Goal: Communication & Community: Share content

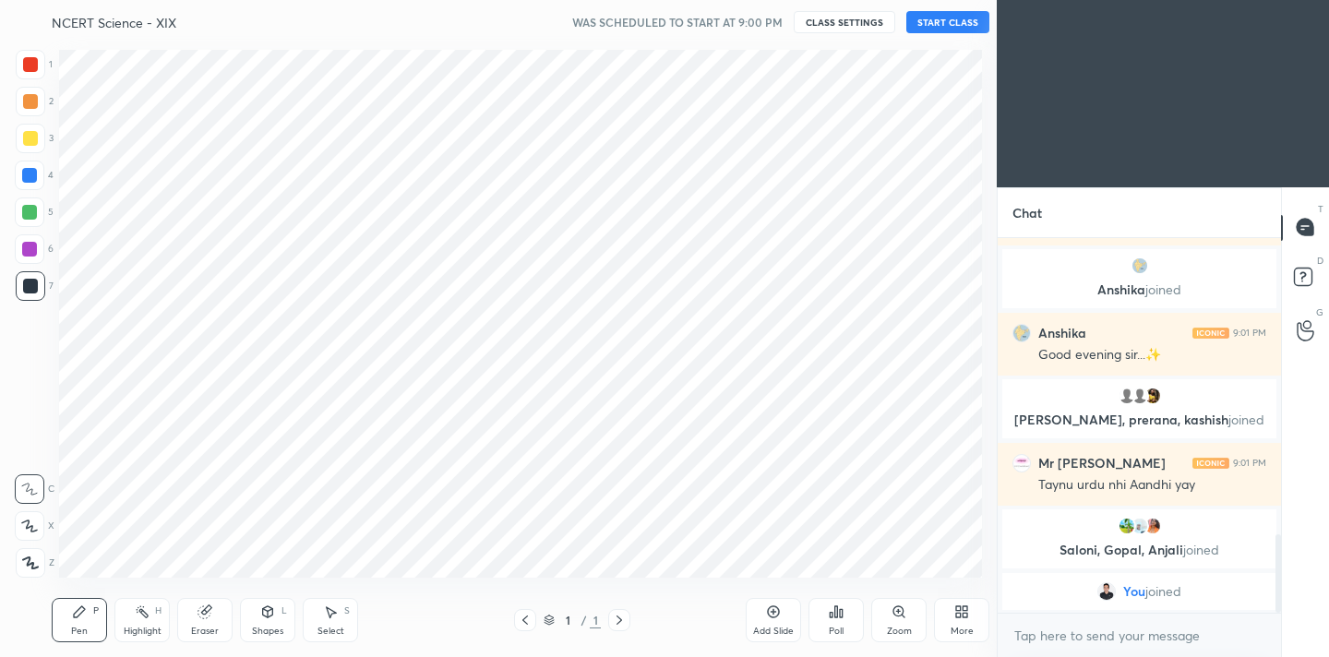
scroll to position [91767, 91382]
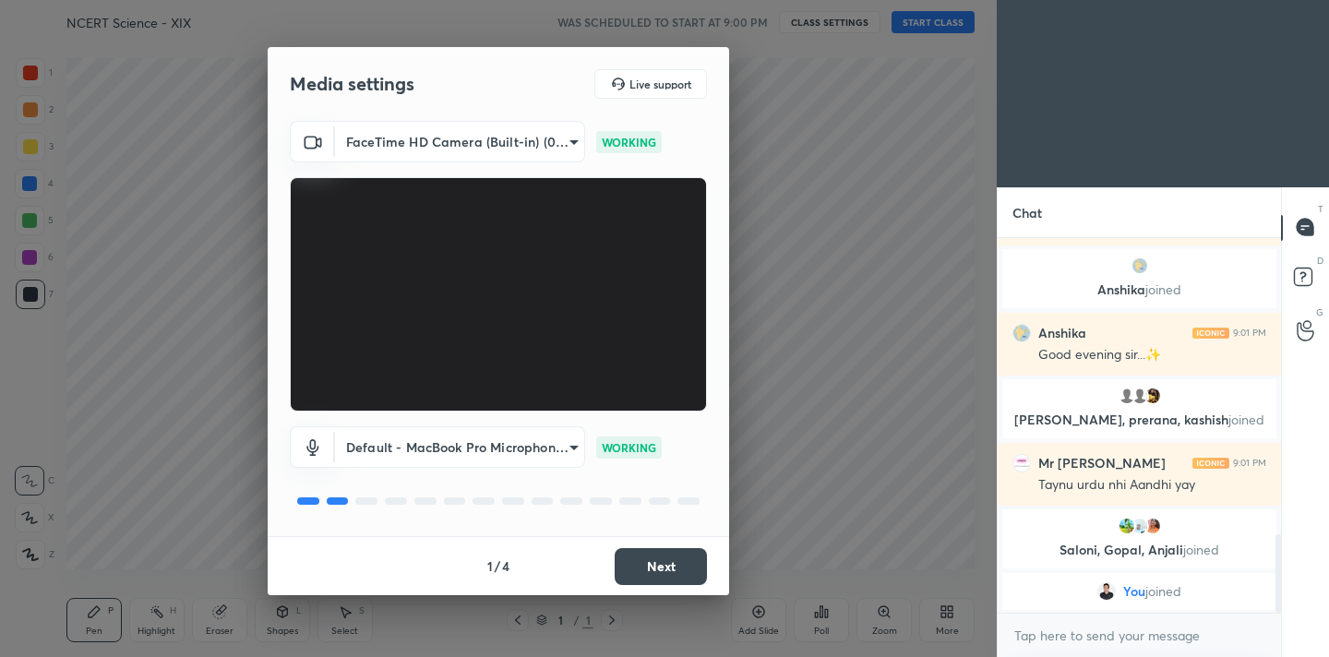
click at [647, 563] on button "Next" at bounding box center [661, 566] width 92 height 37
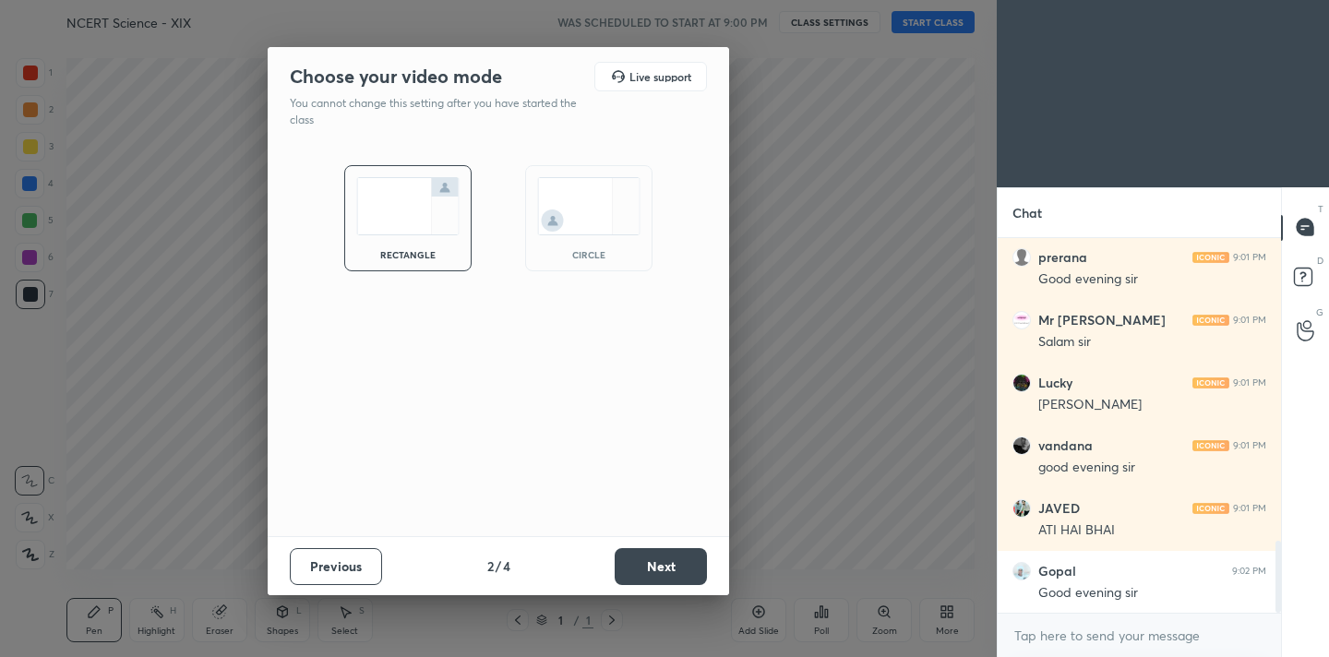
scroll to position [1659, 0]
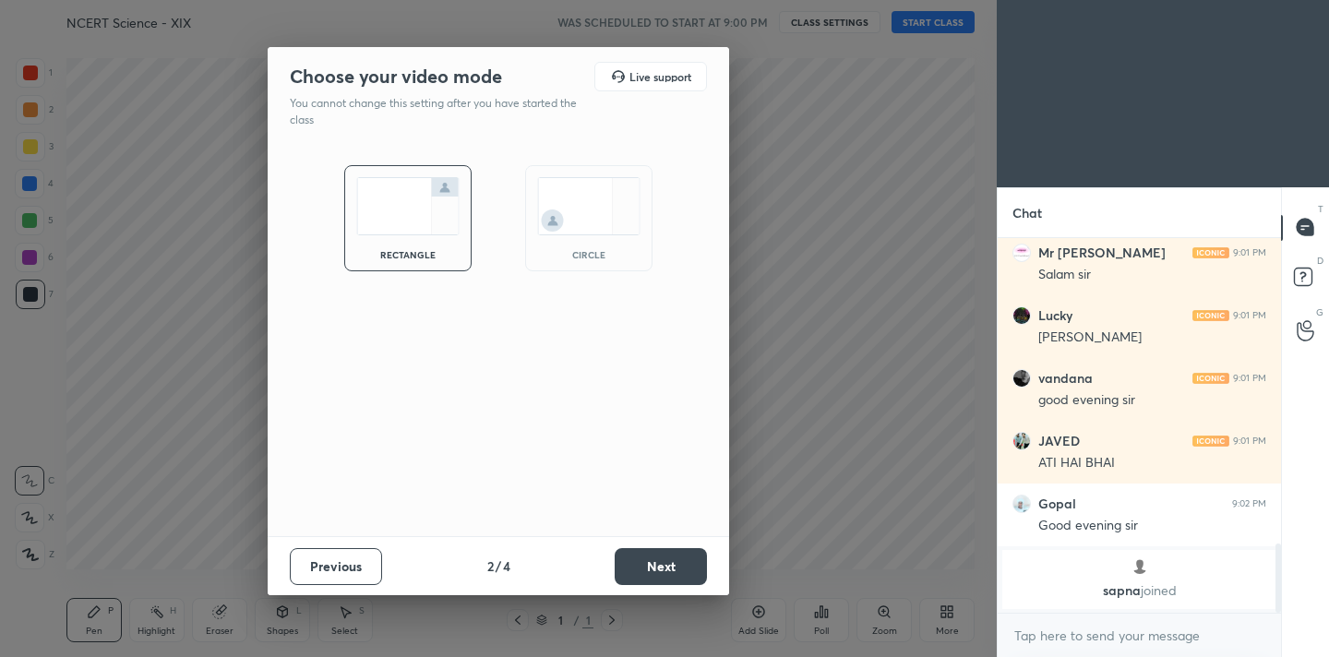
click at [640, 568] on button "Next" at bounding box center [661, 566] width 92 height 37
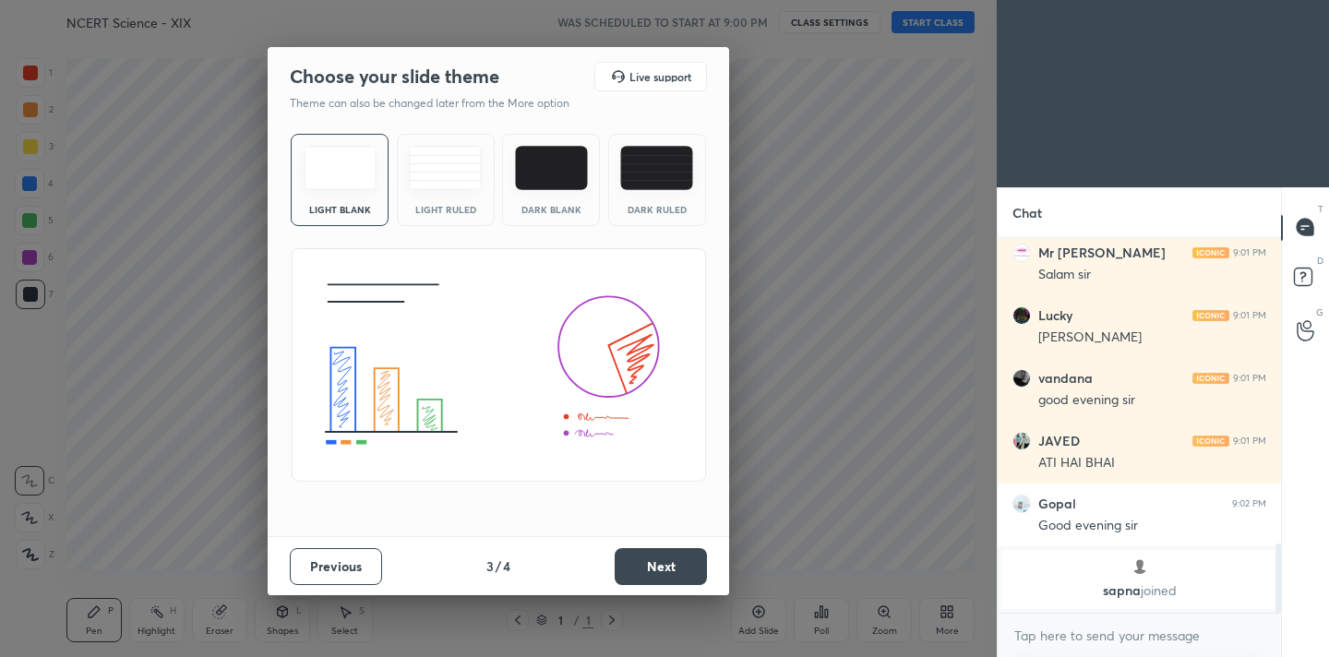
click at [640, 568] on button "Next" at bounding box center [661, 566] width 92 height 37
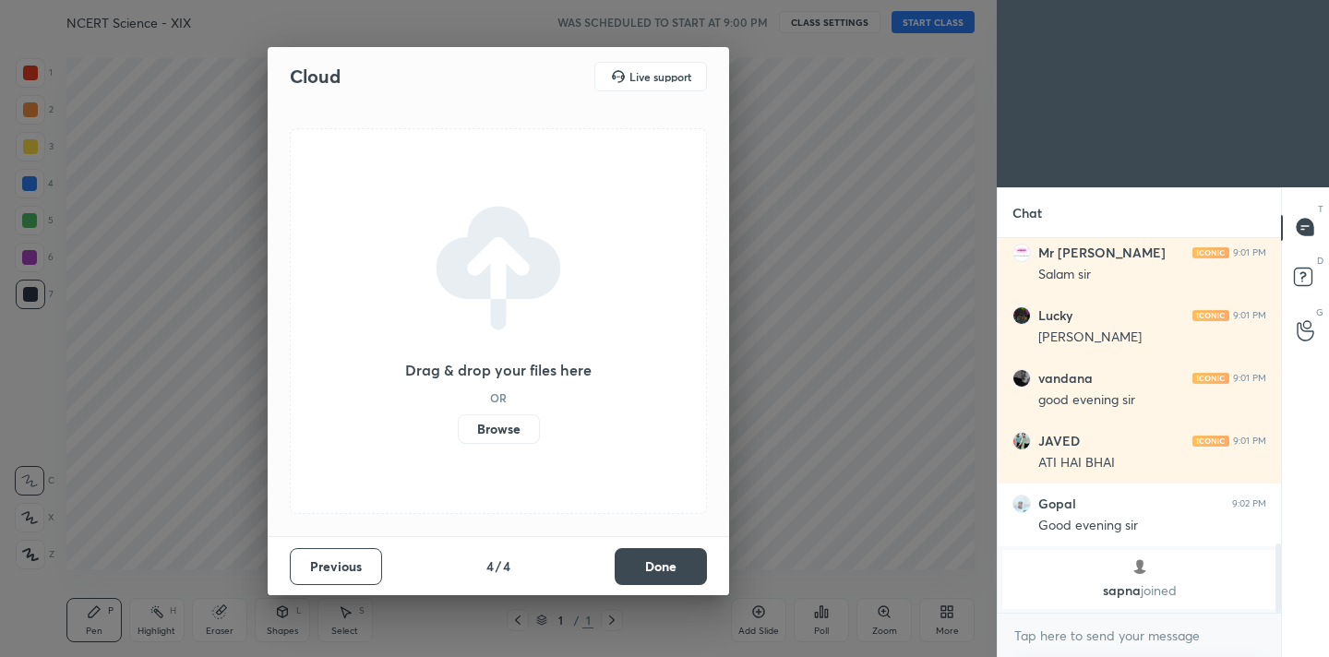
click at [640, 568] on button "Done" at bounding box center [661, 566] width 92 height 37
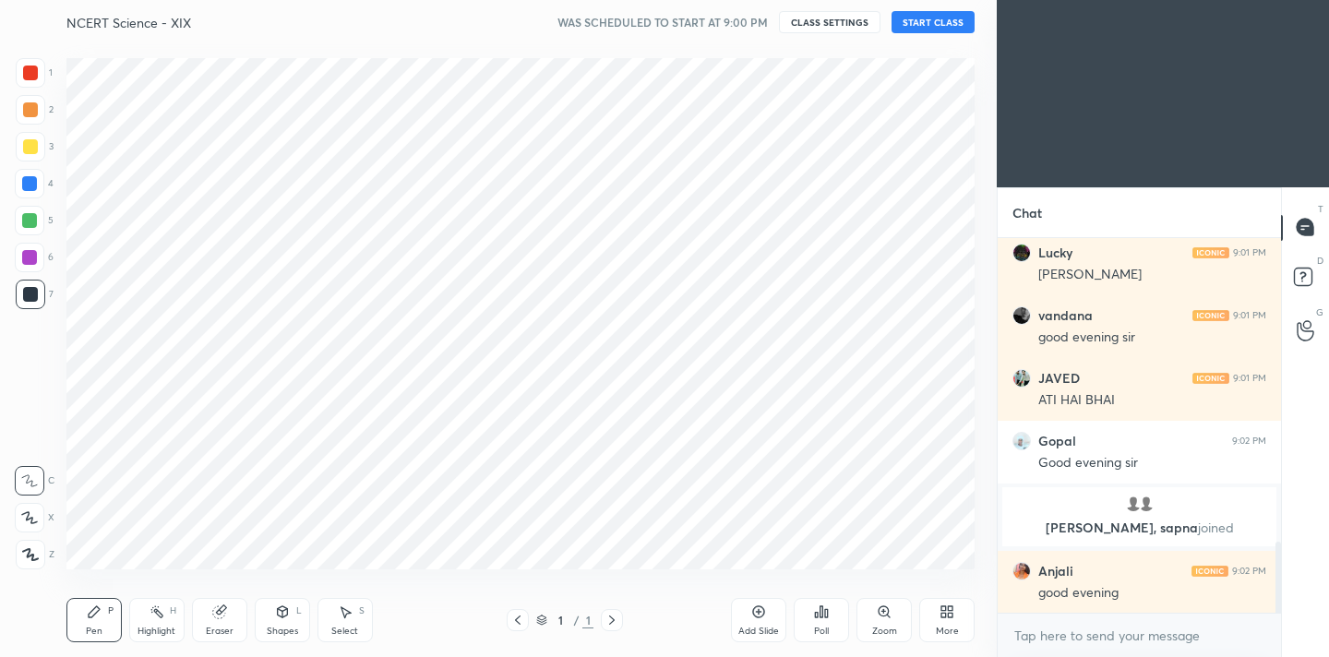
scroll to position [1608, 0]
click at [27, 551] on icon at bounding box center [30, 554] width 17 height 13
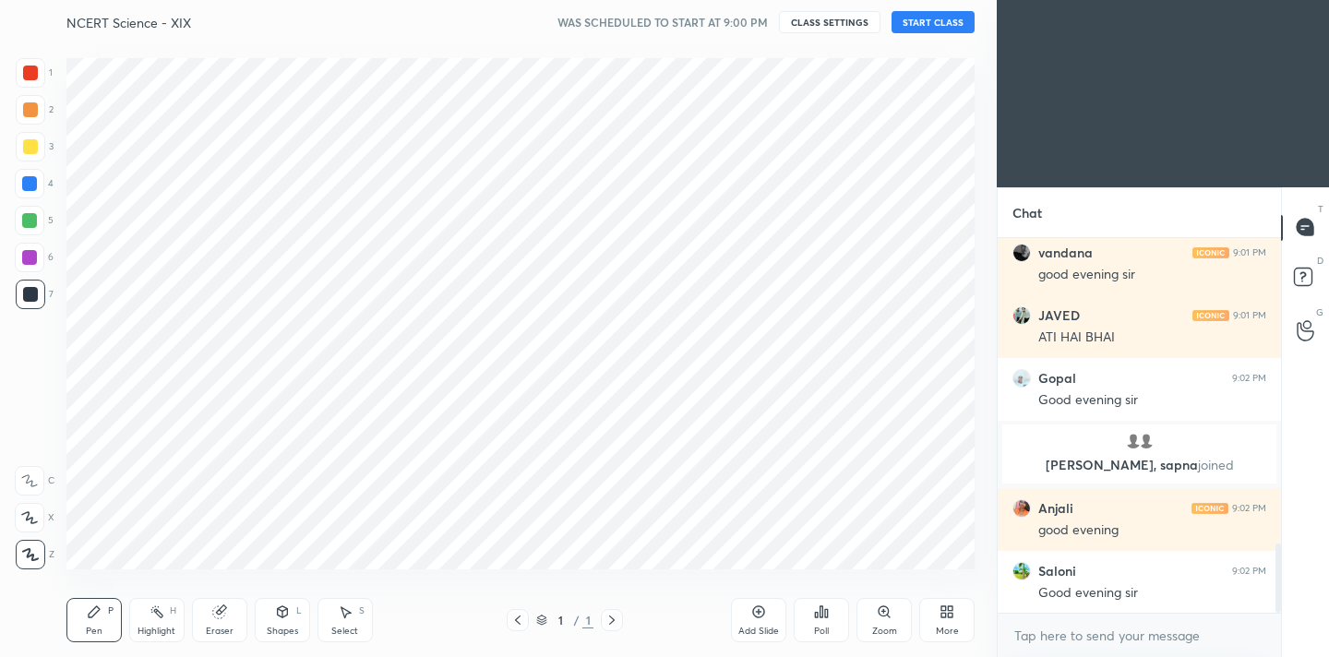
click at [42, 69] on div at bounding box center [31, 73] width 30 height 30
click at [955, 25] on button "START CLASS" at bounding box center [933, 22] width 83 height 22
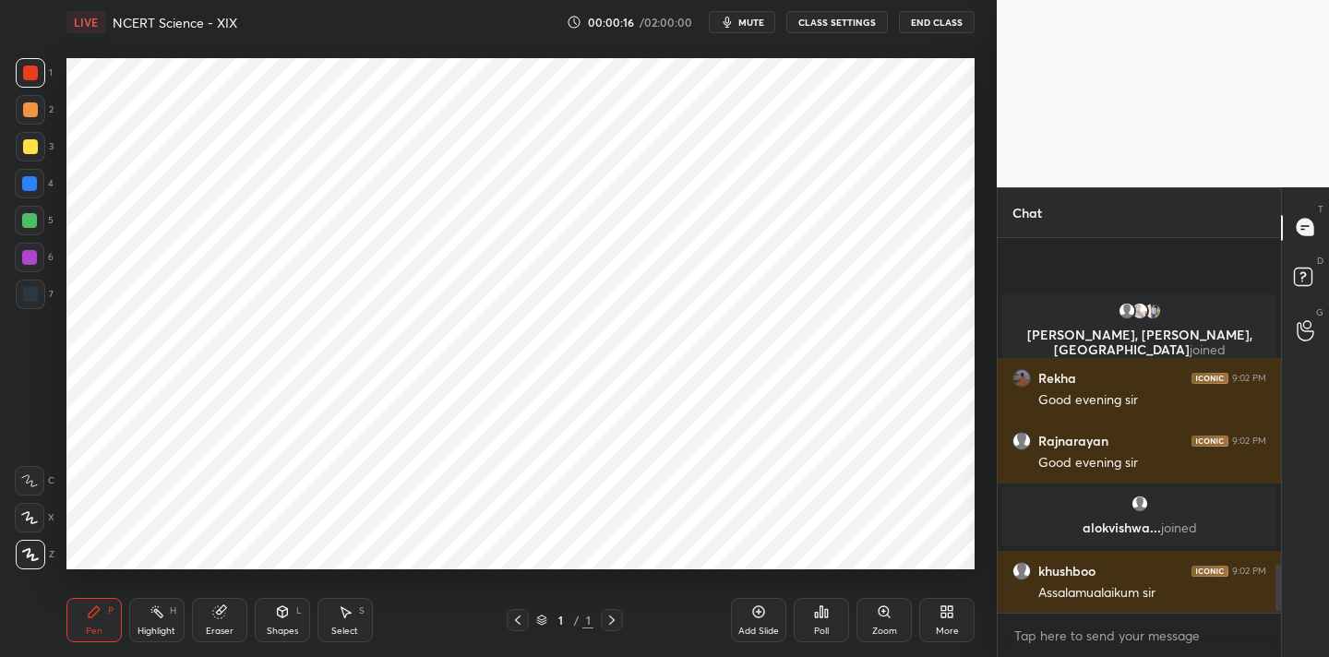
scroll to position [0, 0]
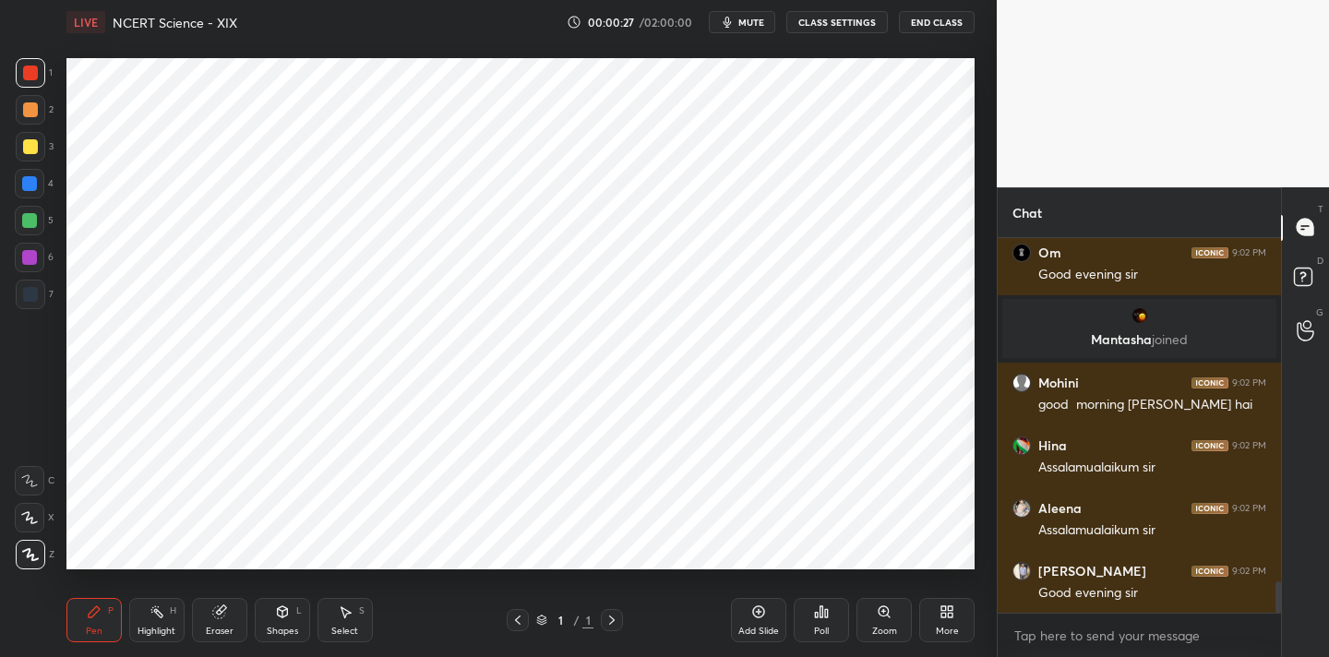
click at [945, 619] on div "More" at bounding box center [946, 620] width 55 height 44
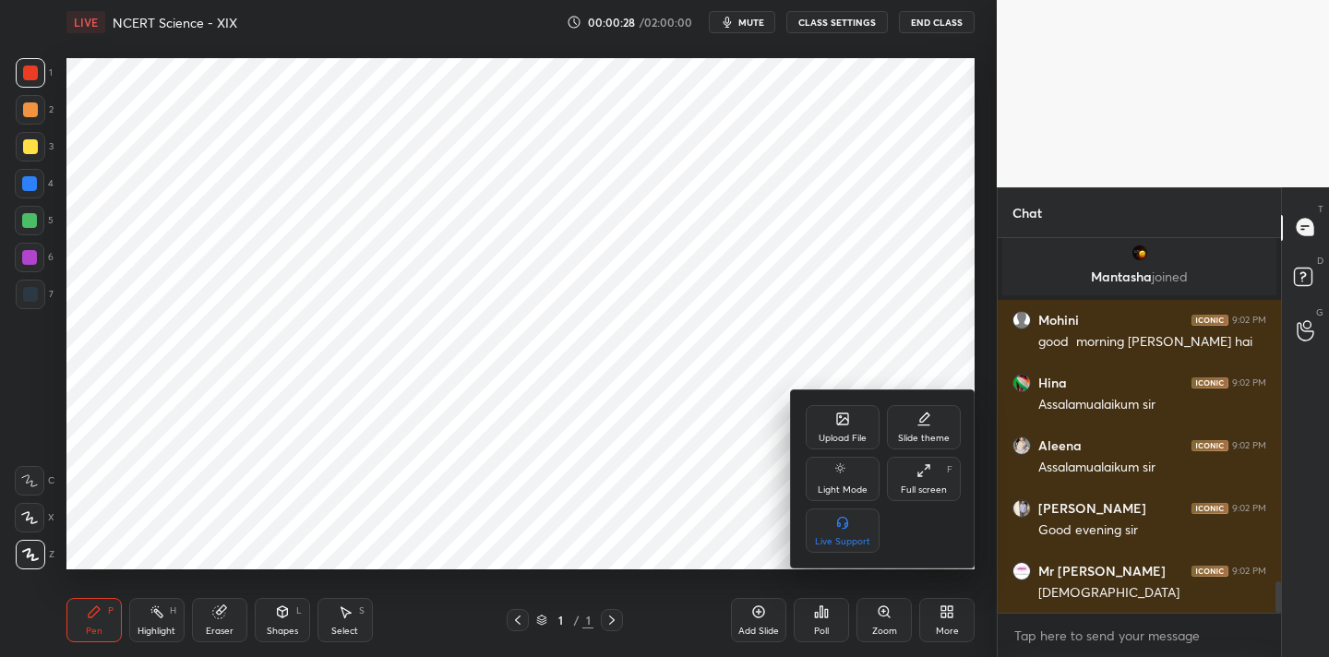
click at [849, 427] on div "Upload File" at bounding box center [843, 427] width 74 height 44
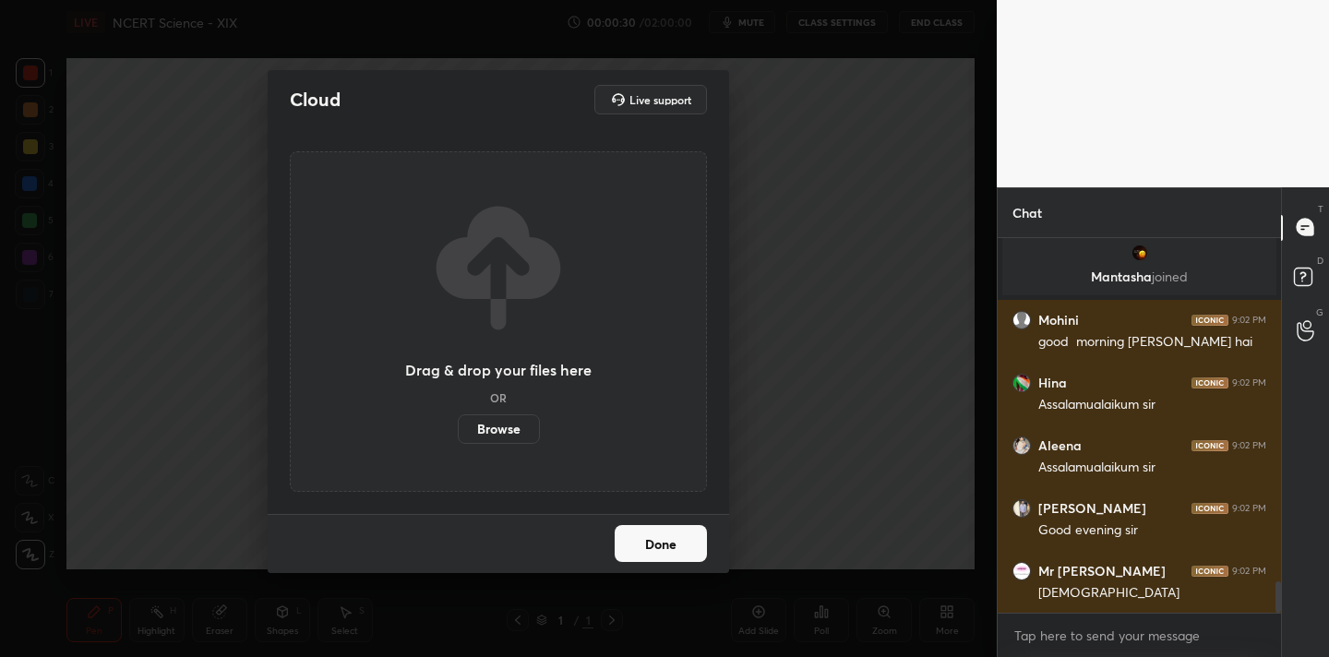
click at [498, 432] on label "Browse" at bounding box center [499, 429] width 82 height 30
click at [458, 432] on input "Browse" at bounding box center [458, 429] width 0 height 30
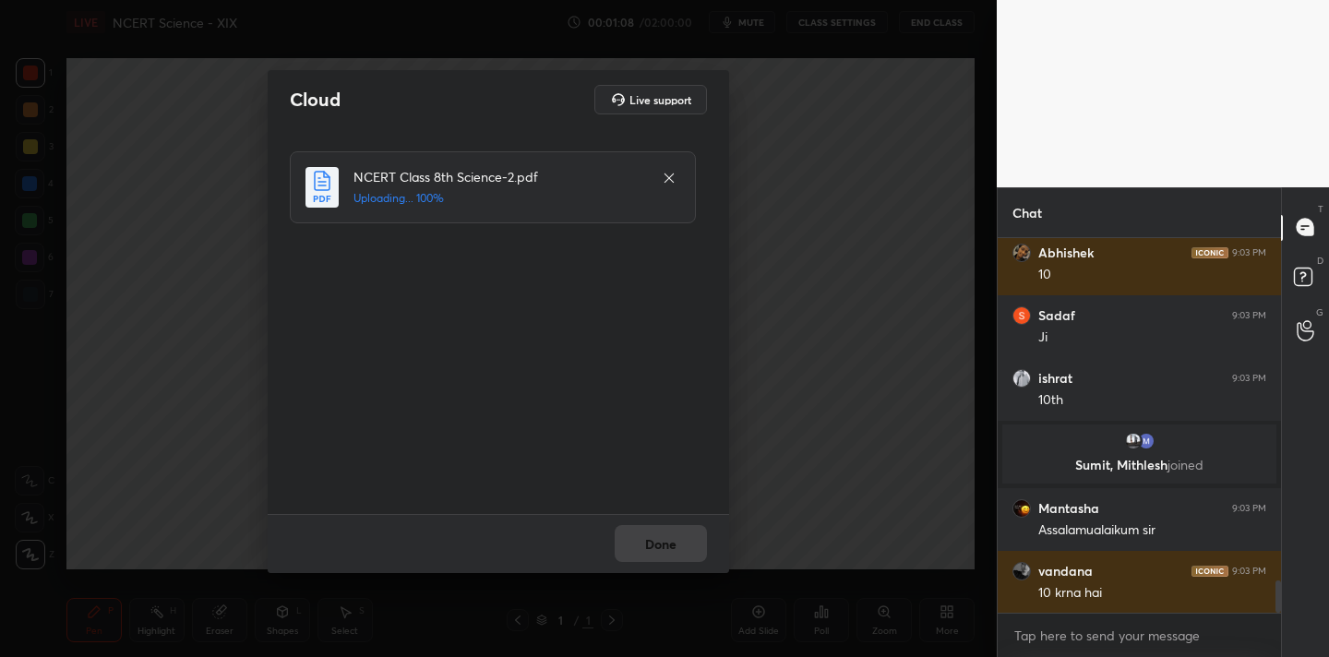
scroll to position [4053, 0]
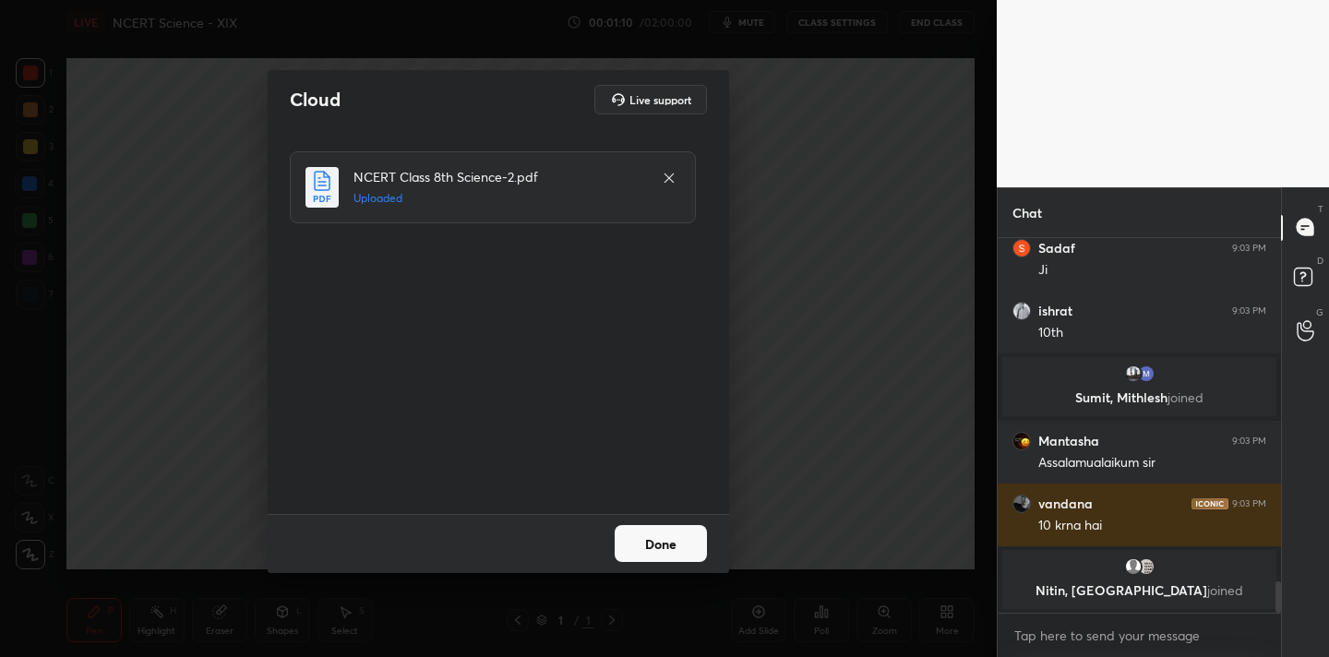
click at [662, 543] on button "Done" at bounding box center [661, 543] width 92 height 37
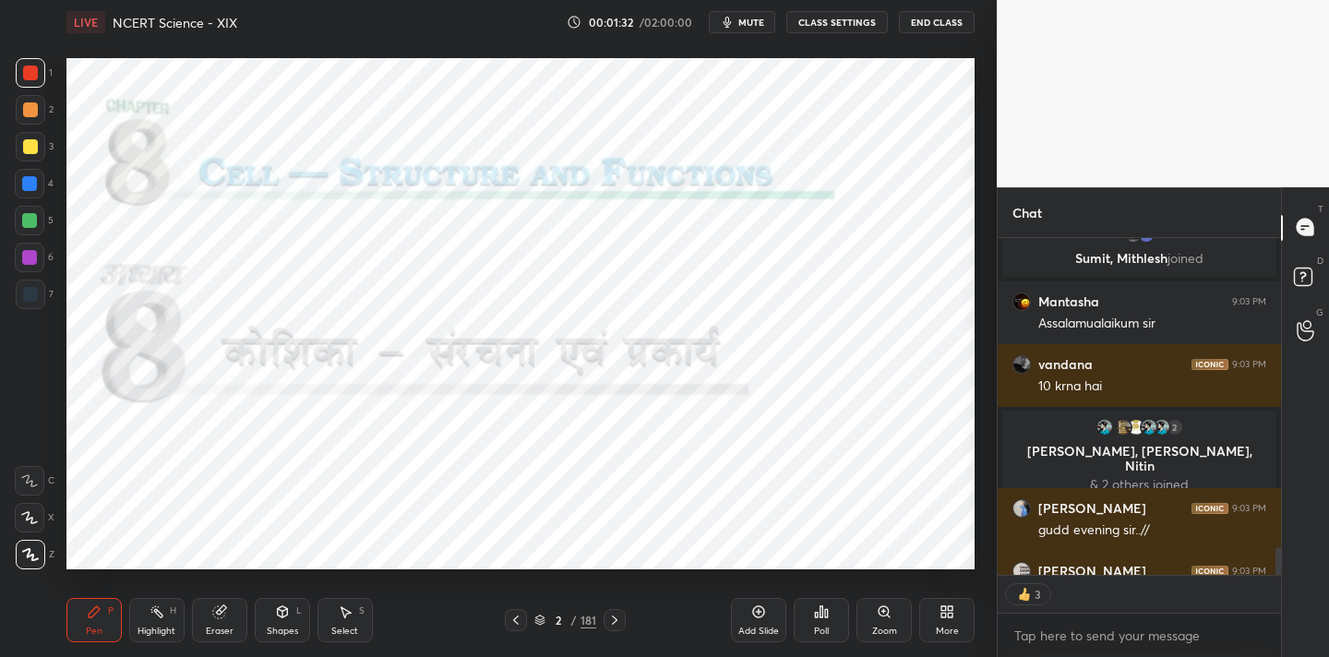
scroll to position [4243, 0]
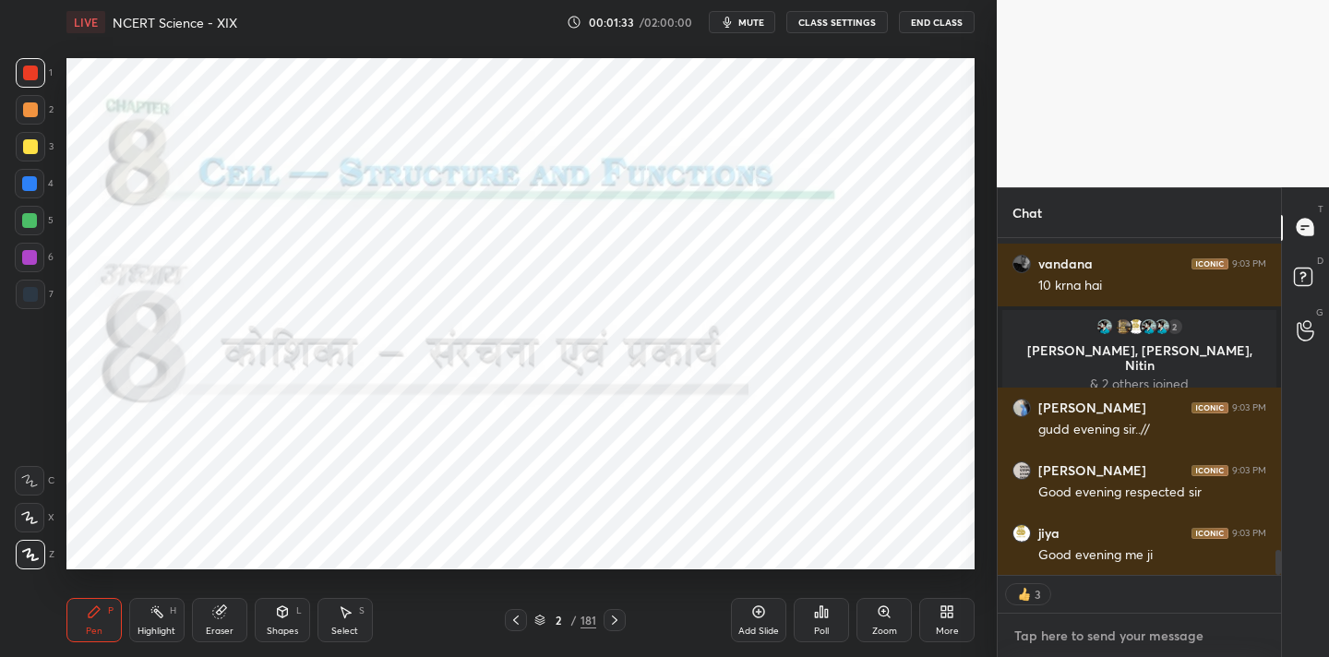
click at [1088, 642] on textarea at bounding box center [1140, 636] width 254 height 30
type textarea "x"
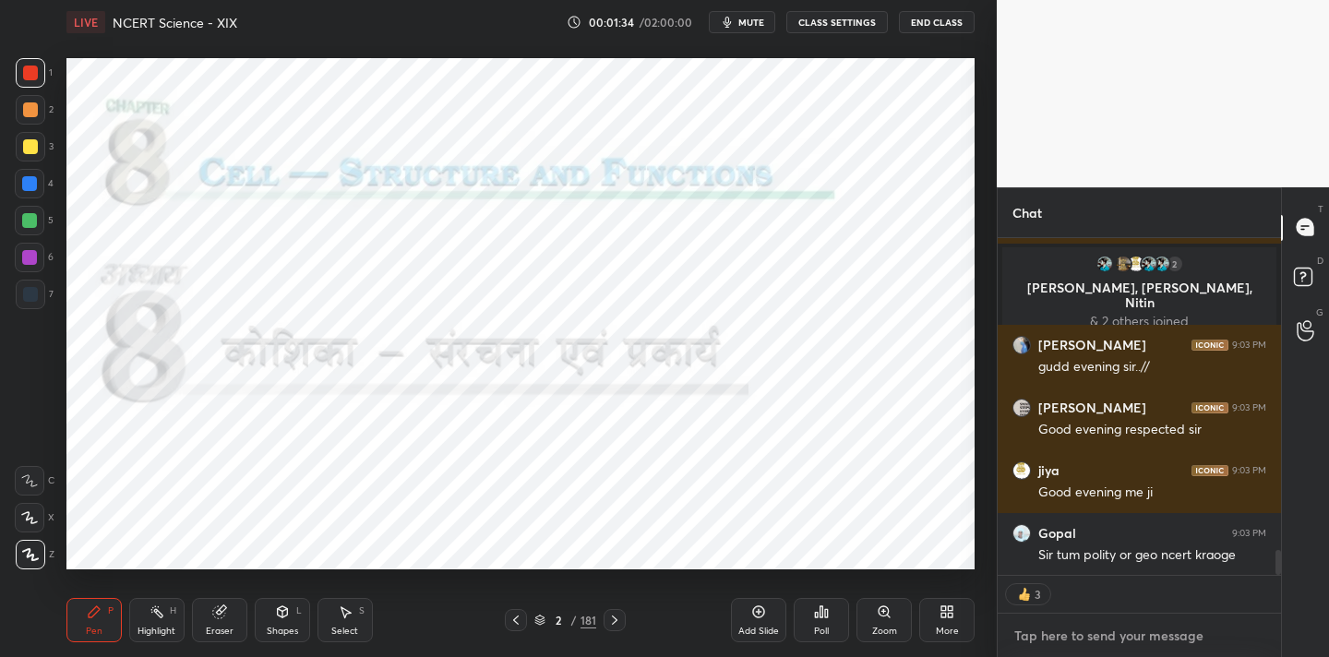
paste textarea "Channel Link - [URL][DOMAIN_NAME]"
type textarea "Channel Link - [URL][DOMAIN_NAME]"
type textarea "x"
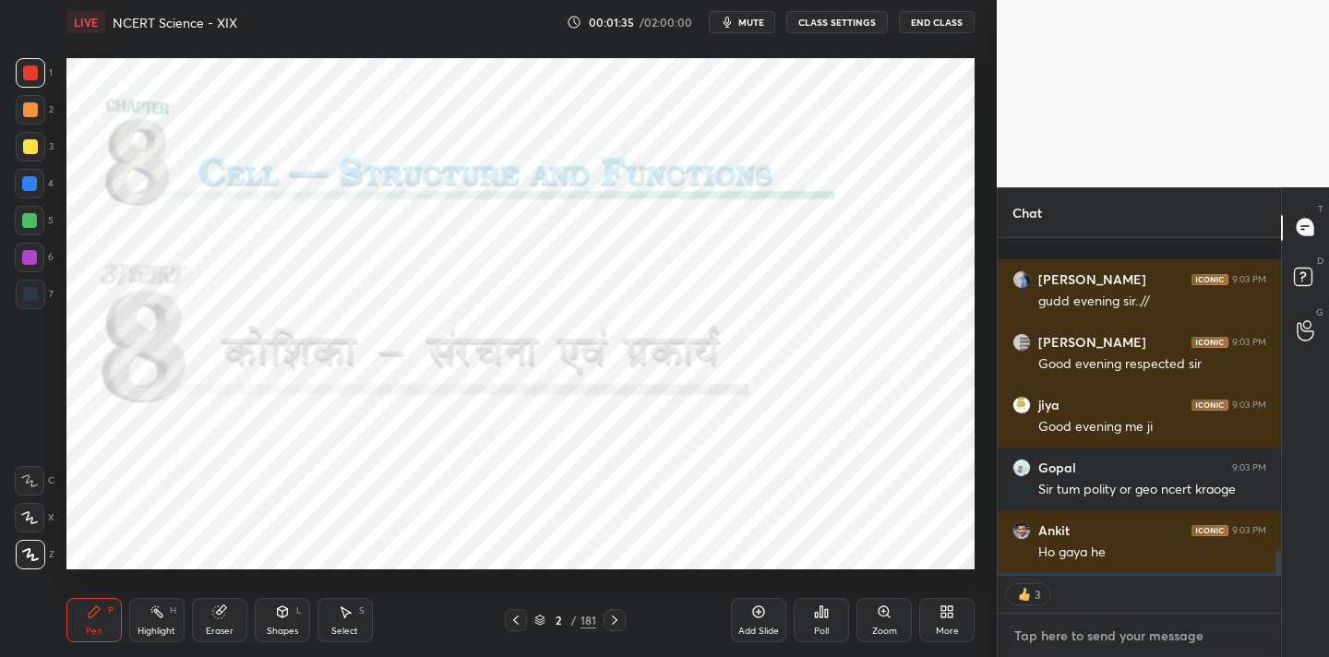
scroll to position [331, 278]
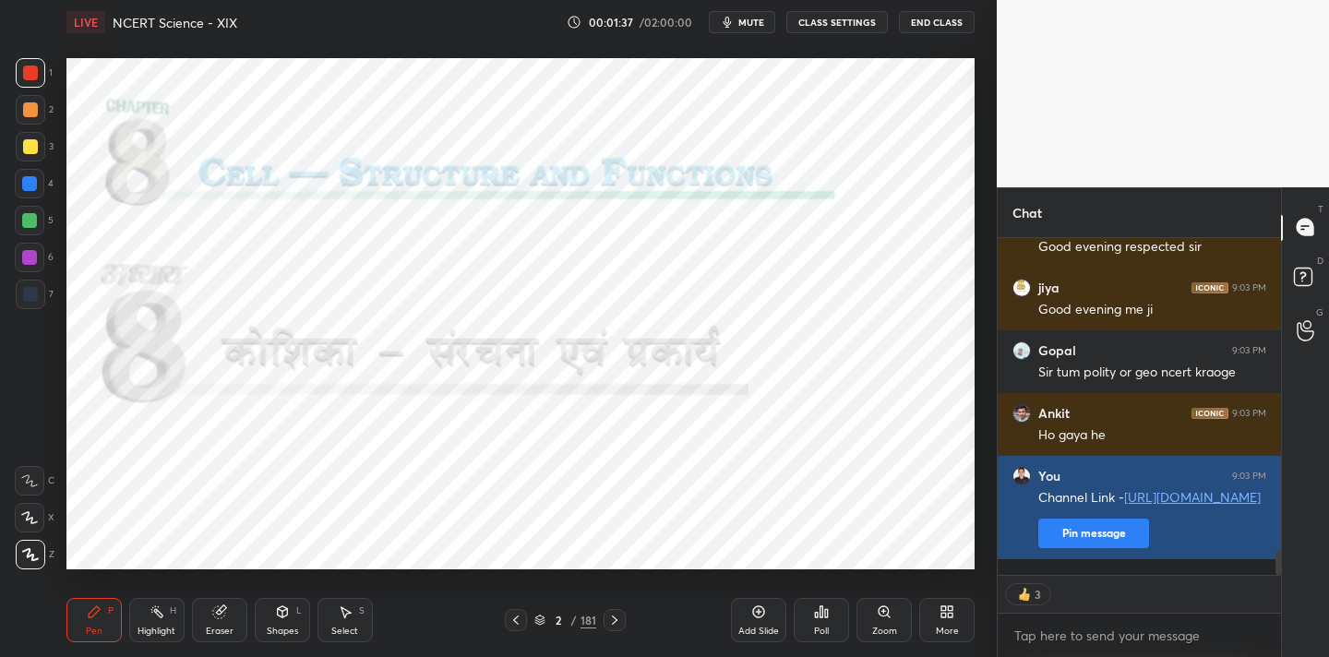
click at [1095, 548] on button "Pin message" at bounding box center [1093, 534] width 111 height 30
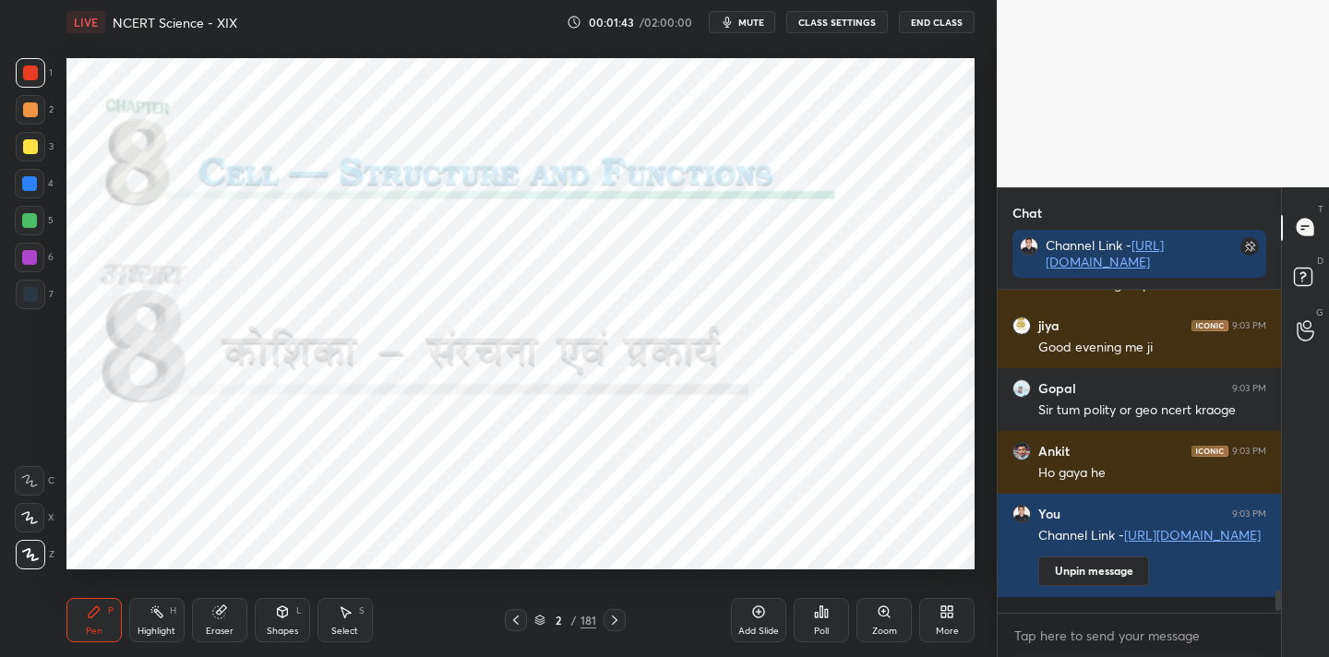
click at [948, 610] on icon at bounding box center [950, 608] width 5 height 5
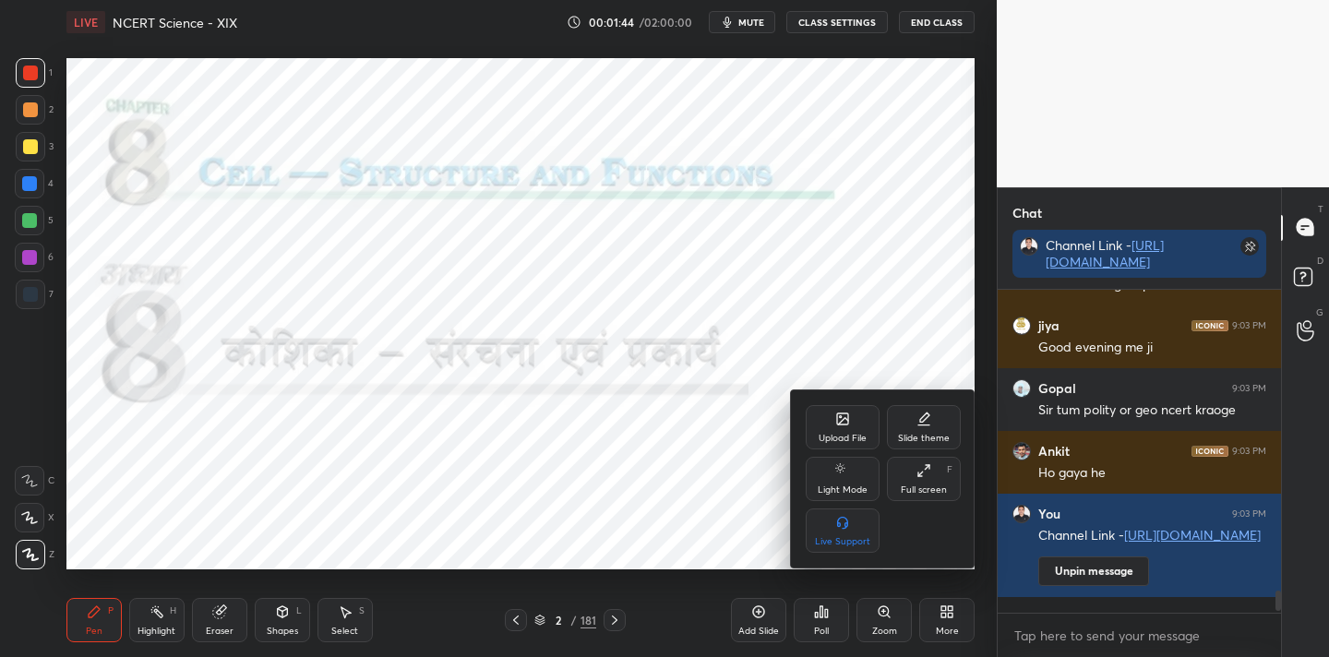
click at [918, 481] on div "Full screen F" at bounding box center [924, 479] width 74 height 44
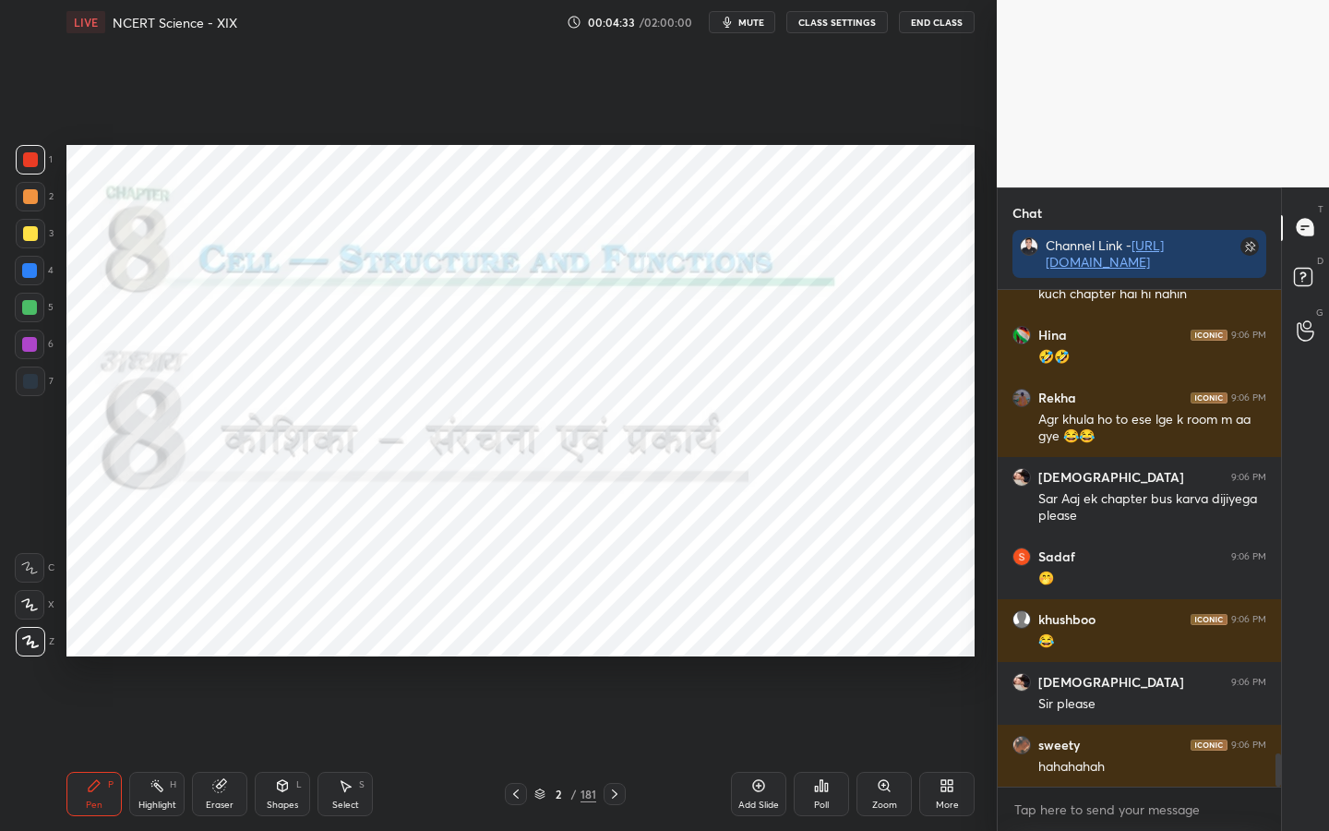
scroll to position [6944, 0]
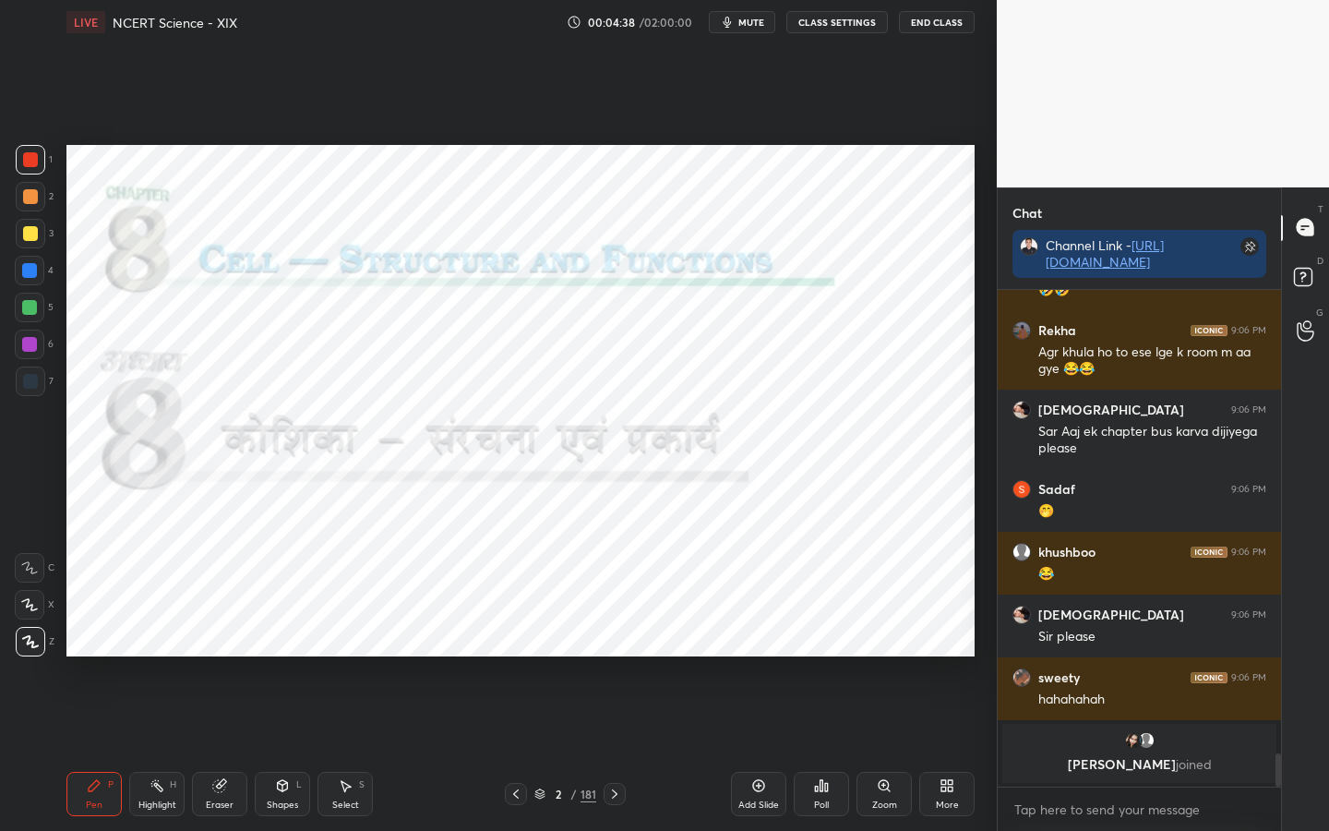
click at [585, 656] on div "181" at bounding box center [589, 794] width 16 height 17
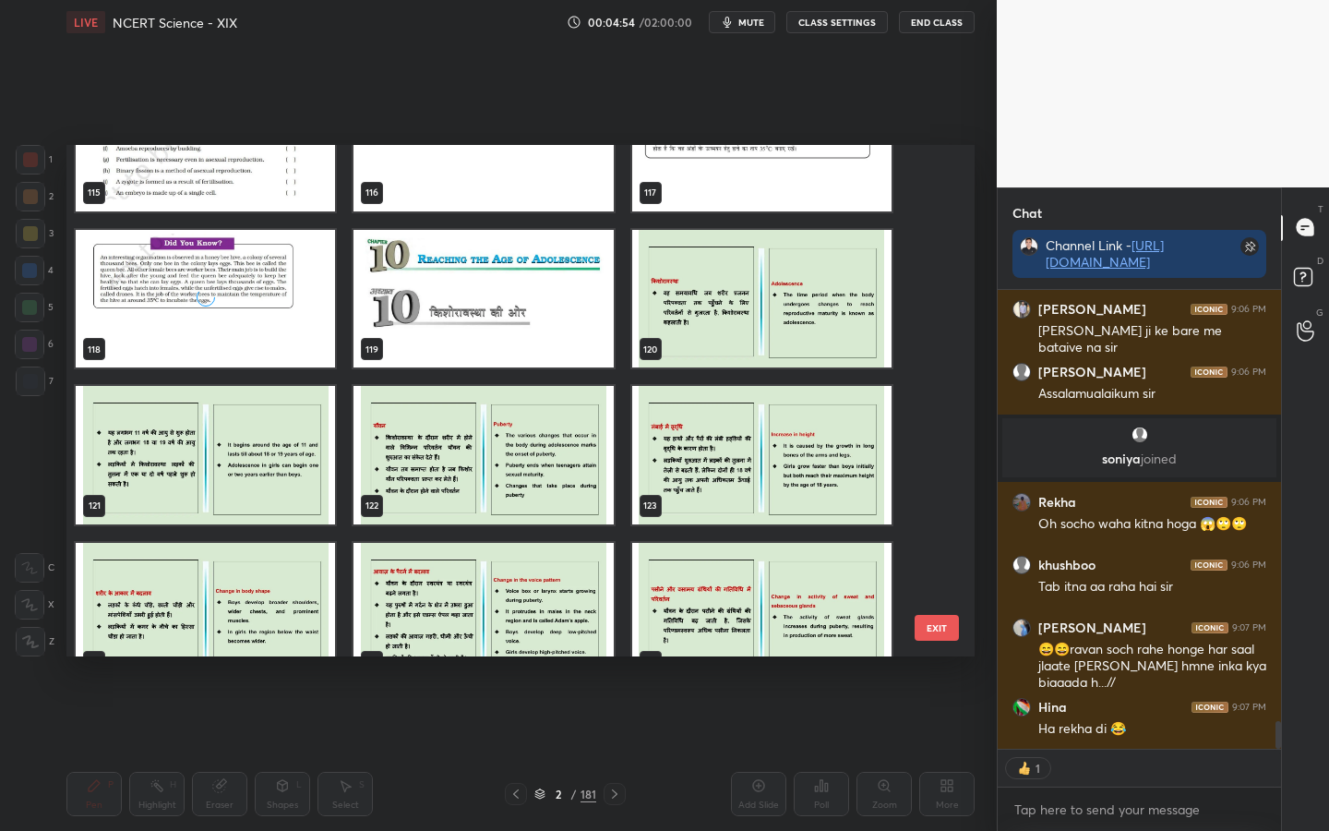
scroll to position [6032, 0]
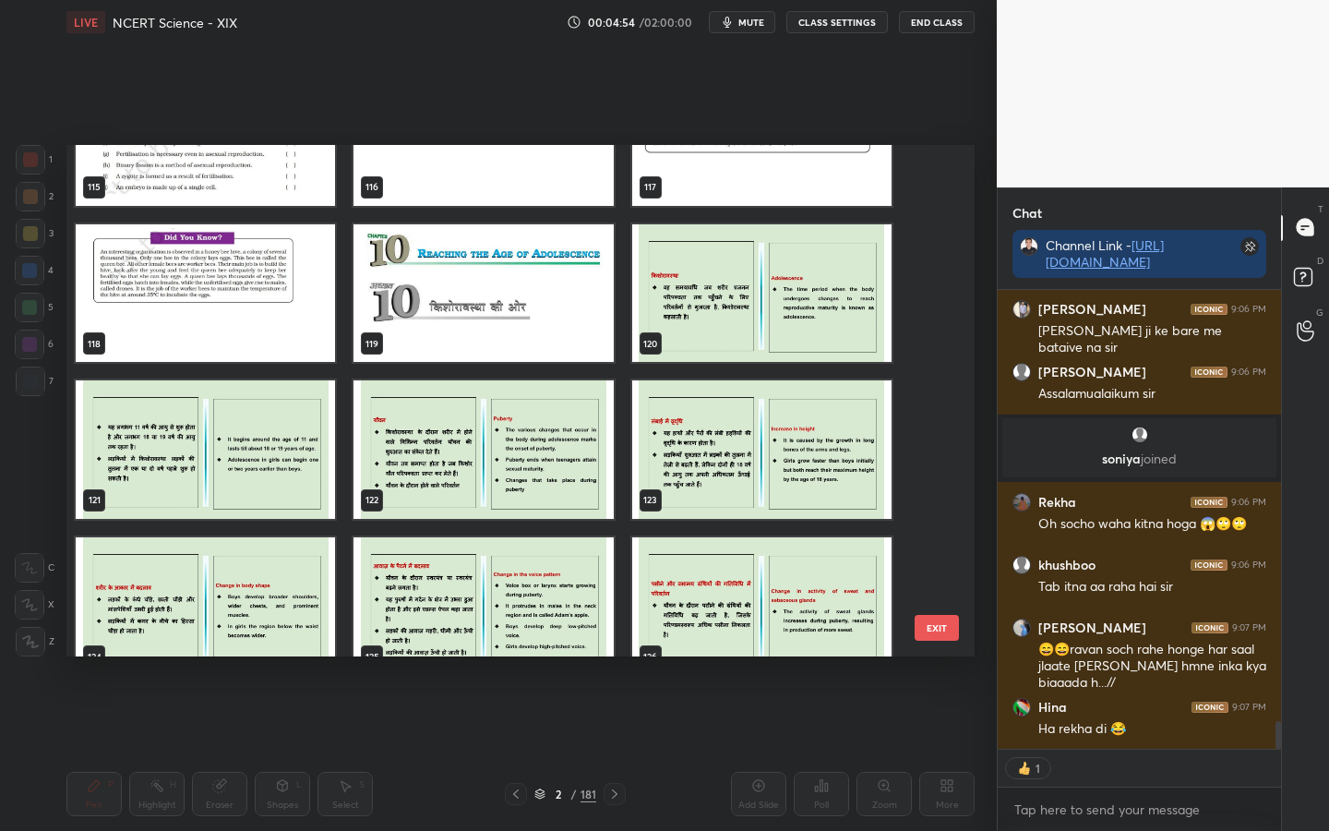
click at [474, 310] on img "grid" at bounding box center [483, 293] width 259 height 138
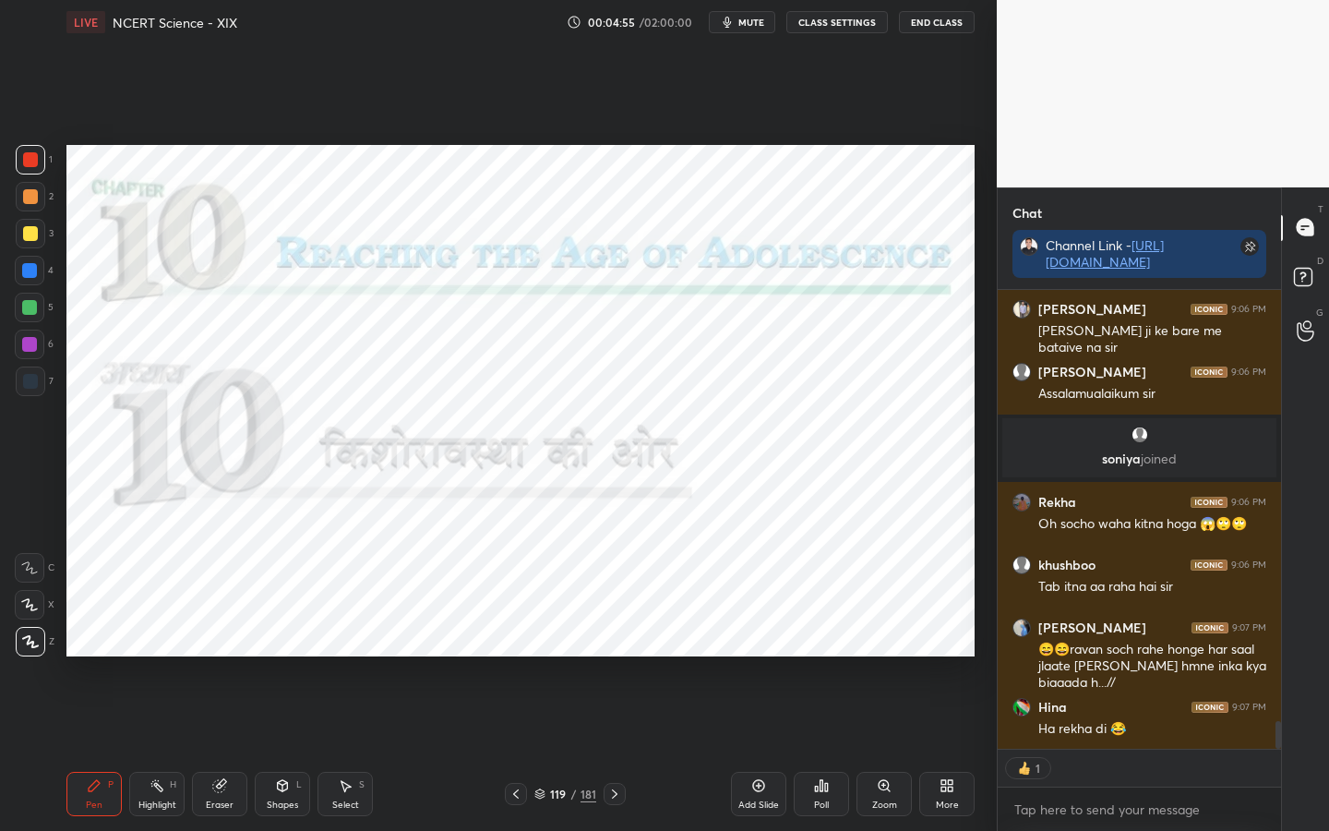
scroll to position [7109, 0]
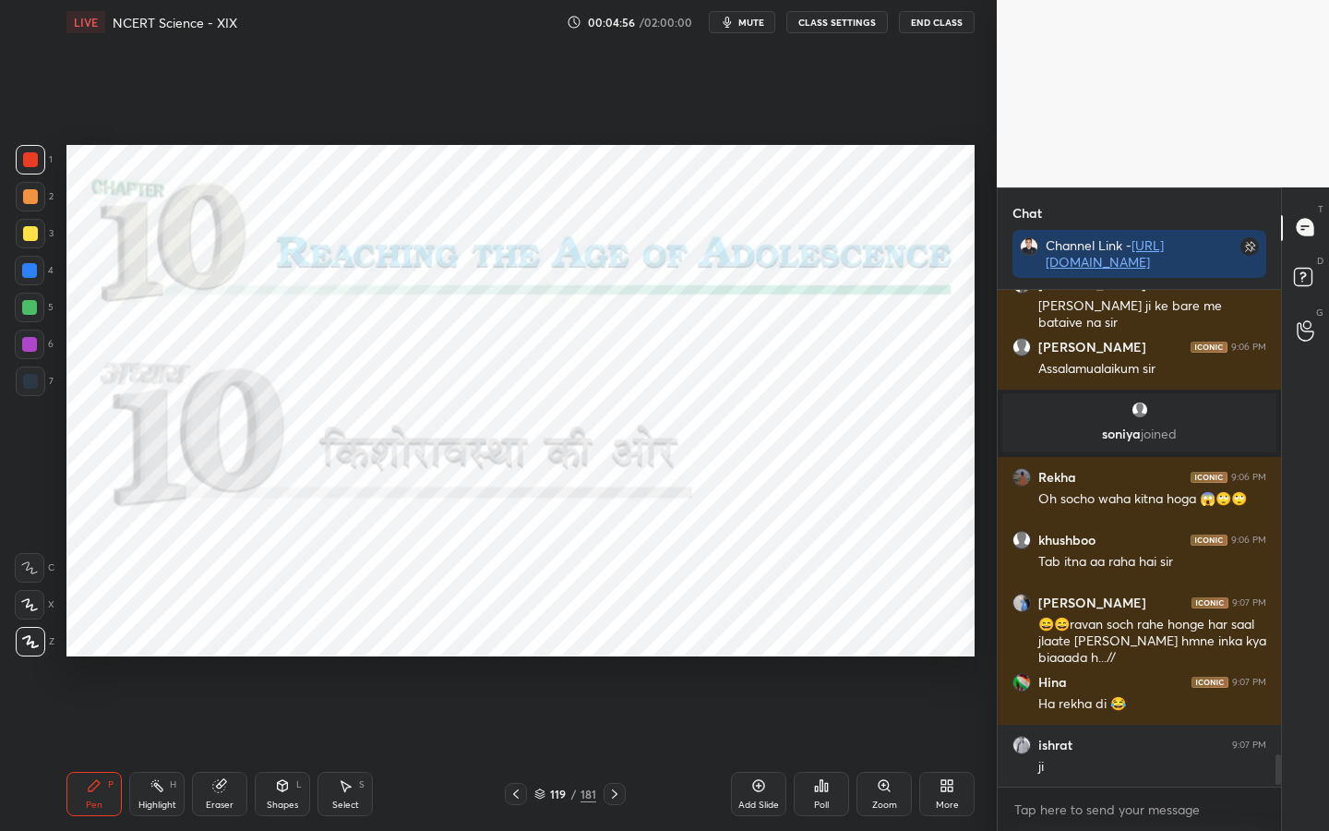
click at [833, 656] on div "Poll" at bounding box center [821, 794] width 55 height 44
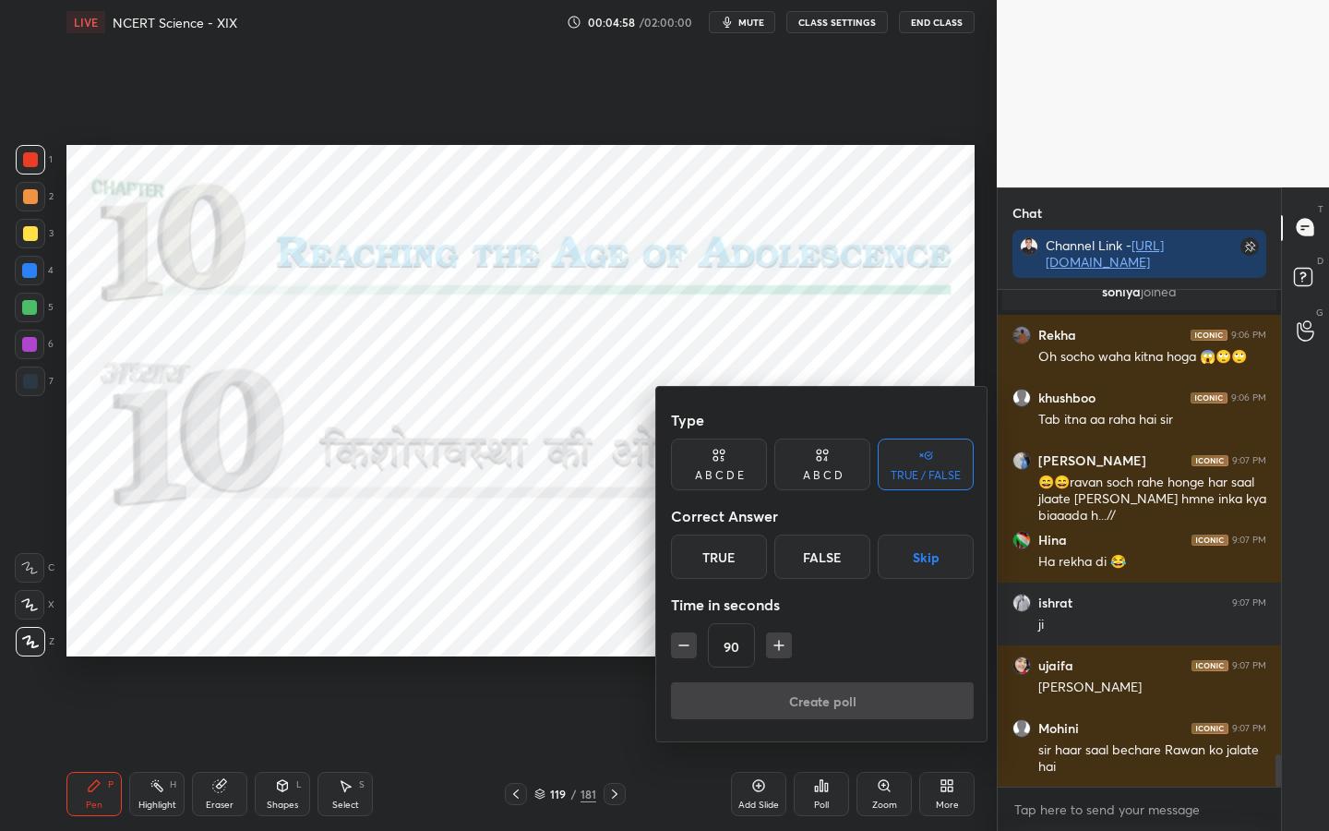
click at [733, 568] on div "True" at bounding box center [719, 556] width 96 height 44
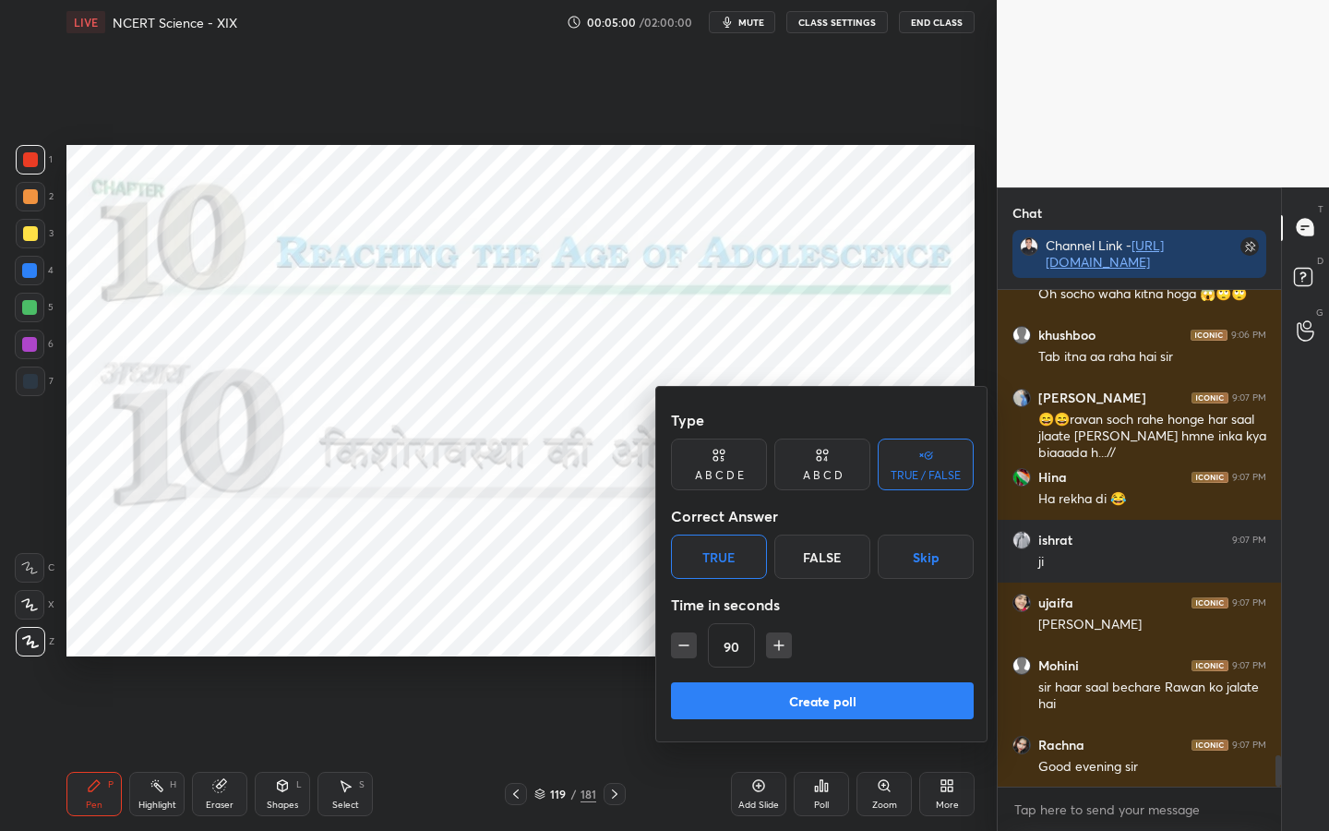
click at [790, 656] on button "Create poll" at bounding box center [822, 700] width 303 height 37
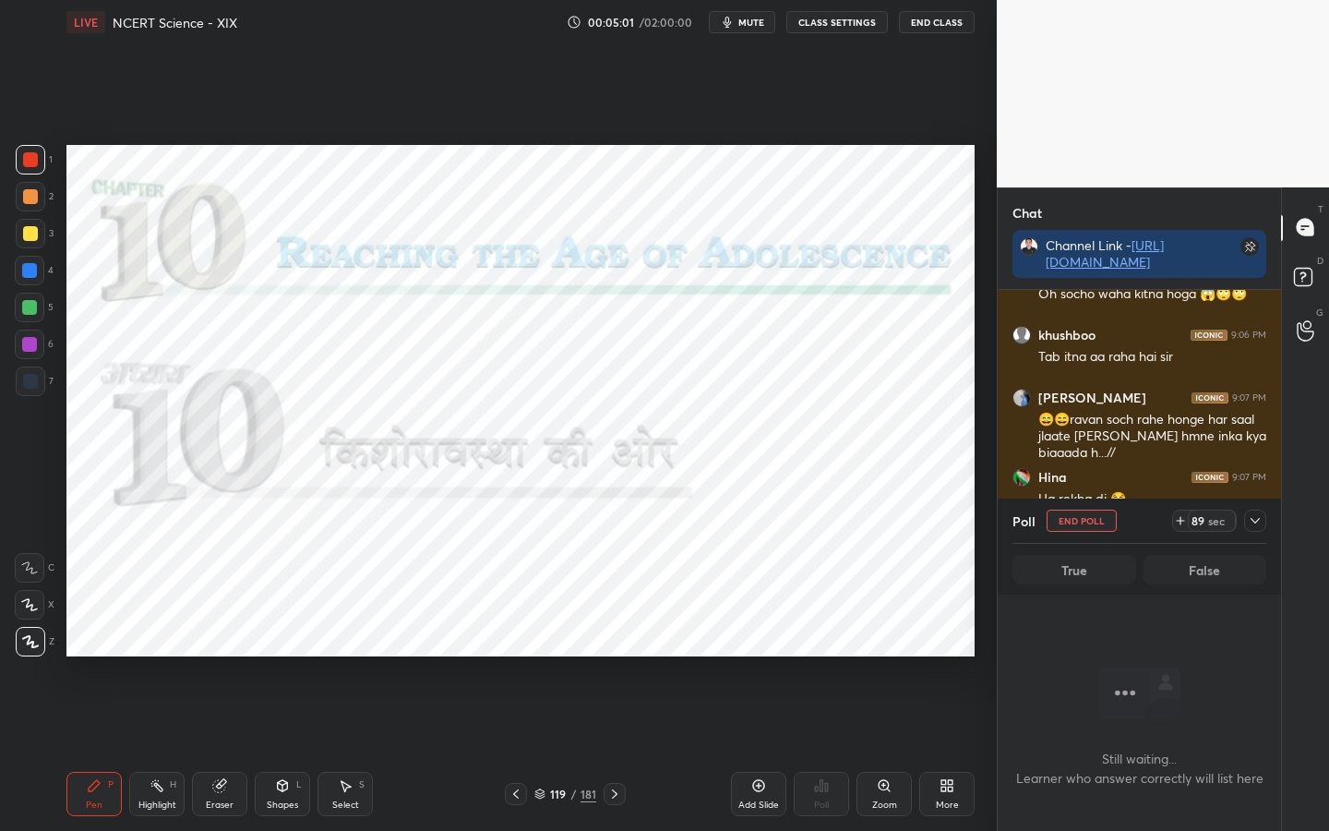
click at [1261, 522] on icon at bounding box center [1255, 520] width 15 height 15
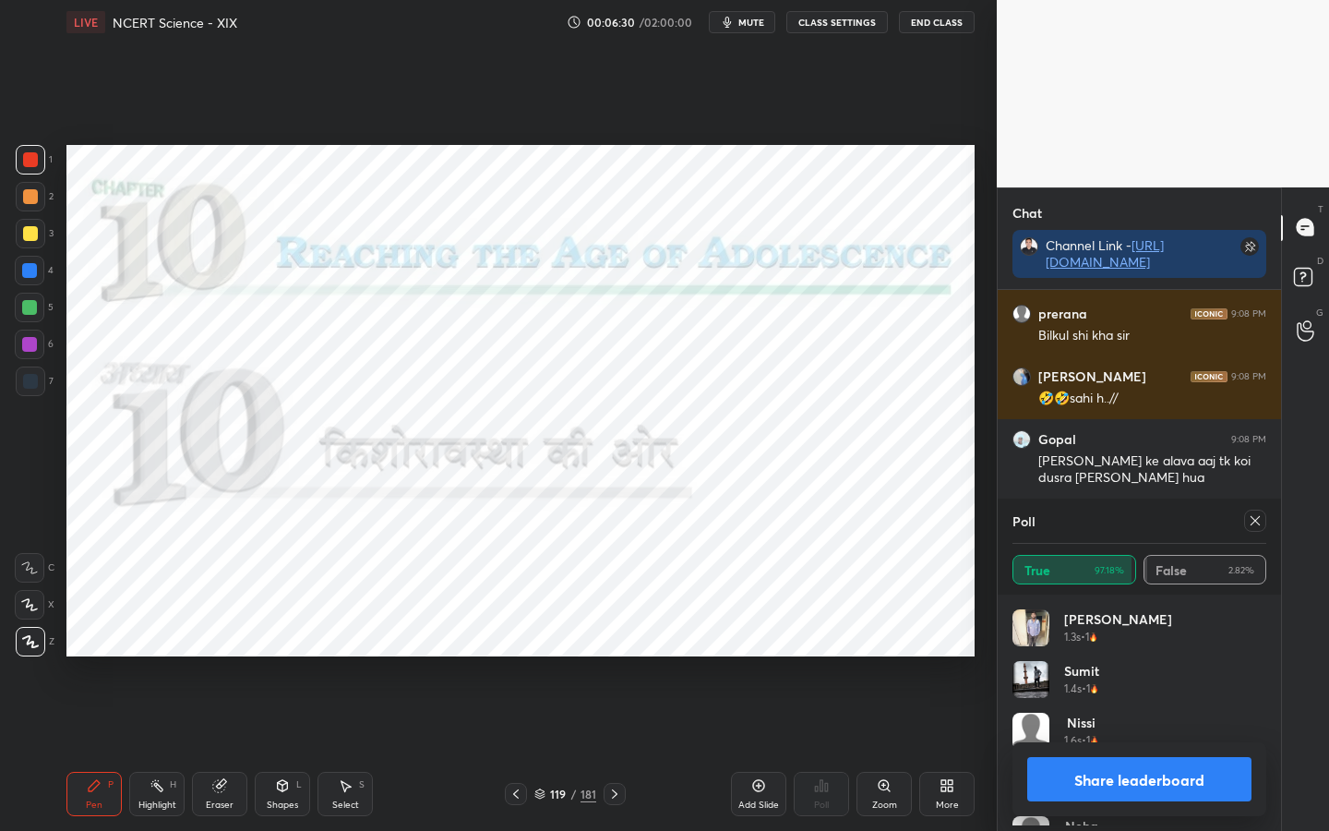
scroll to position [216, 248]
drag, startPoint x: 220, startPoint y: 798, endPoint x: 210, endPoint y: 798, distance: 10.2
click at [218, 656] on div "Eraser" at bounding box center [220, 804] width 28 height 9
click at [26, 646] on span "Erase all" at bounding box center [30, 641] width 28 height 13
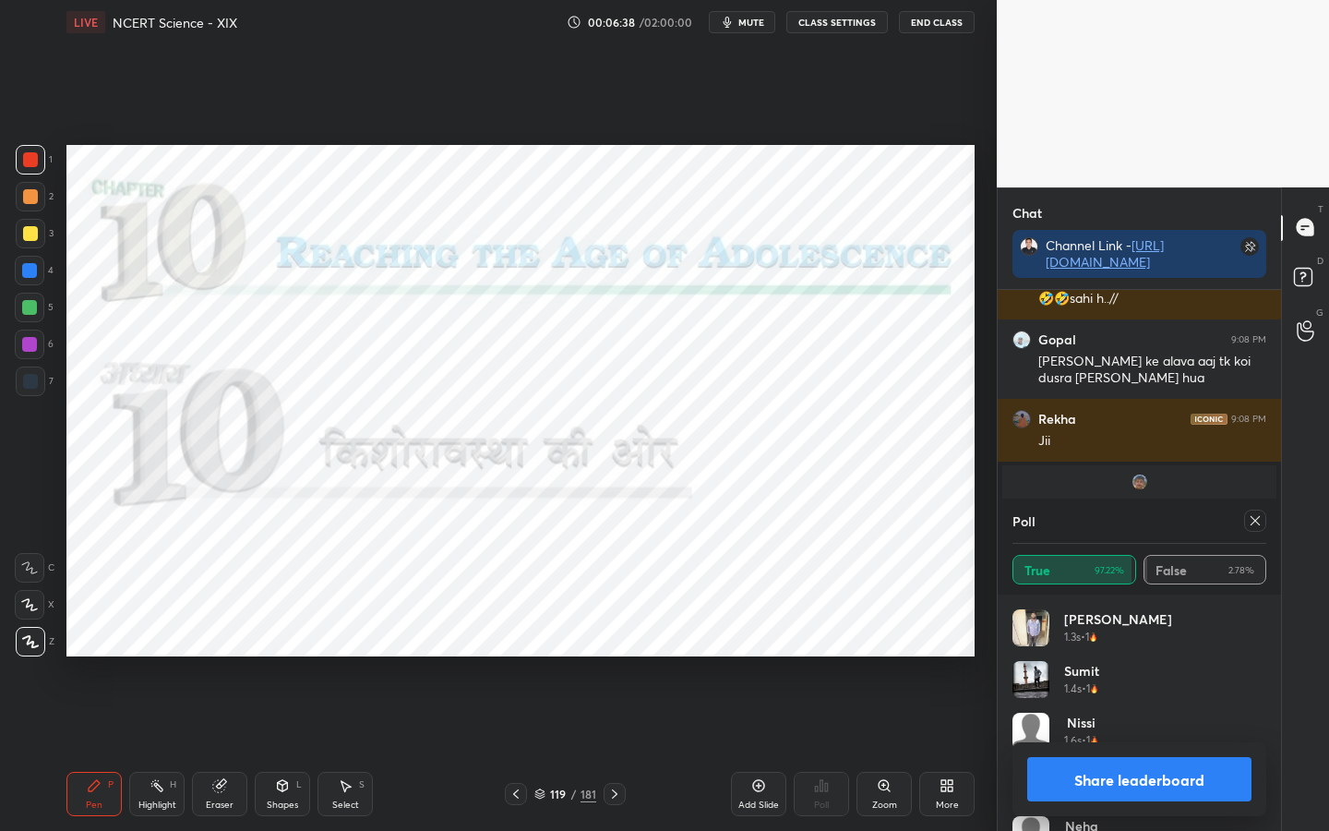
scroll to position [8415, 0]
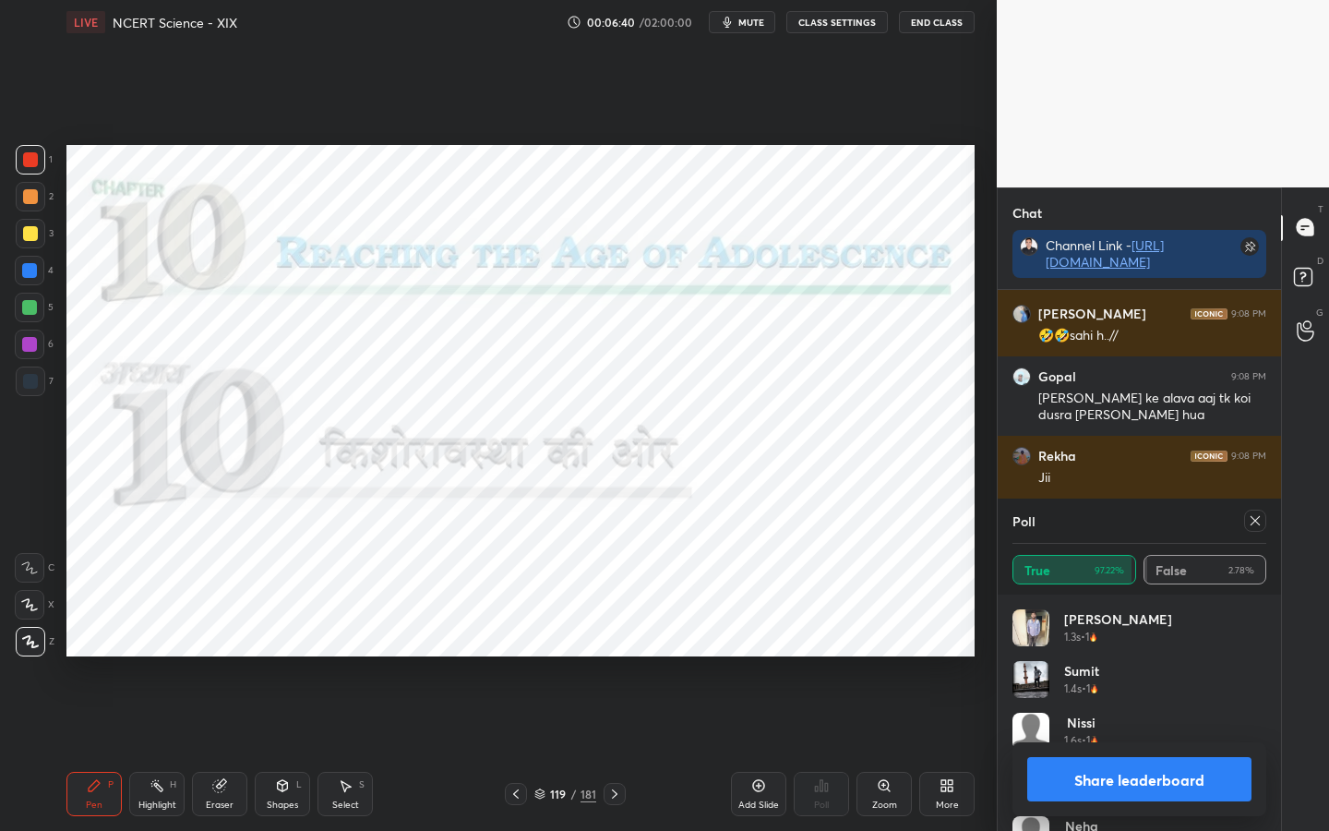
click at [1257, 524] on icon at bounding box center [1255, 520] width 15 height 15
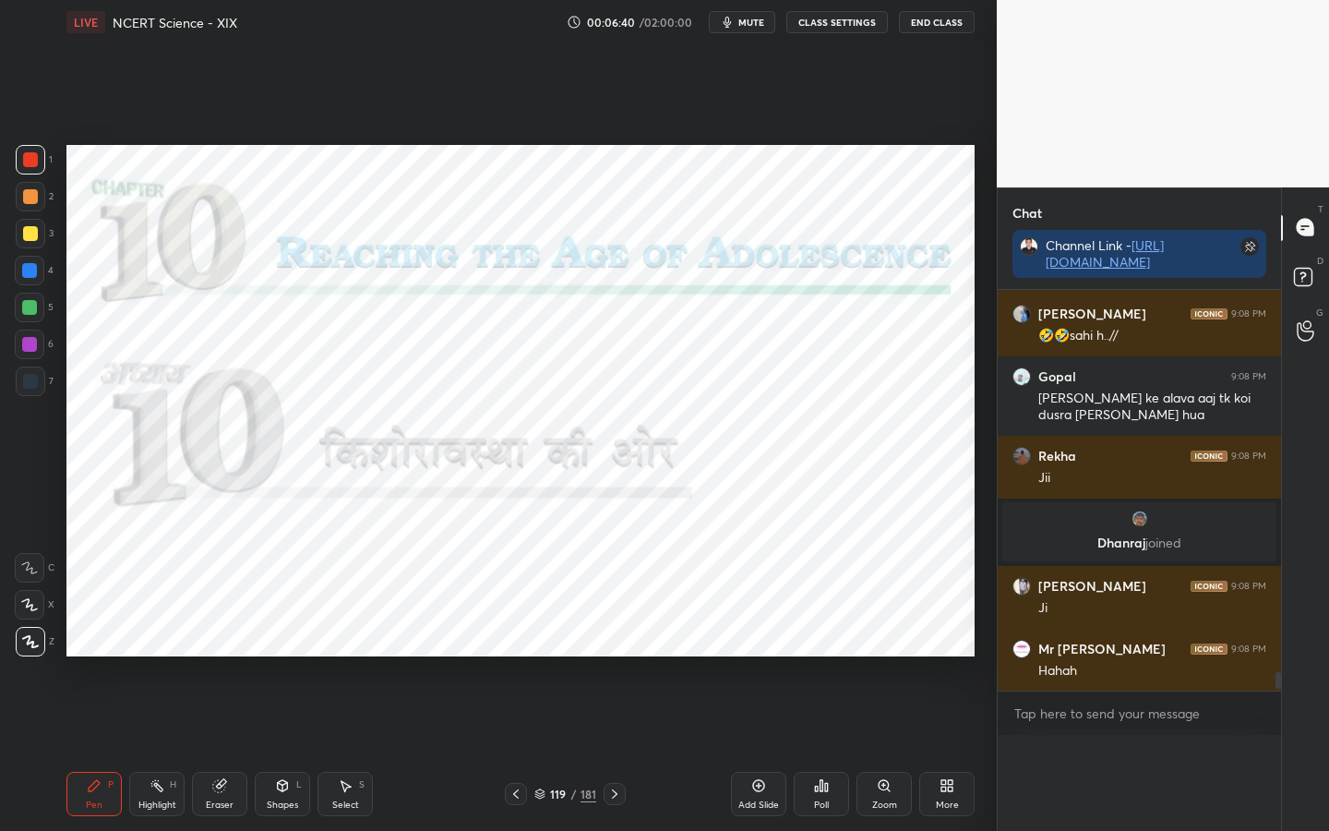
scroll to position [6, 6]
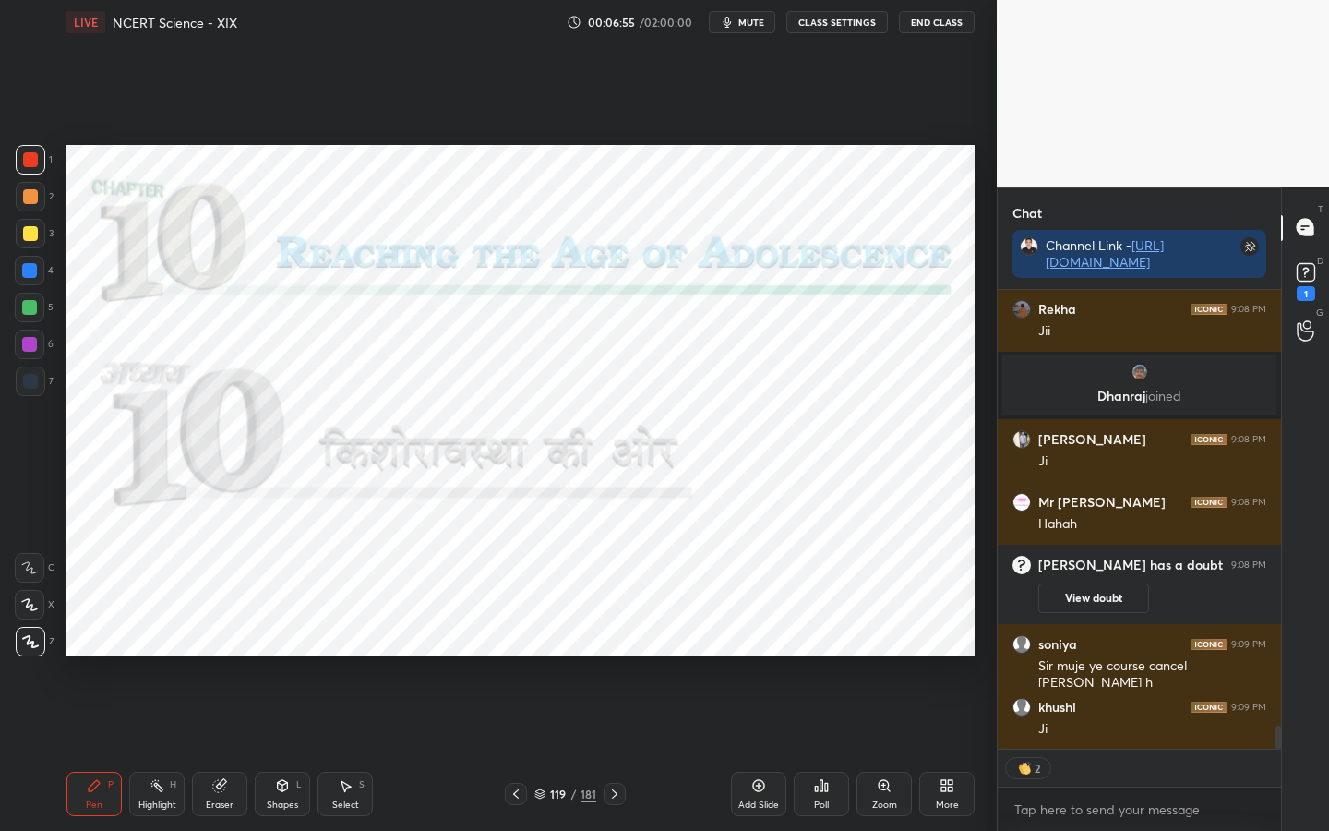
drag, startPoint x: 233, startPoint y: 805, endPoint x: 198, endPoint y: 776, distance: 44.6
click at [233, 656] on div "Eraser" at bounding box center [220, 804] width 28 height 9
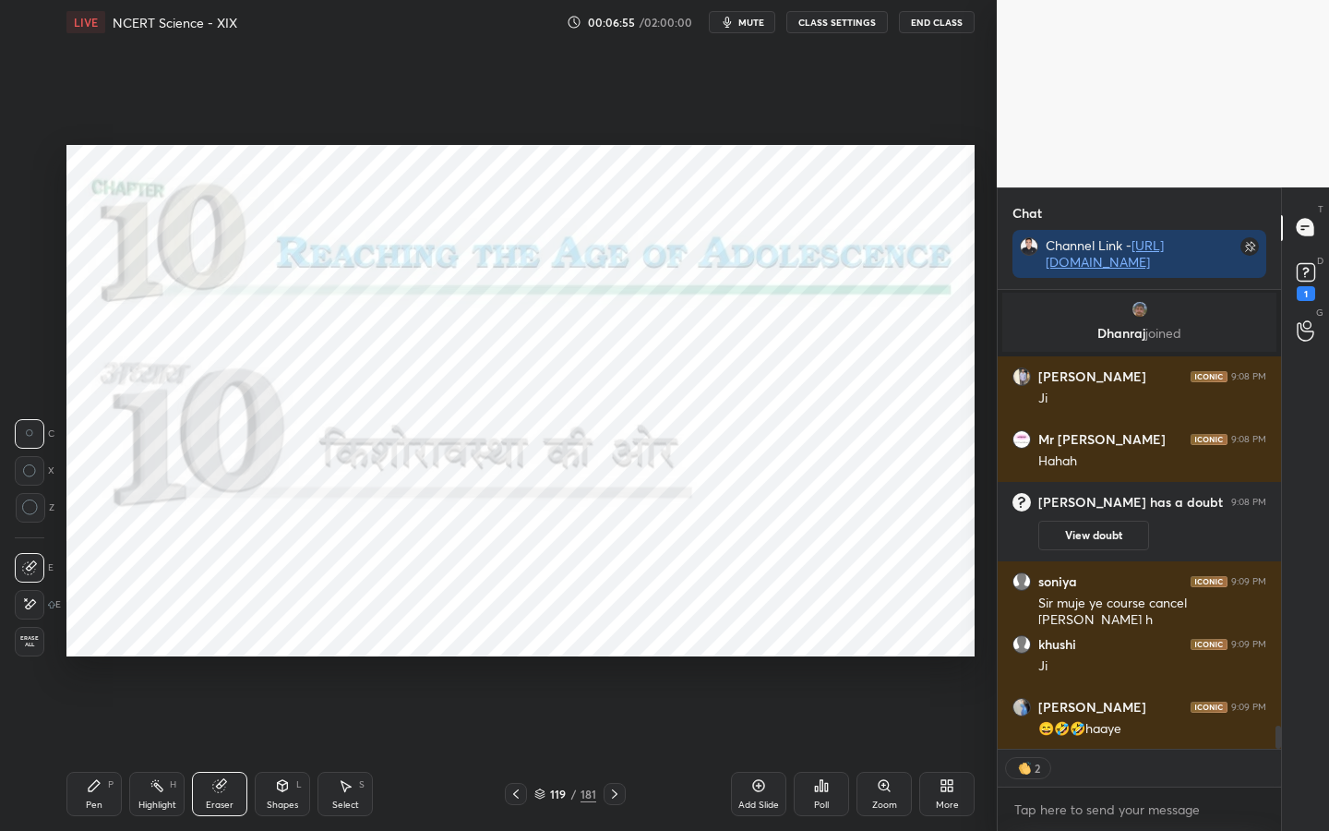
drag, startPoint x: 29, startPoint y: 644, endPoint x: 37, endPoint y: 639, distance: 10.0
click at [29, 644] on span "Erase all" at bounding box center [30, 641] width 28 height 13
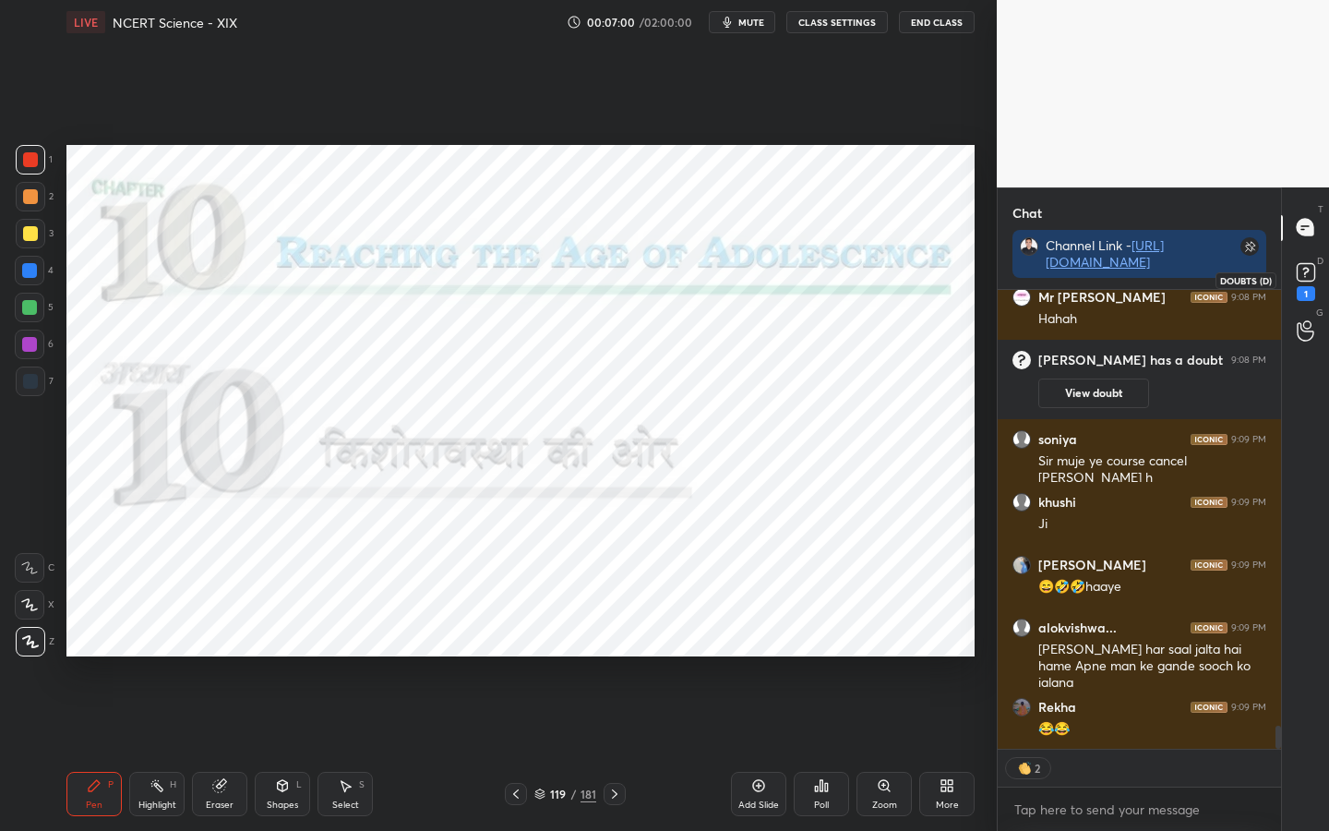
click at [1313, 276] on rect at bounding box center [1306, 272] width 18 height 18
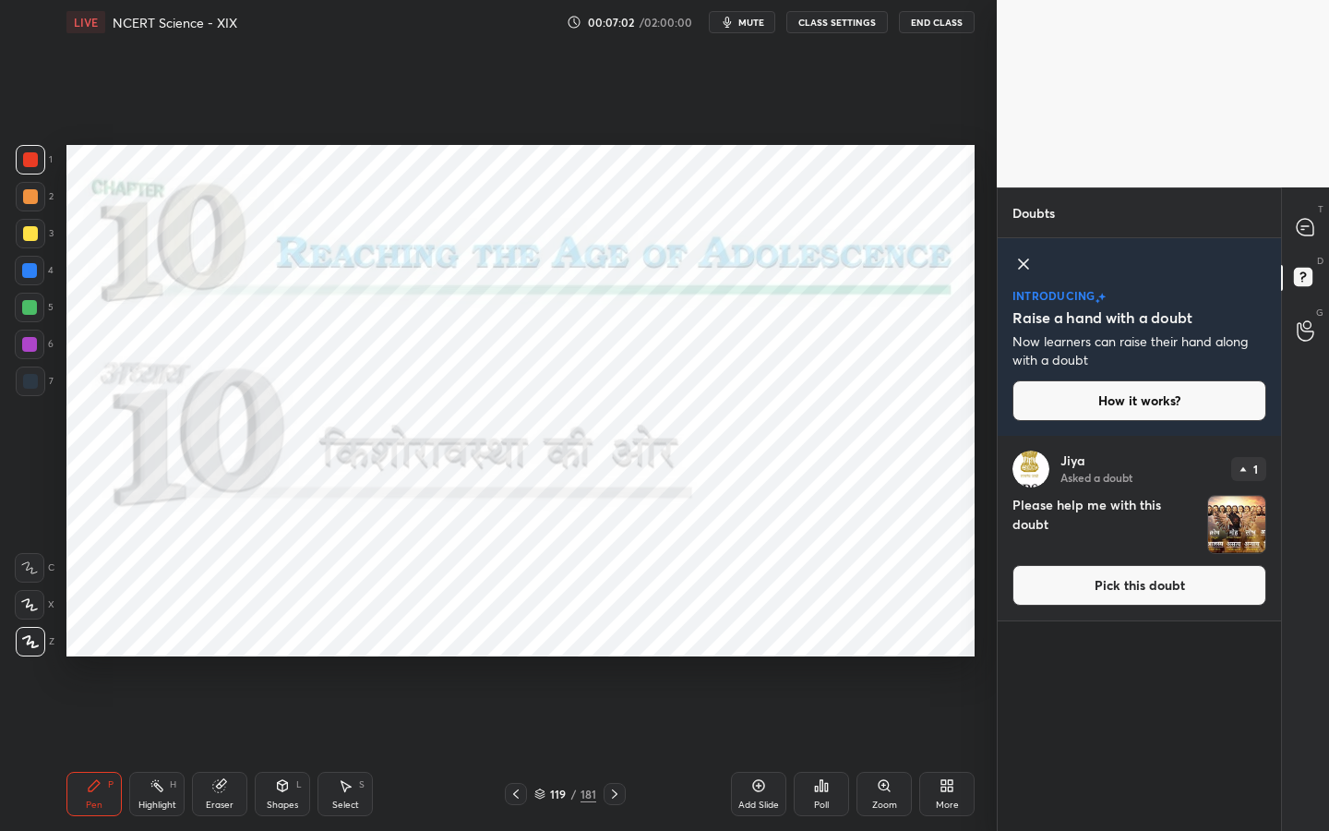
click at [1136, 575] on button "Pick this doubt" at bounding box center [1140, 585] width 254 height 41
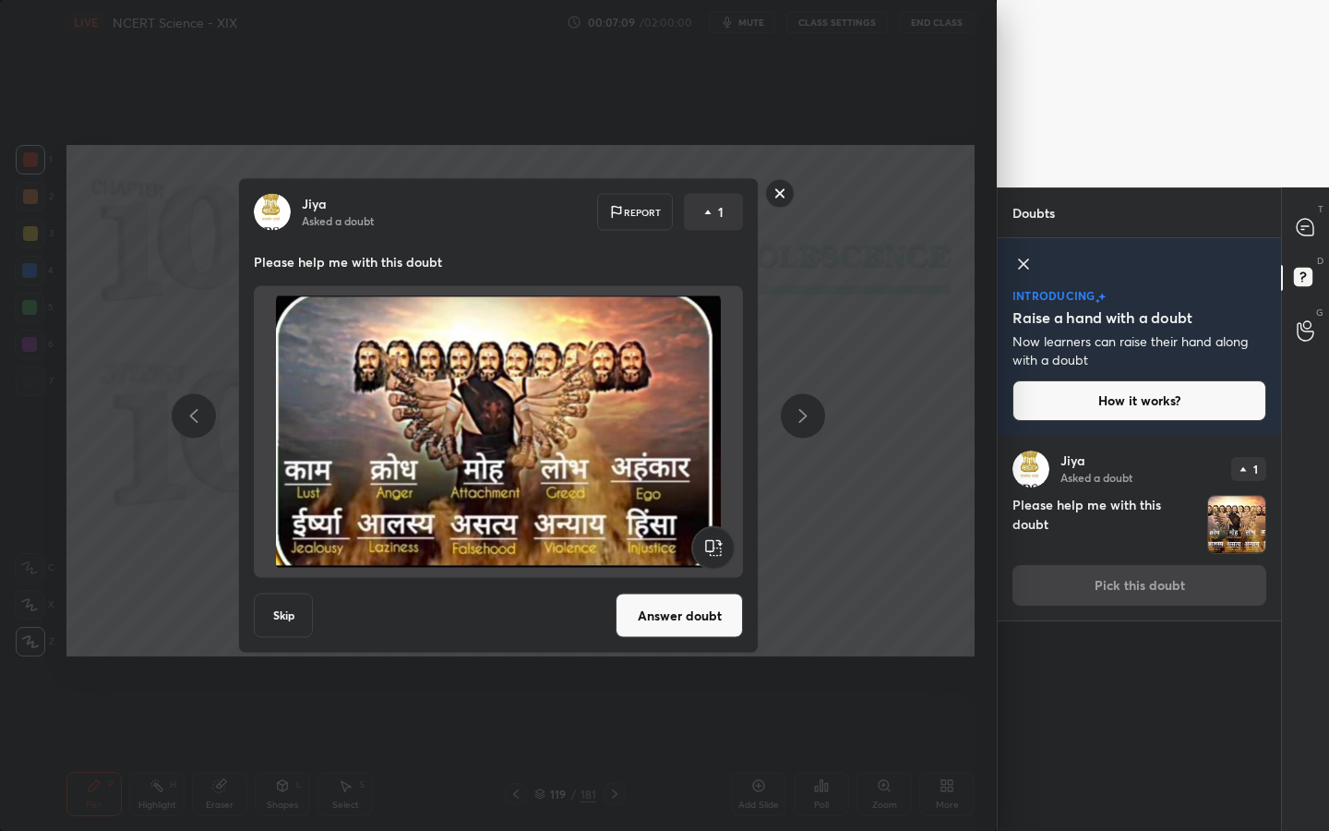
click at [785, 186] on rect at bounding box center [780, 193] width 29 height 29
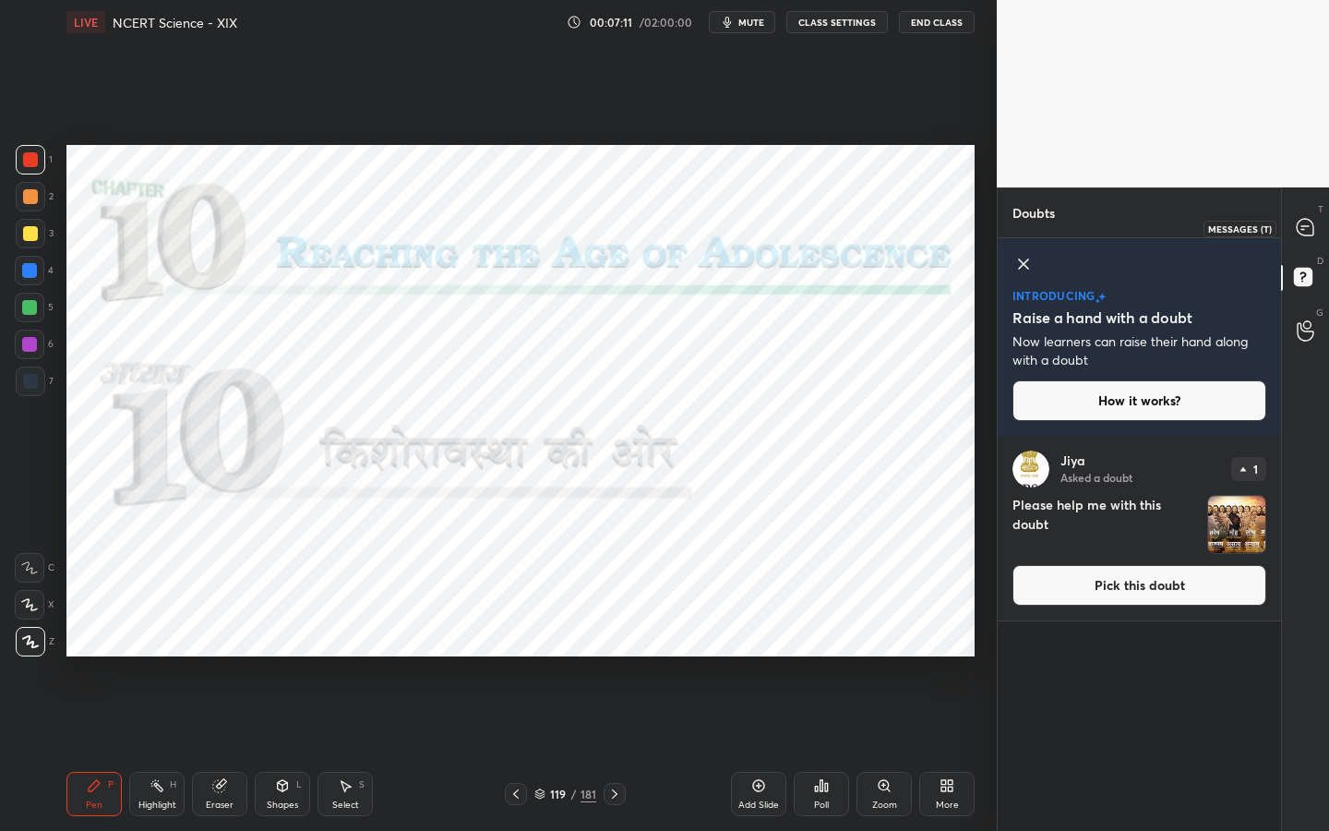
click at [1300, 240] on div at bounding box center [1306, 227] width 37 height 33
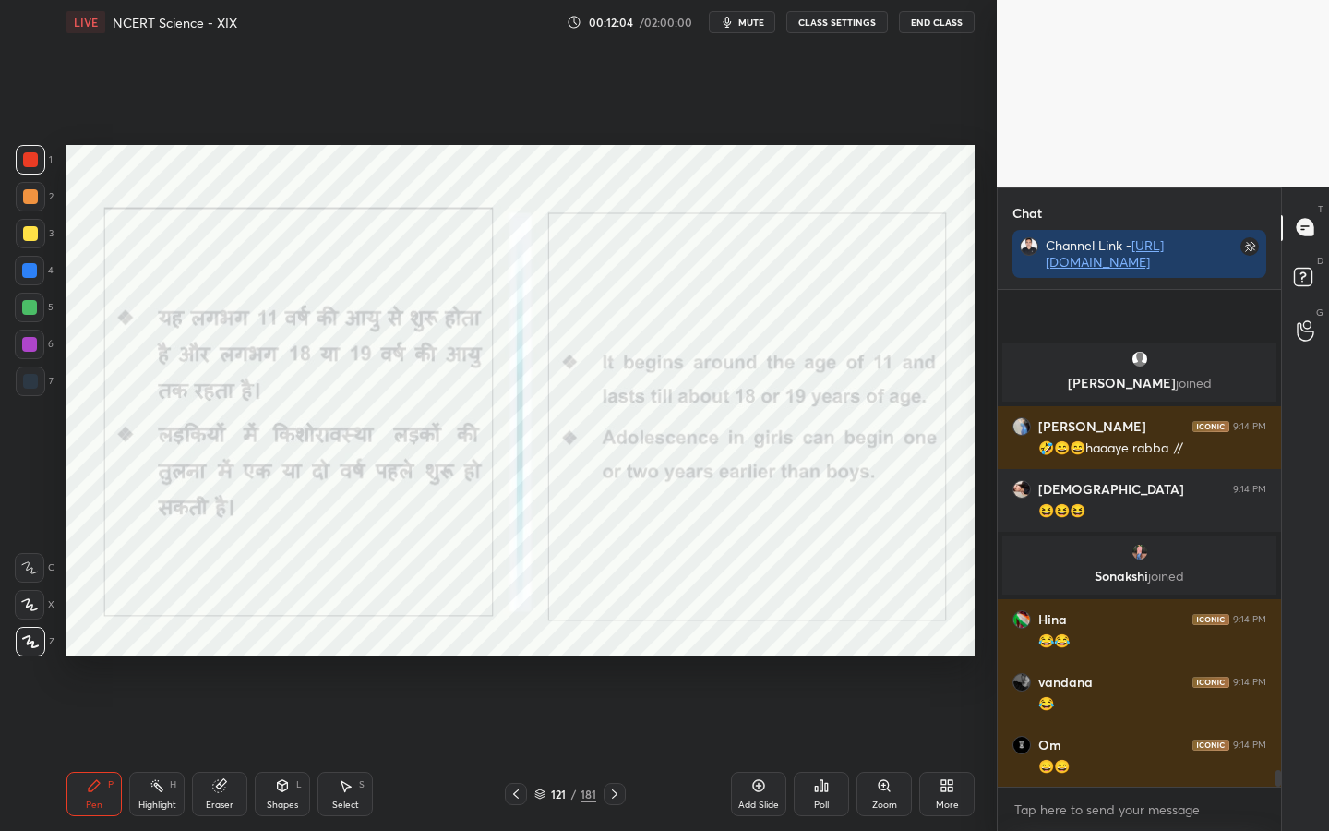
scroll to position [14143, 0]
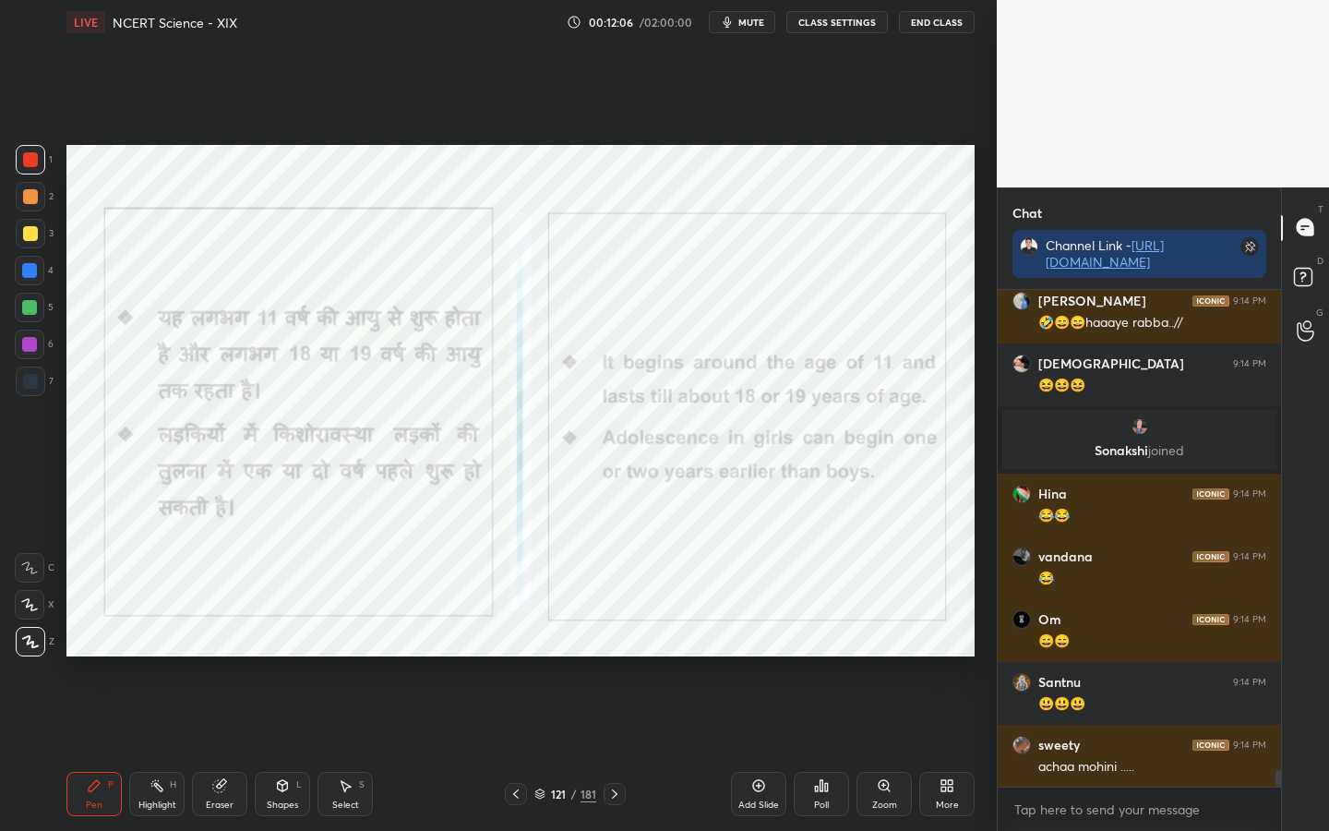
drag, startPoint x: 221, startPoint y: 810, endPoint x: 212, endPoint y: 795, distance: 17.8
click at [216, 656] on div "Eraser" at bounding box center [220, 804] width 28 height 9
click at [34, 641] on span "Erase all" at bounding box center [30, 641] width 28 height 13
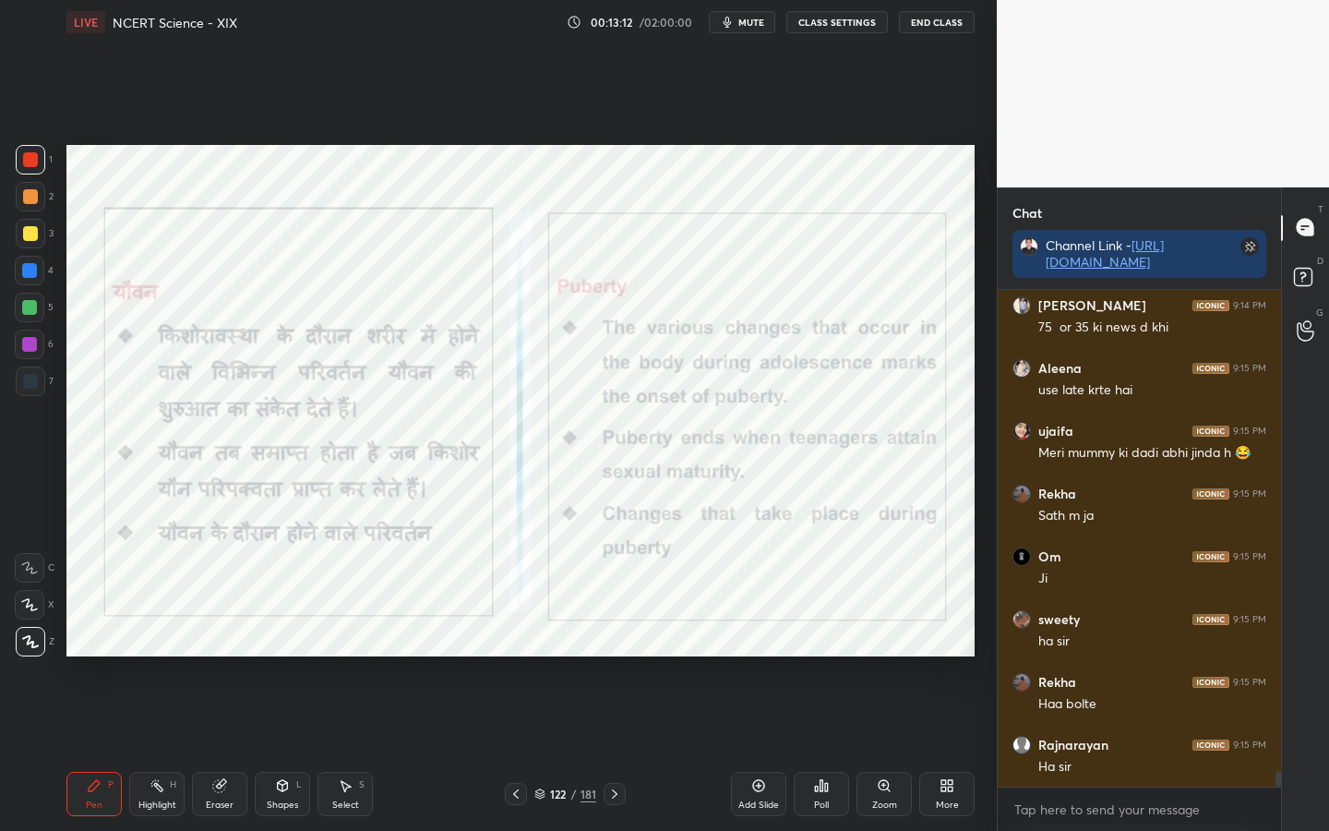
scroll to position [15306, 0]
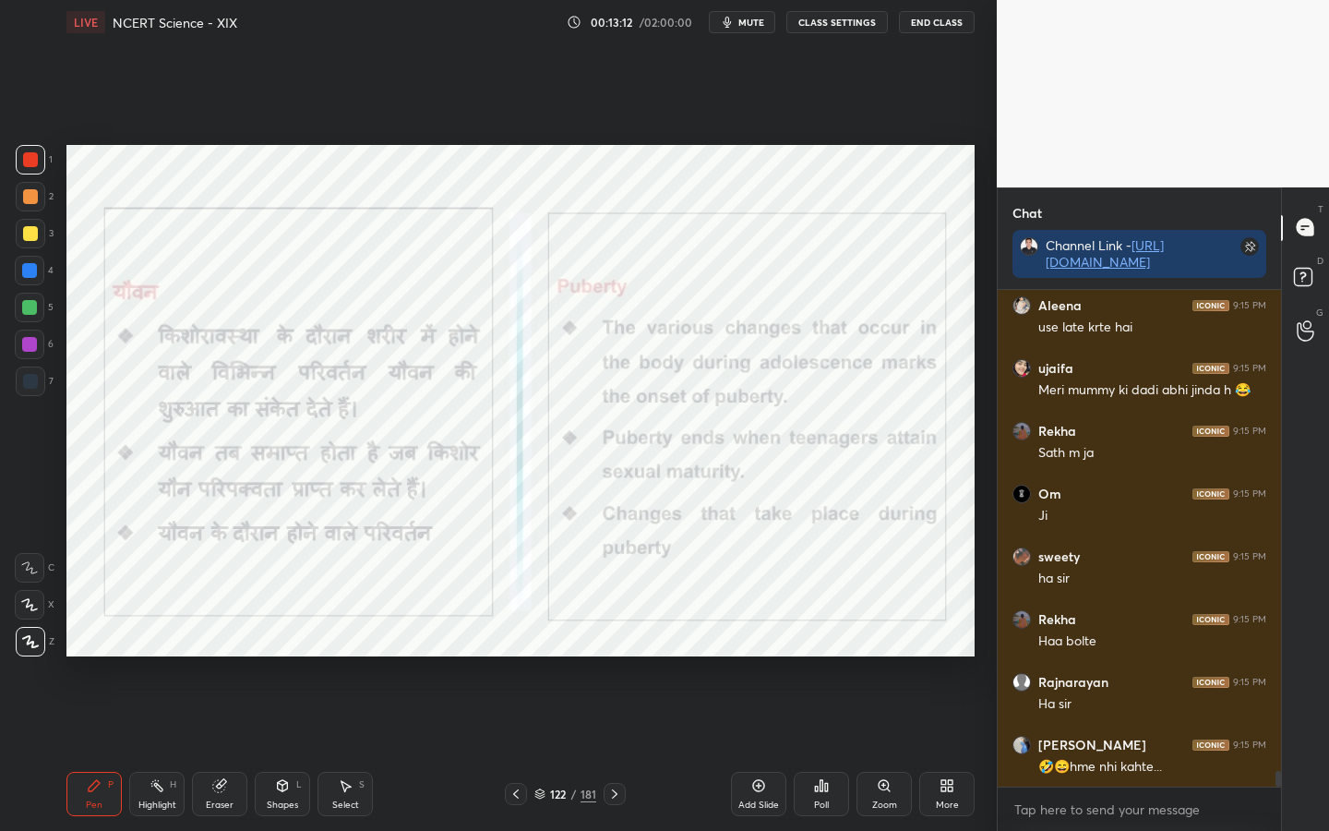
click at [226, 656] on div "Eraser" at bounding box center [219, 794] width 55 height 44
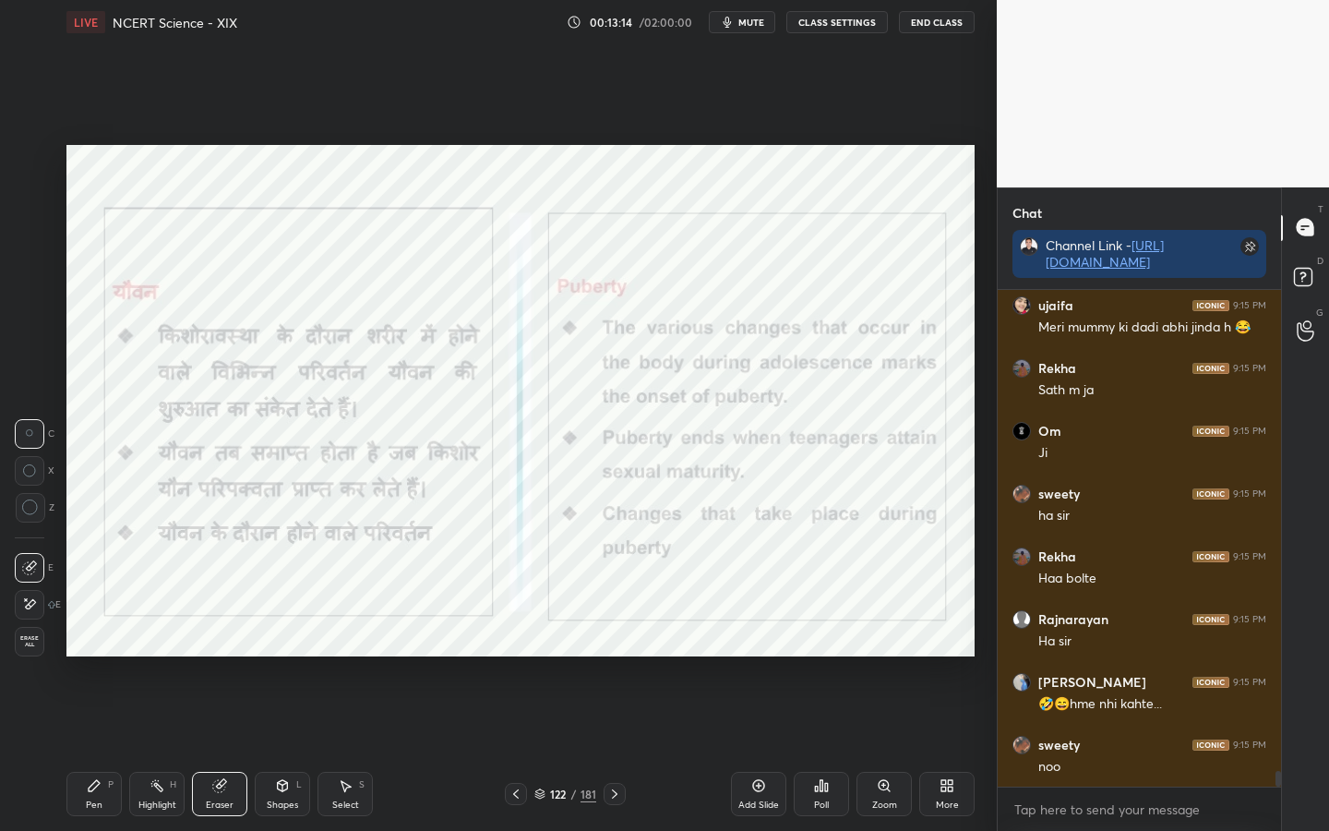
click at [31, 649] on div "Erase all" at bounding box center [30, 642] width 30 height 30
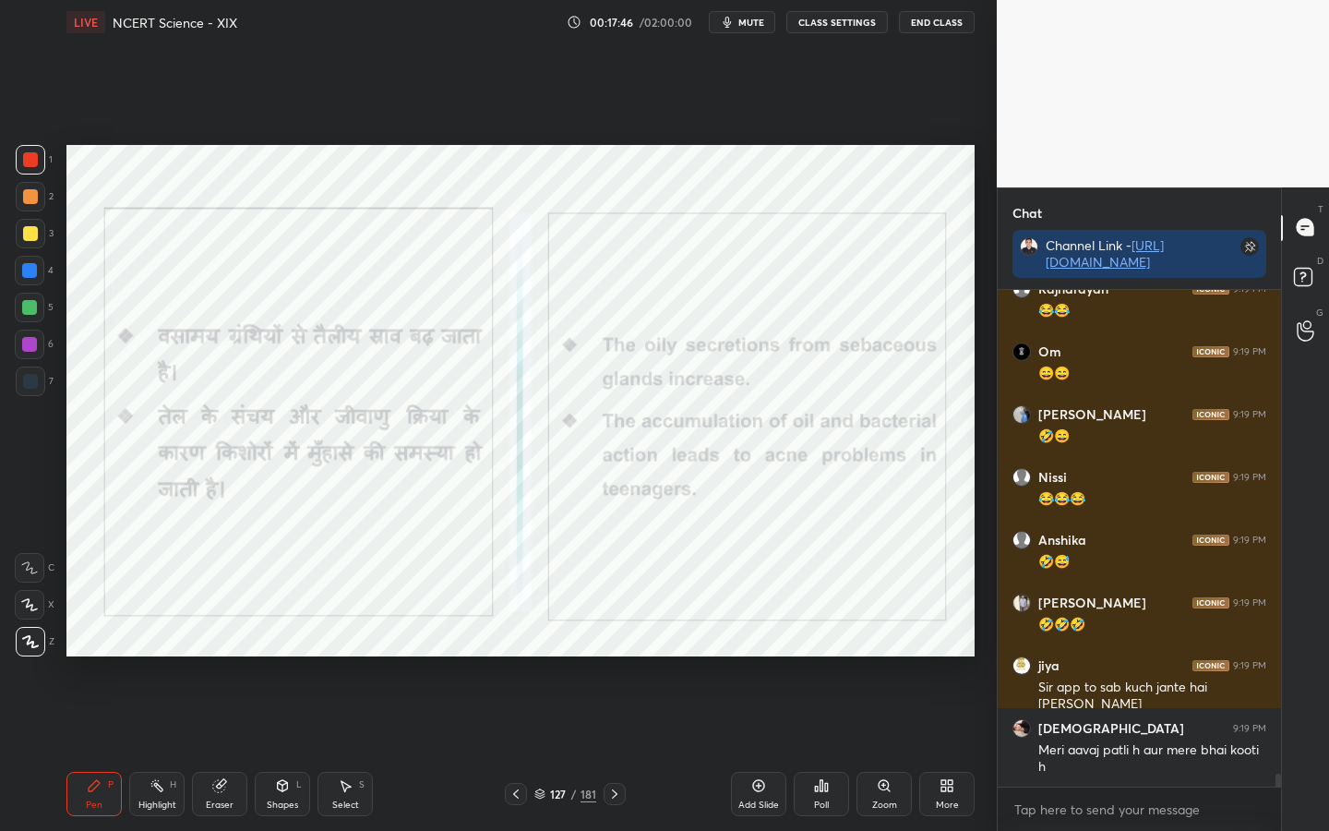
scroll to position [18299, 0]
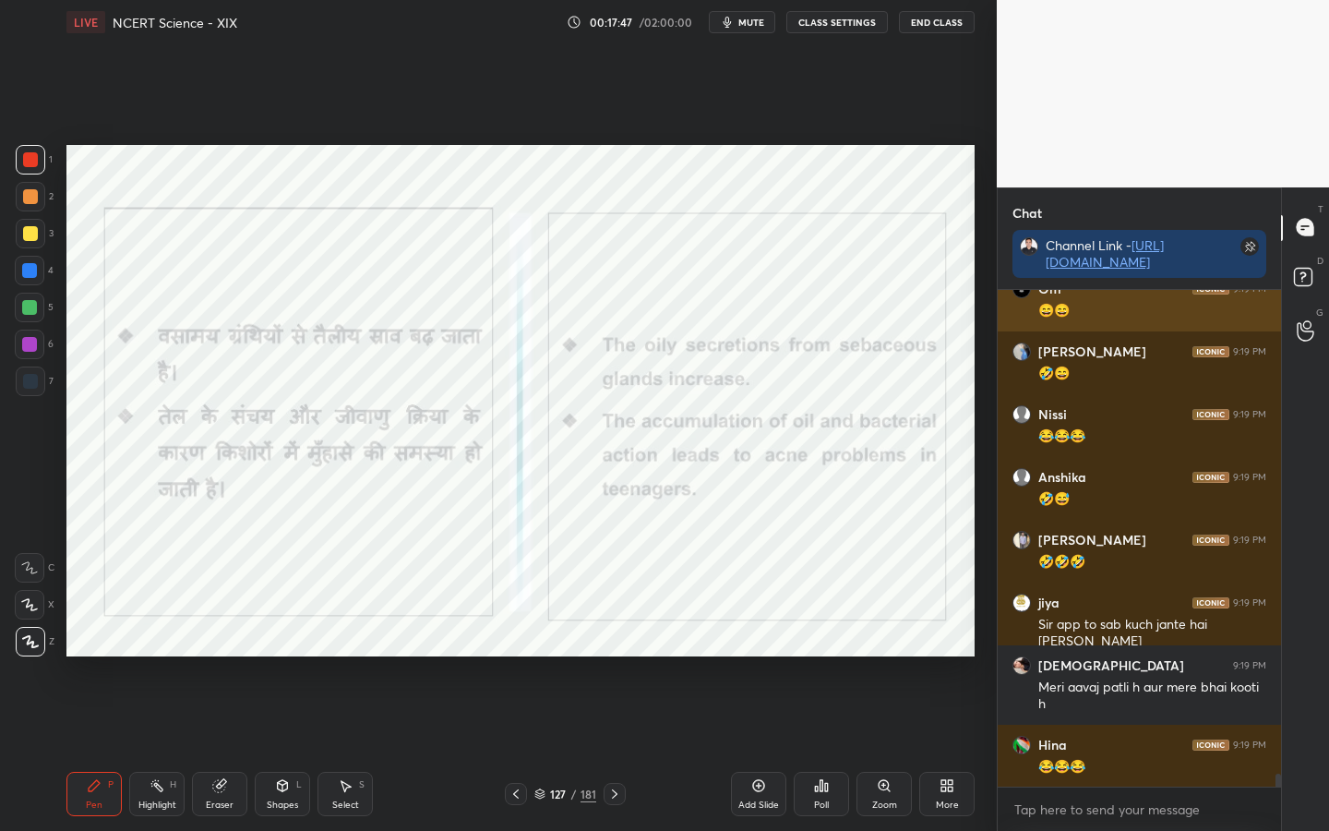
drag, startPoint x: 1168, startPoint y: 279, endPoint x: 1160, endPoint y: 291, distance: 14.1
click at [1184, 292] on div "Chat Channel Link - [URL][DOMAIN_NAME] [PERSON_NAME] 9:19 PM 😂😂 Om 9:19 PM 😄😄 […" at bounding box center [1139, 509] width 284 height 644
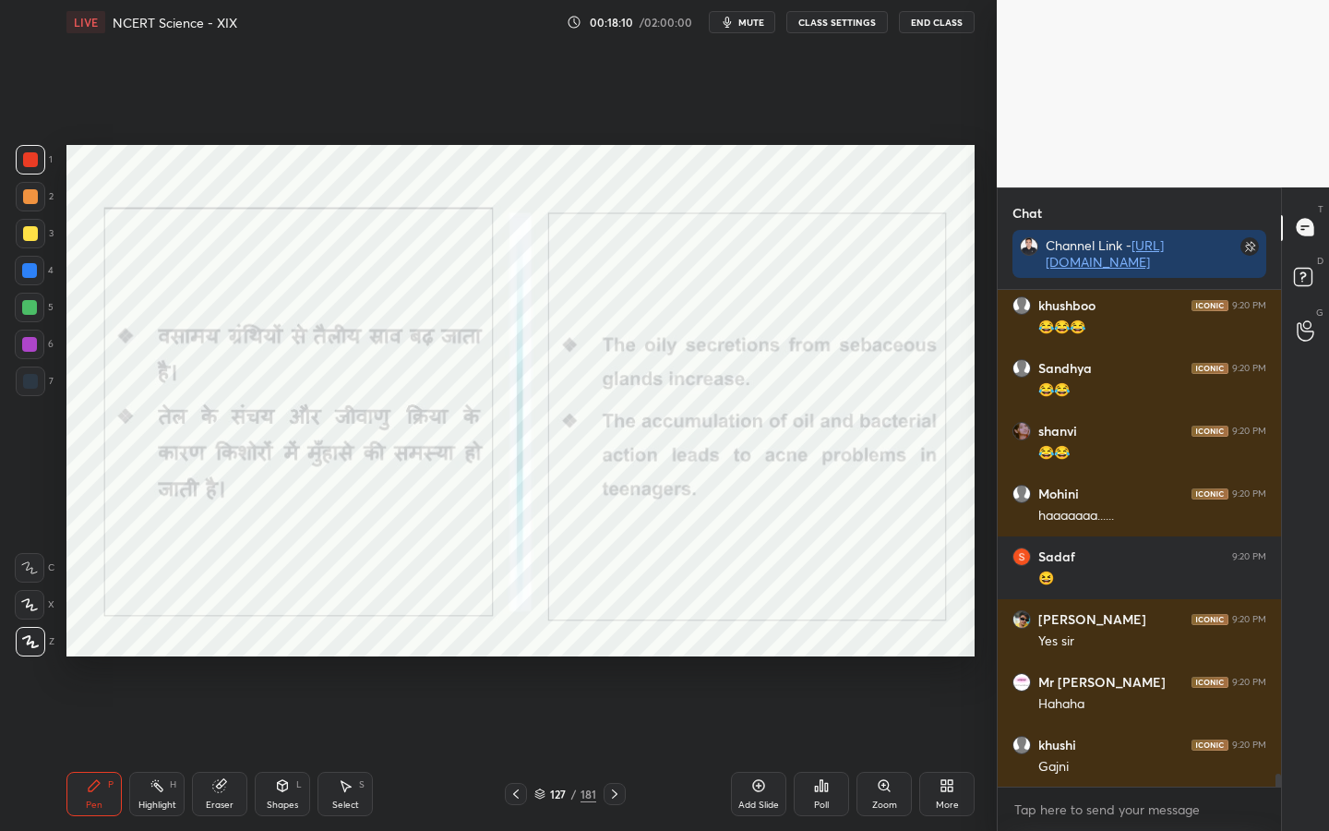
scroll to position [19178, 0]
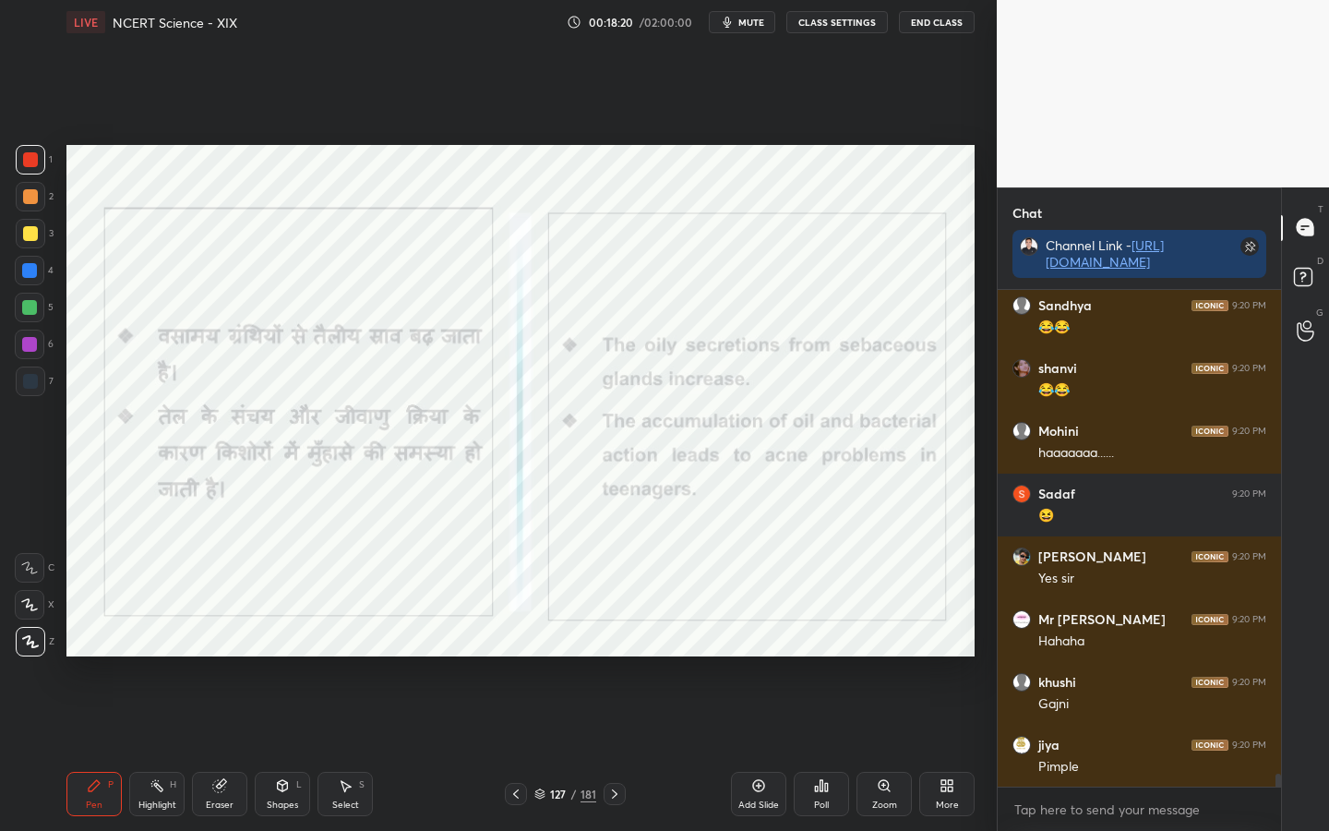
drag, startPoint x: 224, startPoint y: 791, endPoint x: 209, endPoint y: 786, distance: 16.4
click at [223, 656] on div "Eraser" at bounding box center [219, 794] width 55 height 44
click at [30, 648] on div "Erase all" at bounding box center [30, 642] width 30 height 30
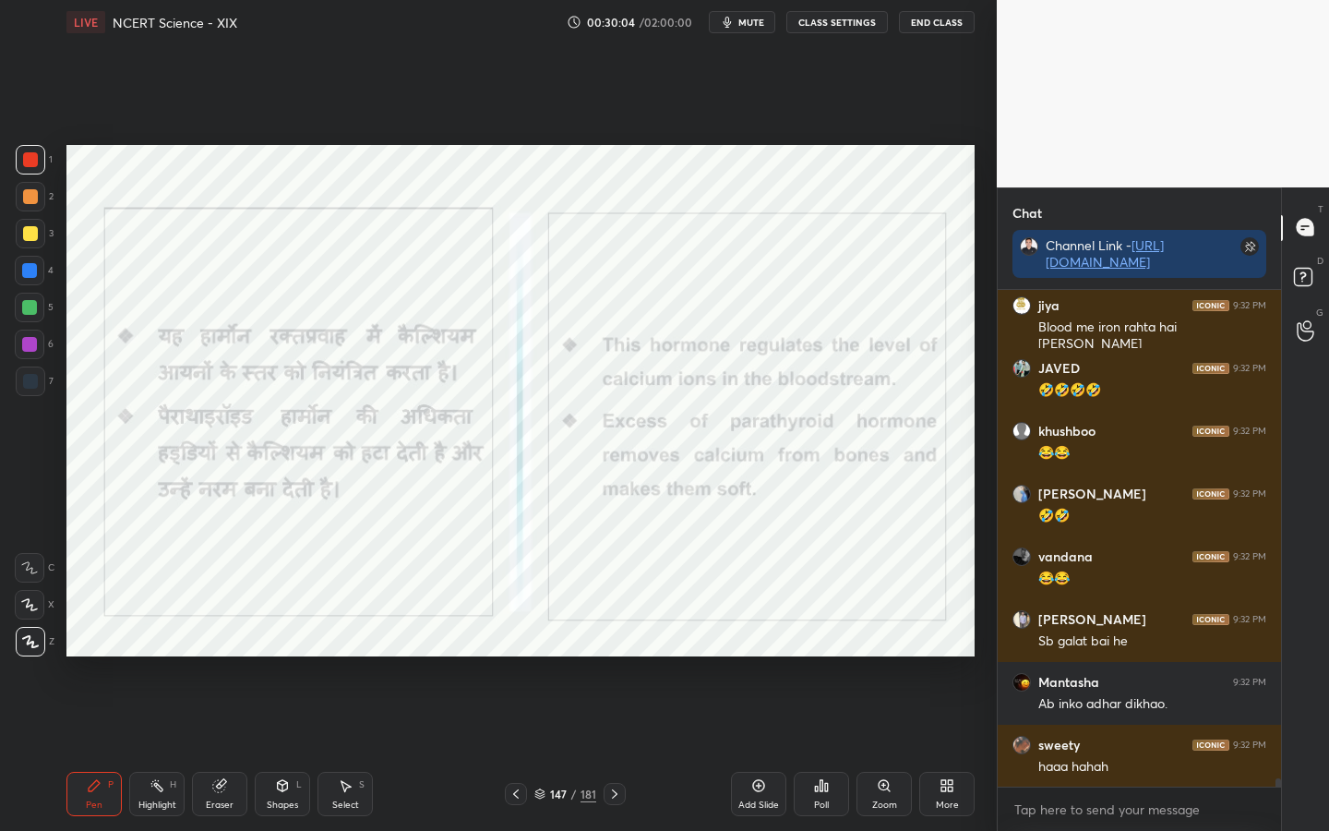
scroll to position [28665, 0]
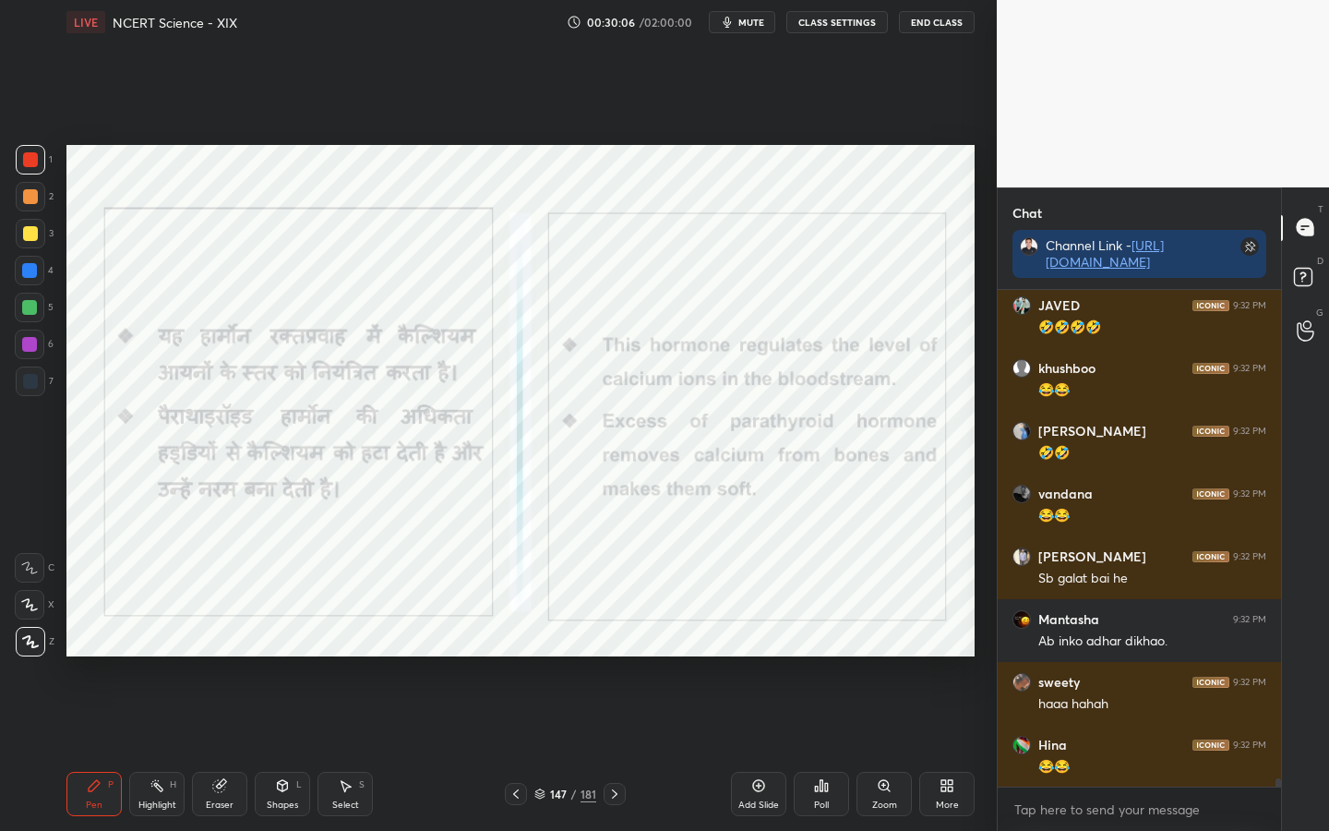
click at [233, 656] on div "Eraser" at bounding box center [219, 794] width 55 height 44
click at [30, 652] on div "Erase all" at bounding box center [30, 642] width 30 height 30
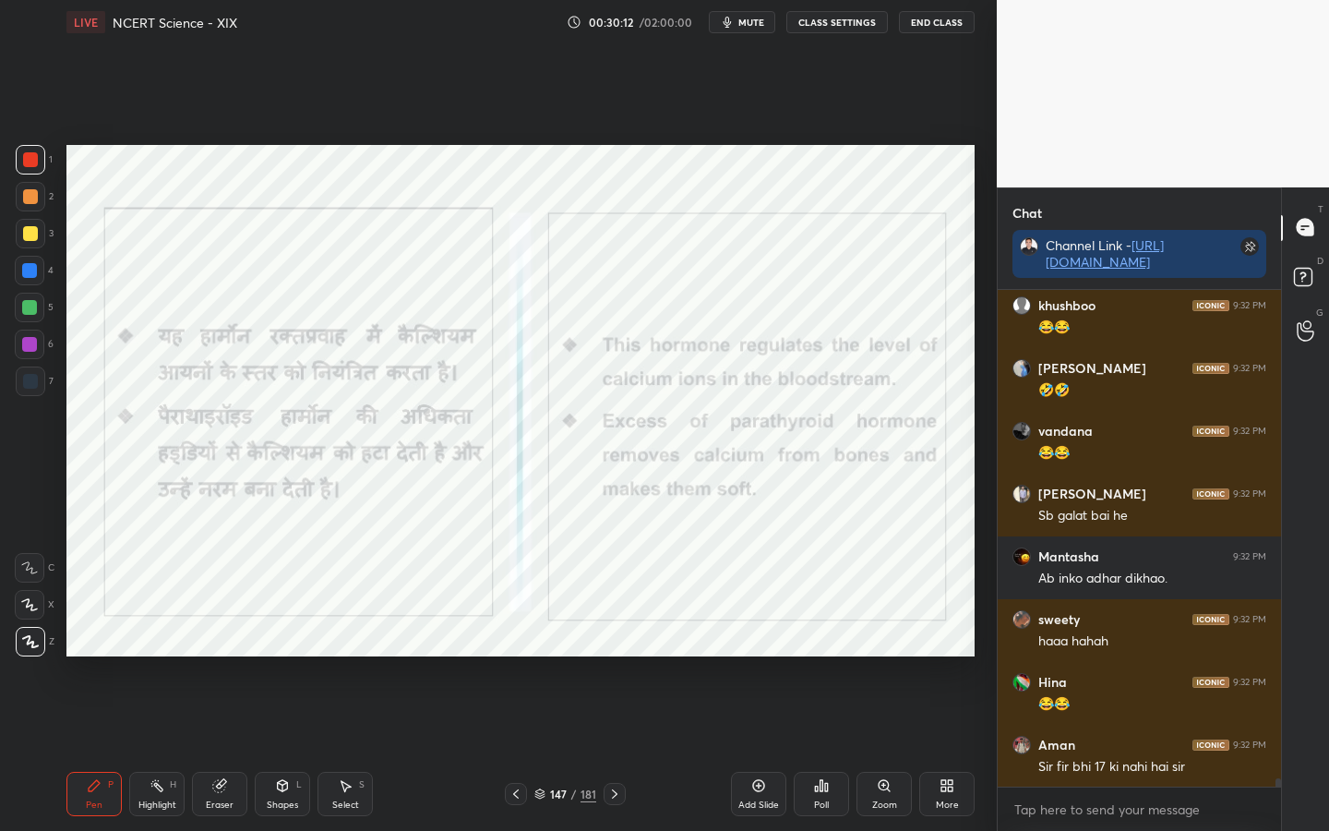
scroll to position [28790, 0]
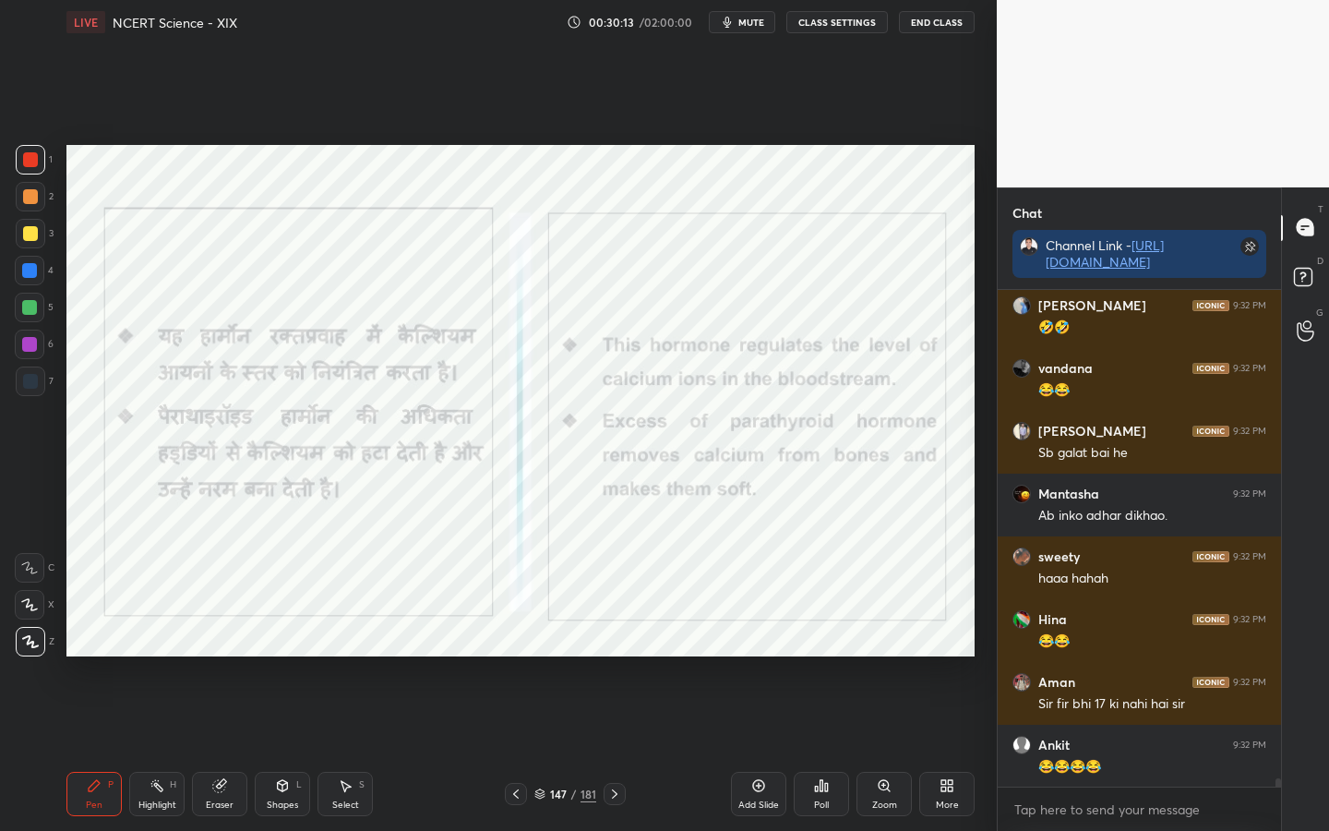
drag, startPoint x: 226, startPoint y: 799, endPoint x: 211, endPoint y: 781, distance: 23.6
click at [227, 656] on div "Eraser" at bounding box center [220, 804] width 28 height 9
click at [23, 648] on div "Erase all" at bounding box center [30, 642] width 30 height 30
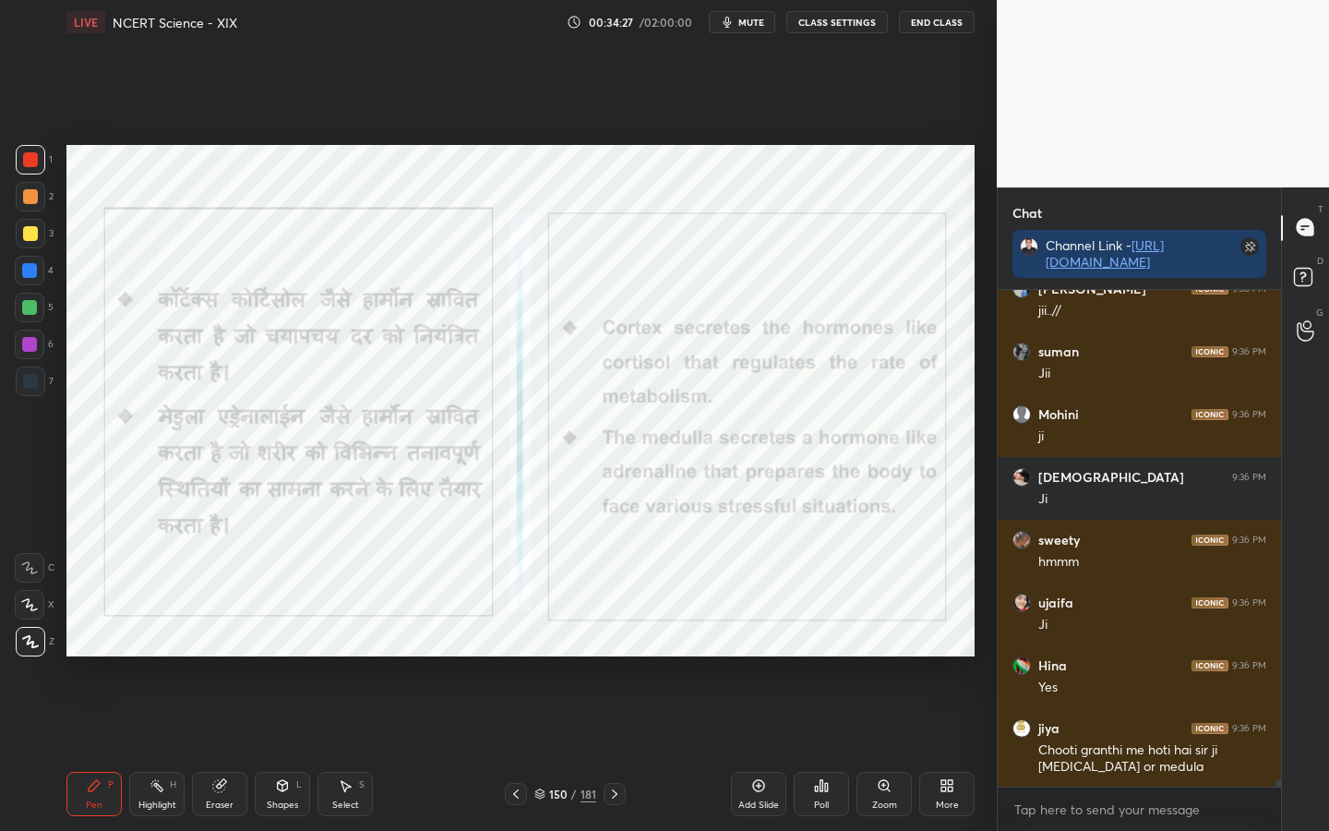
scroll to position [32185, 0]
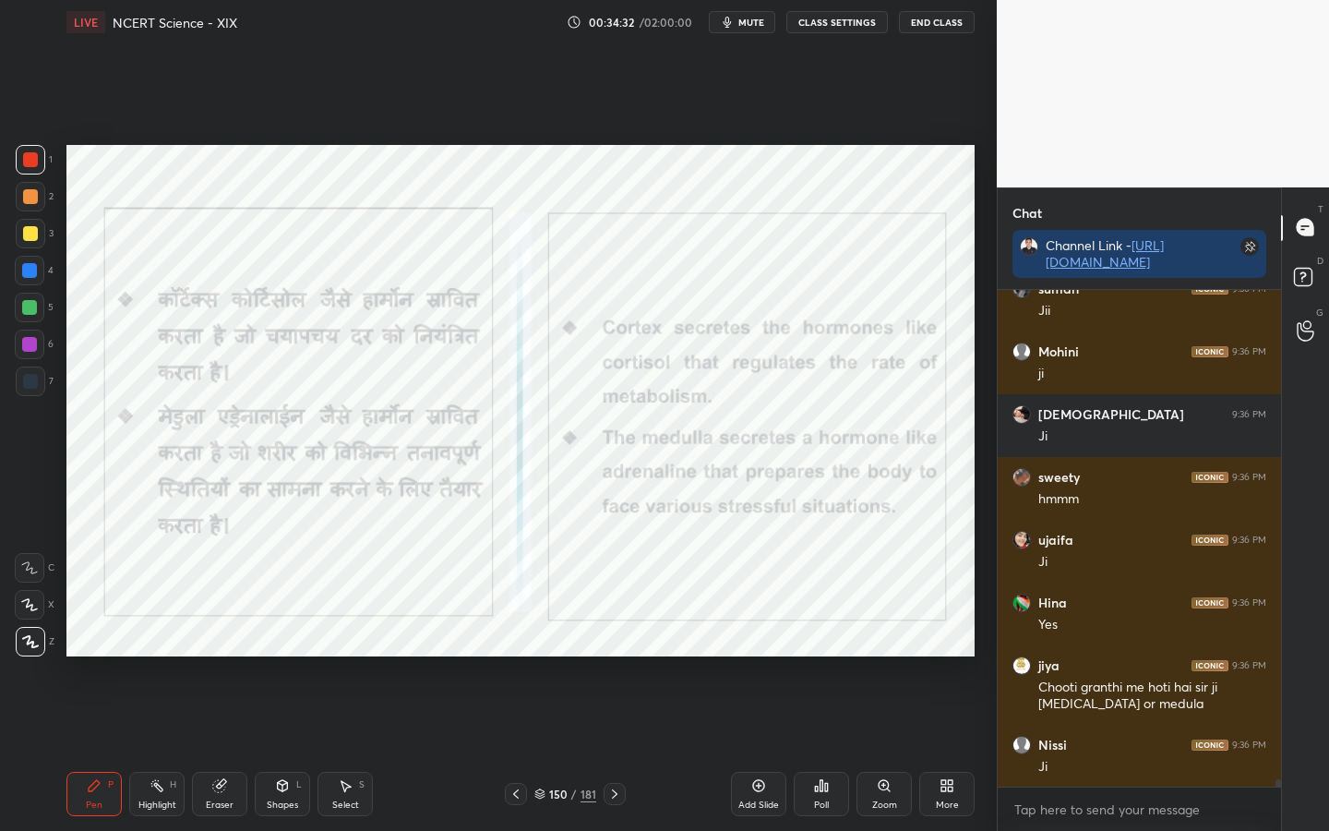
click at [672, 222] on div "Setting up your live class Poll for secs No correct answer Start poll" at bounding box center [520, 400] width 923 height 713
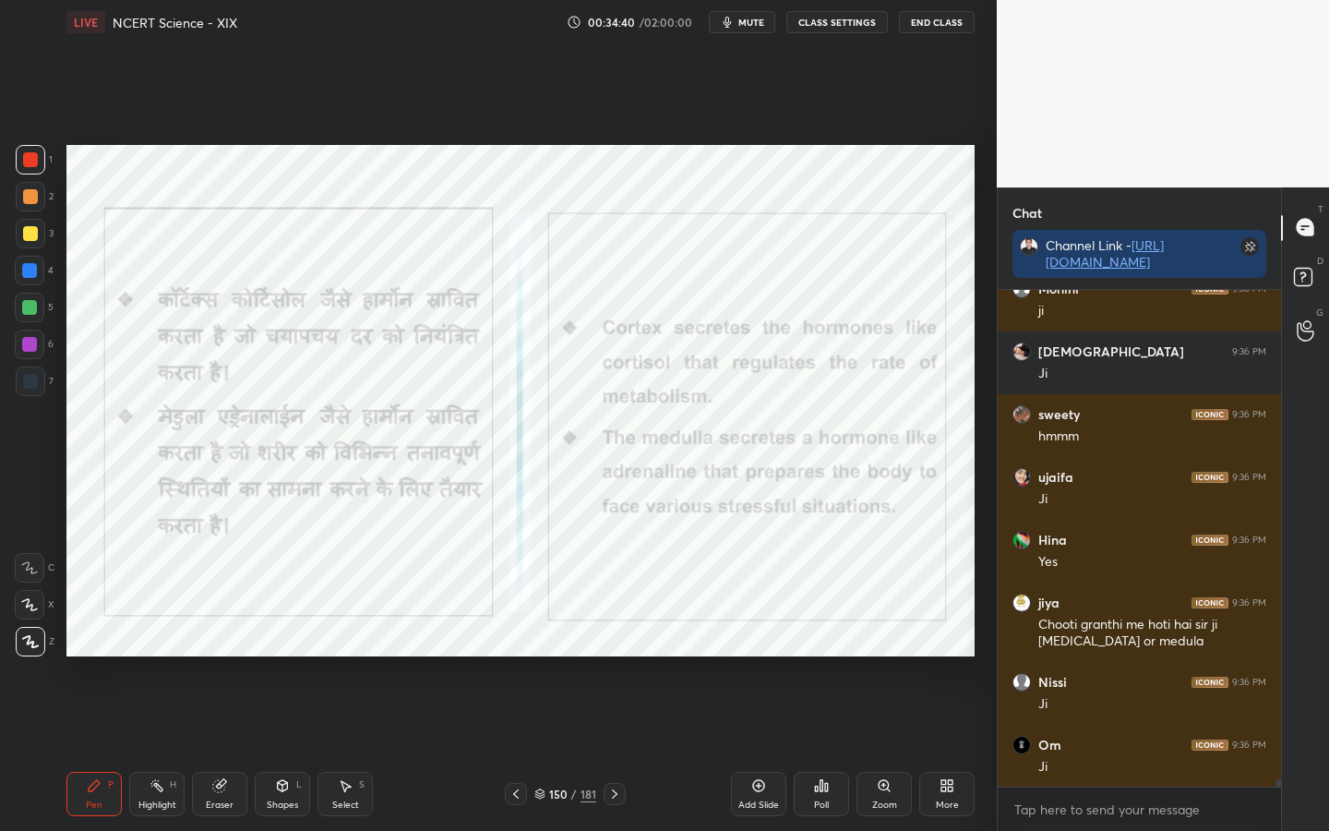
scroll to position [32311, 0]
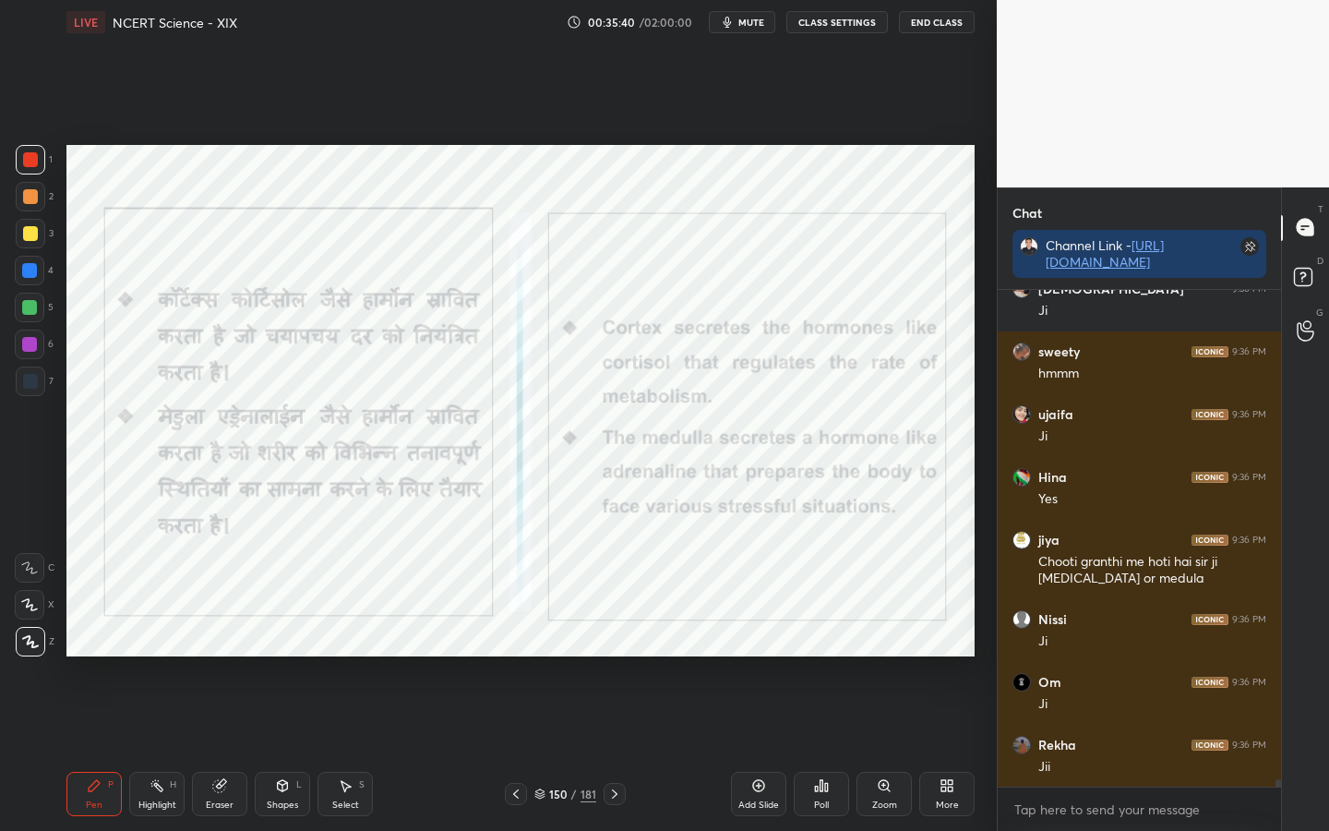
click at [232, 656] on div "Eraser" at bounding box center [219, 794] width 55 height 44
drag, startPoint x: 30, startPoint y: 651, endPoint x: 56, endPoint y: 649, distance: 26.8
click at [31, 652] on div "Erase all" at bounding box center [30, 642] width 30 height 30
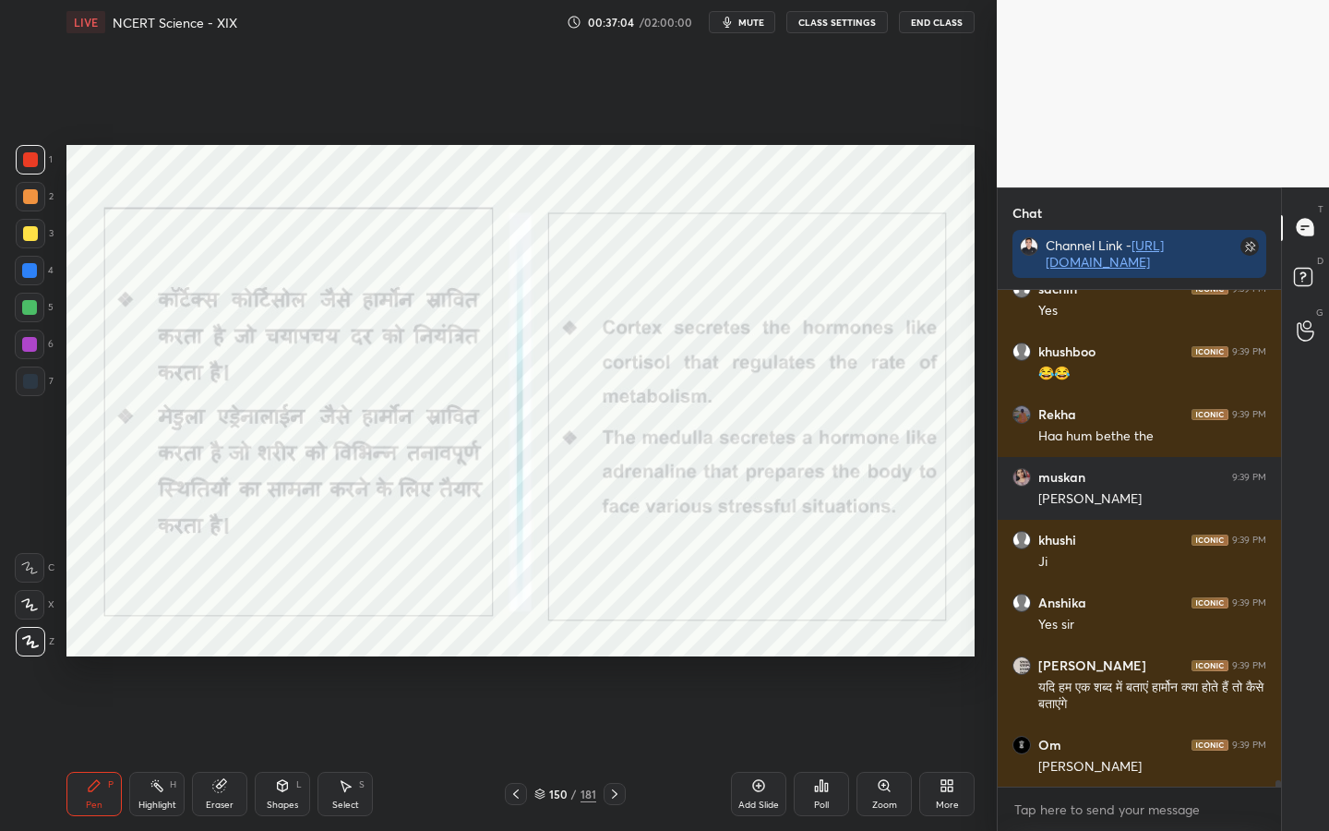
scroll to position [35328, 0]
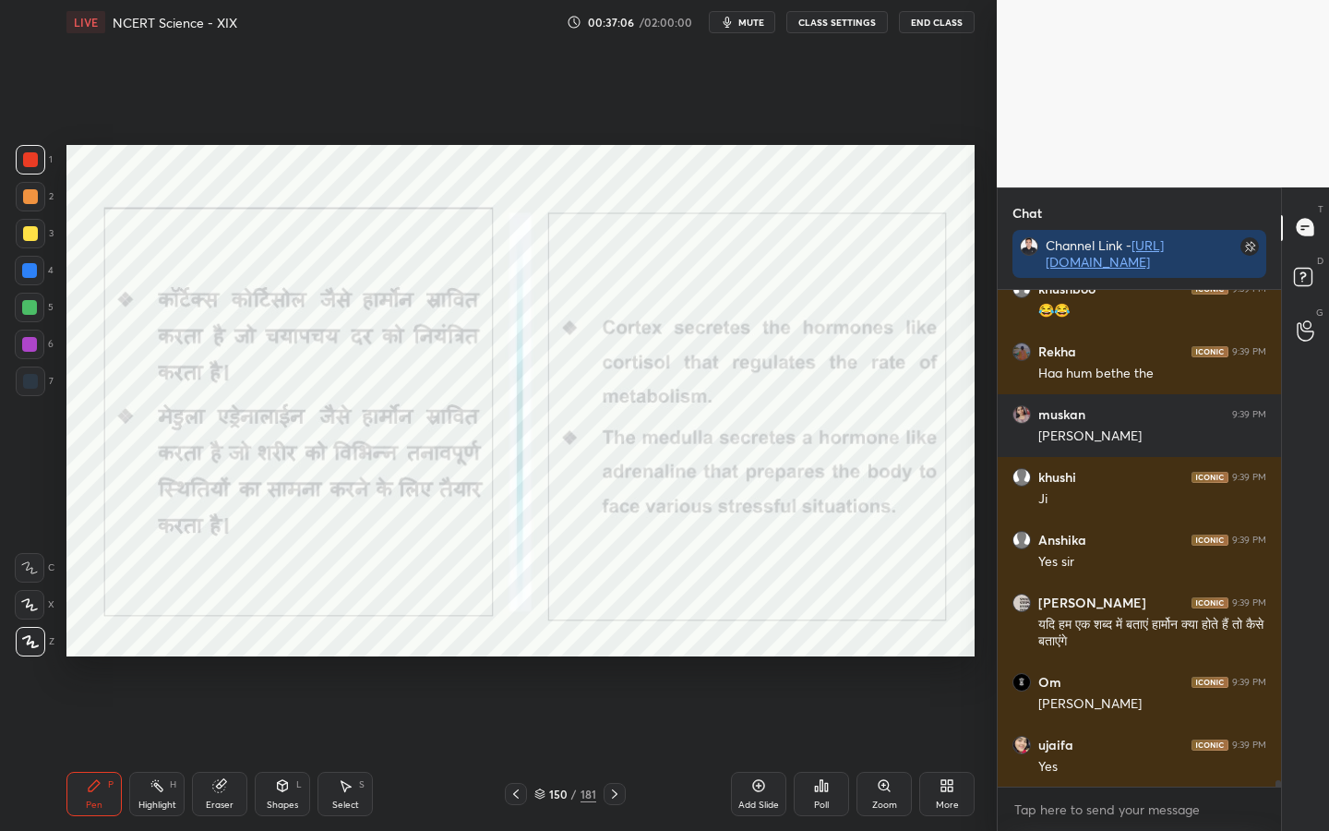
drag, startPoint x: 234, startPoint y: 795, endPoint x: 214, endPoint y: 780, distance: 25.1
click at [234, 656] on div "Eraser" at bounding box center [219, 794] width 55 height 44
drag, startPoint x: 40, startPoint y: 646, endPoint x: 62, endPoint y: 654, distance: 23.4
click at [39, 646] on span "Erase all" at bounding box center [30, 641] width 28 height 13
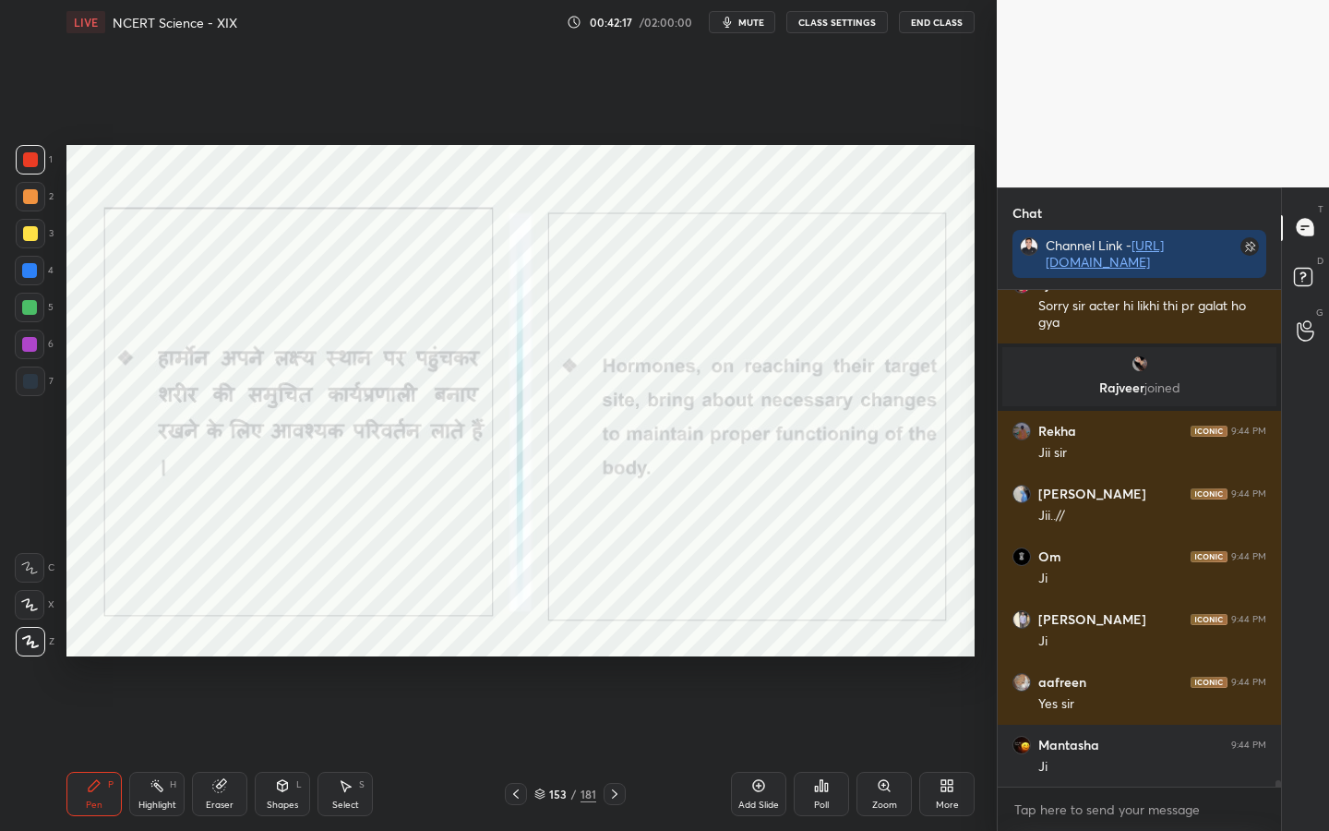
scroll to position [37020, 0]
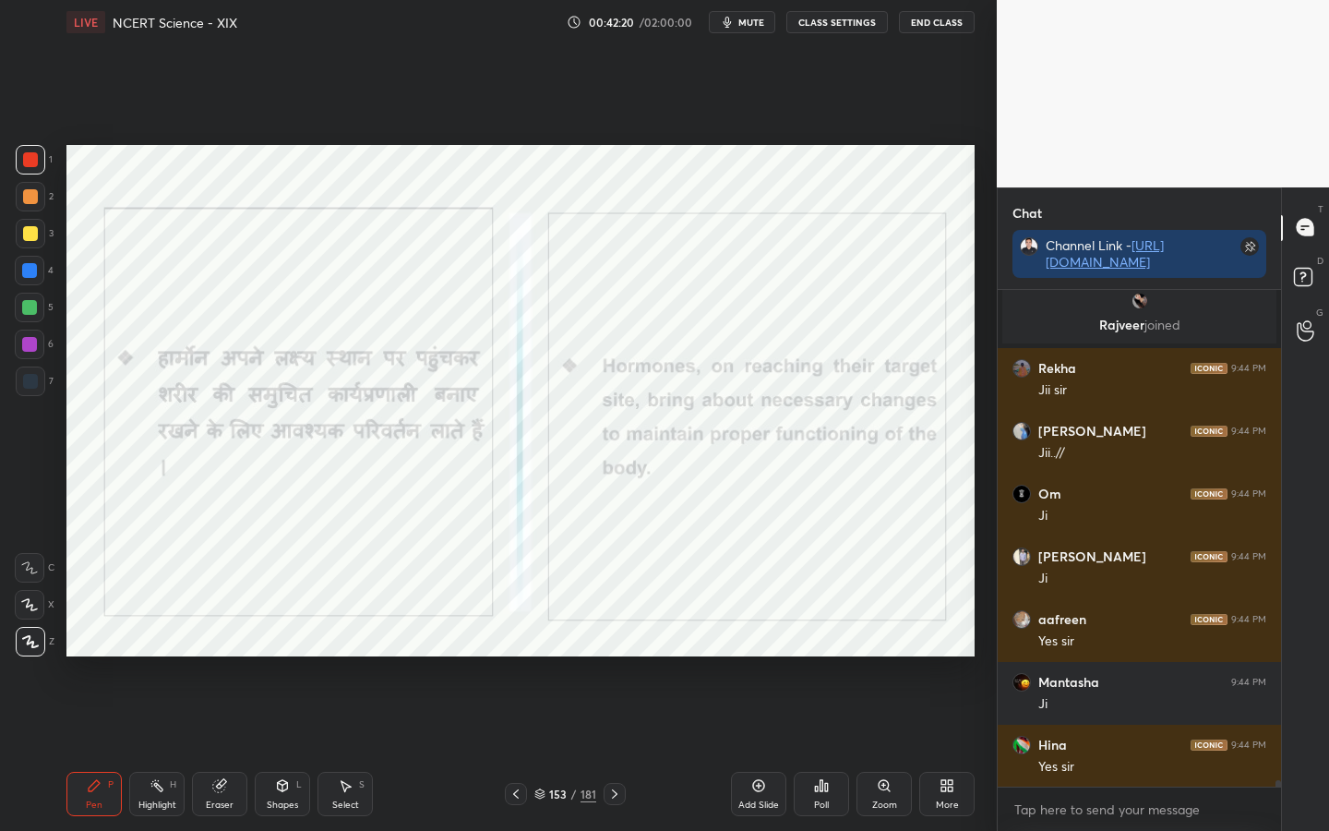
click at [524, 203] on div "Setting up your live class Poll for secs No correct answer Start poll" at bounding box center [520, 400] width 923 height 713
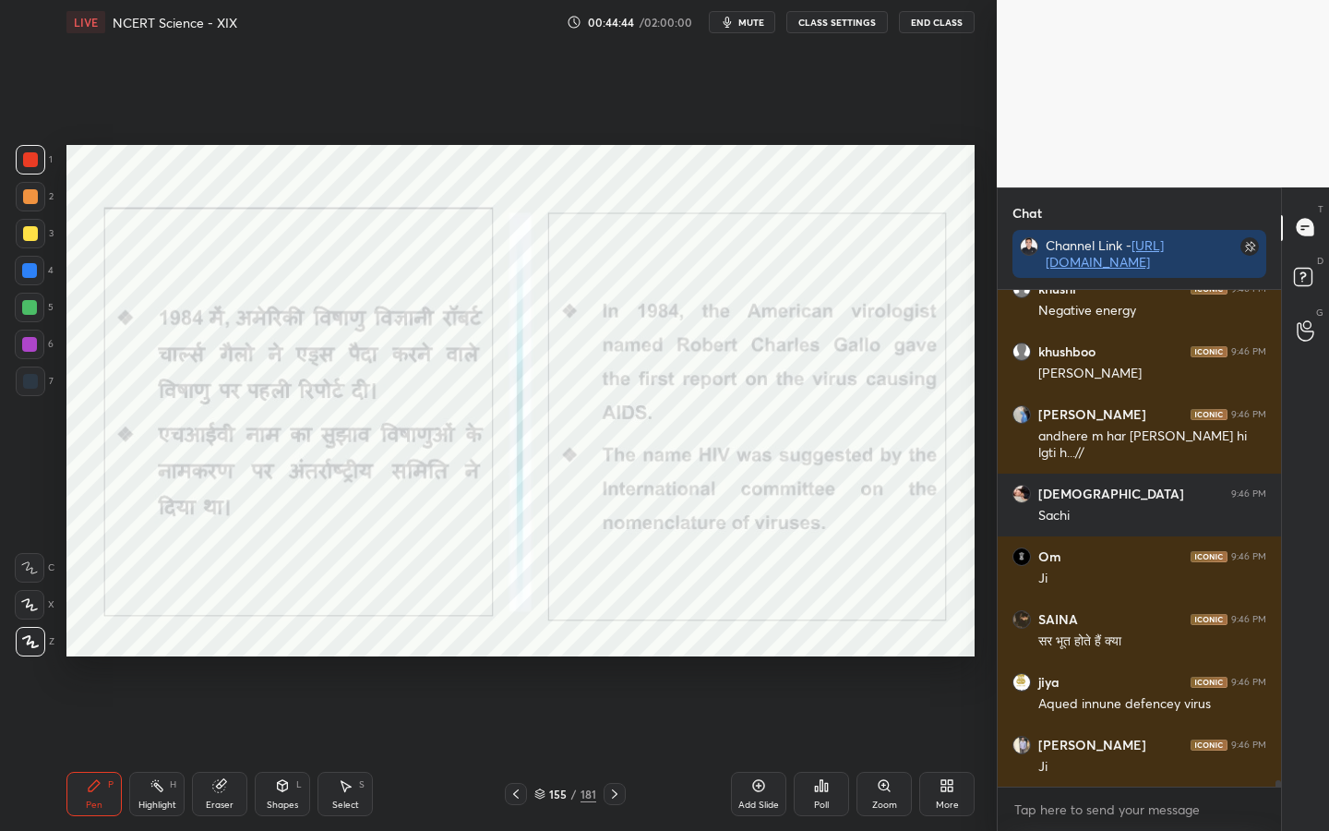
scroll to position [40480, 0]
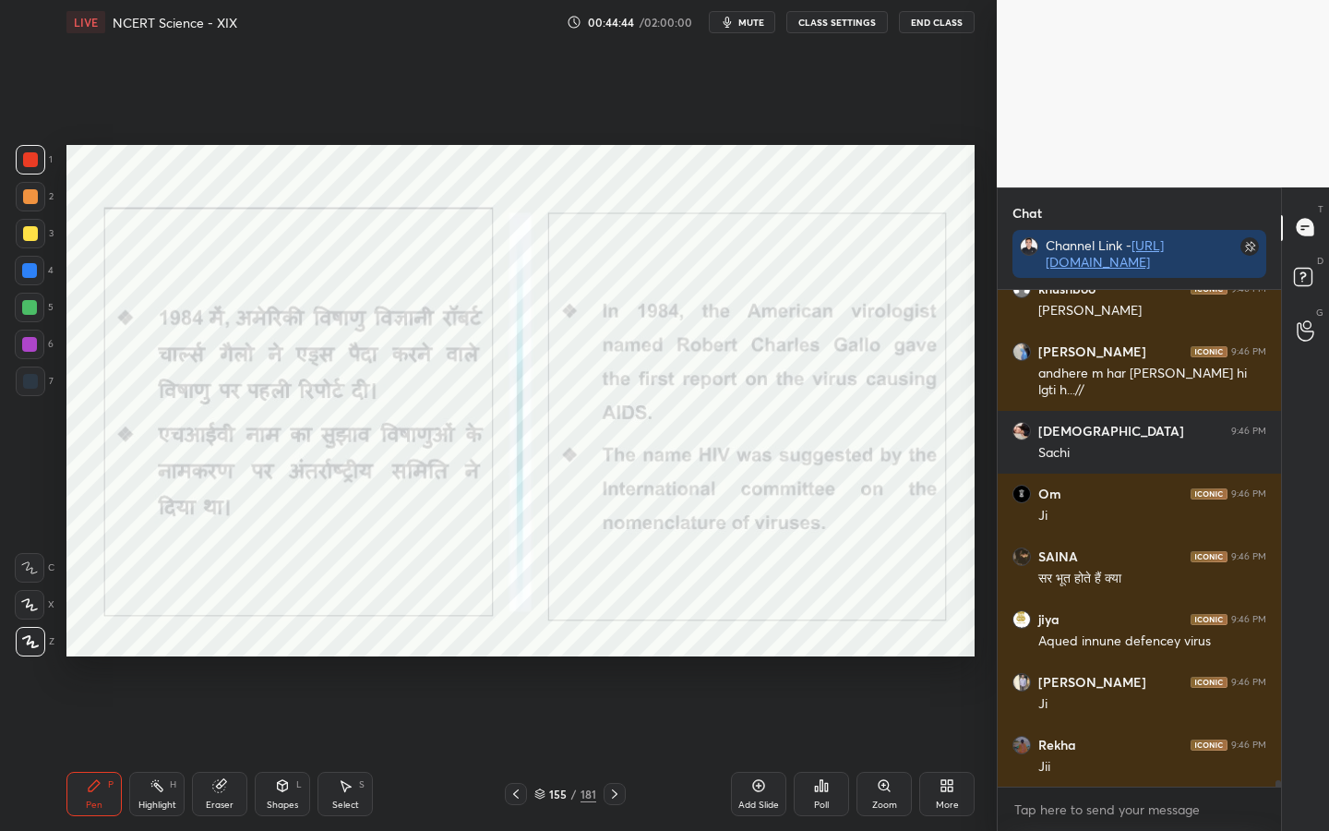
click at [220, 656] on div "Eraser" at bounding box center [219, 794] width 55 height 44
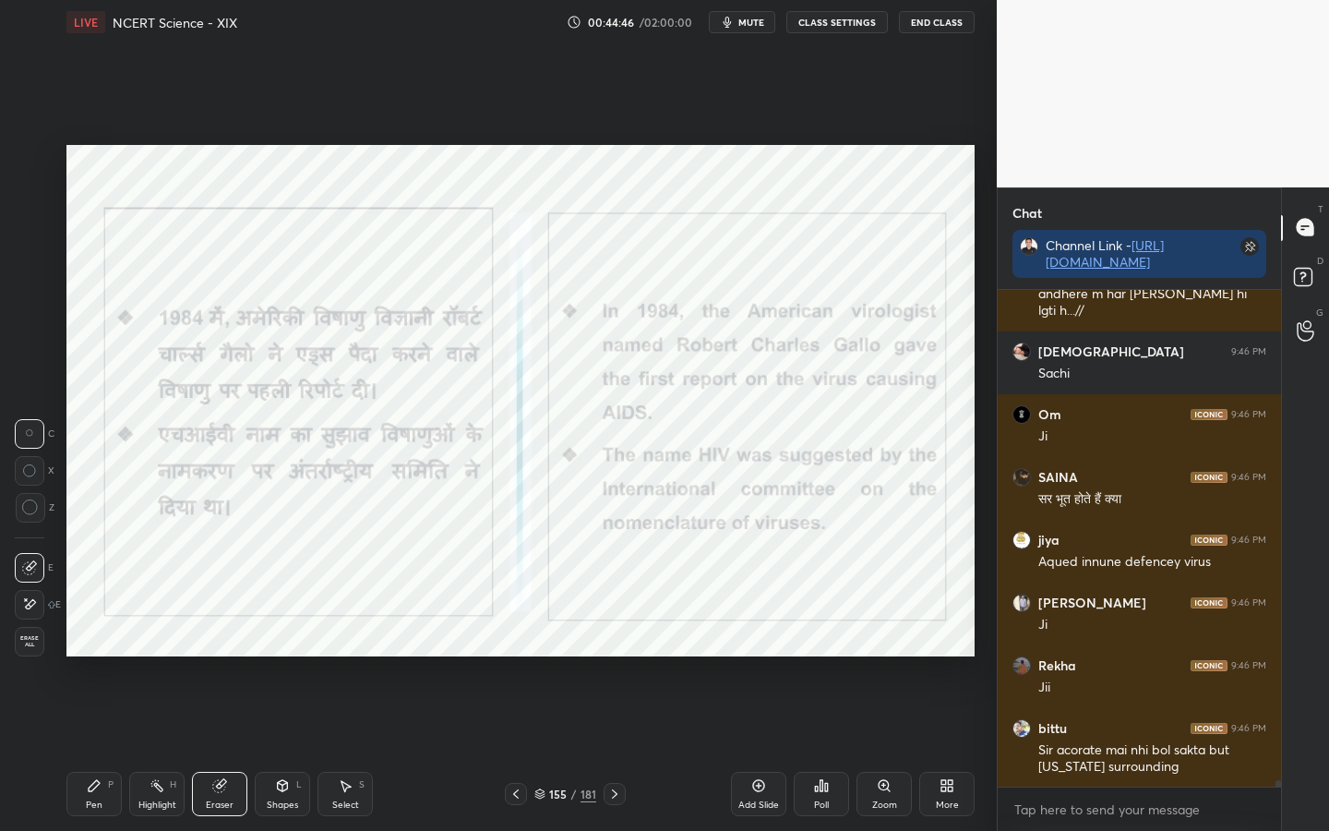
click at [31, 646] on span "Erase all" at bounding box center [30, 641] width 28 height 13
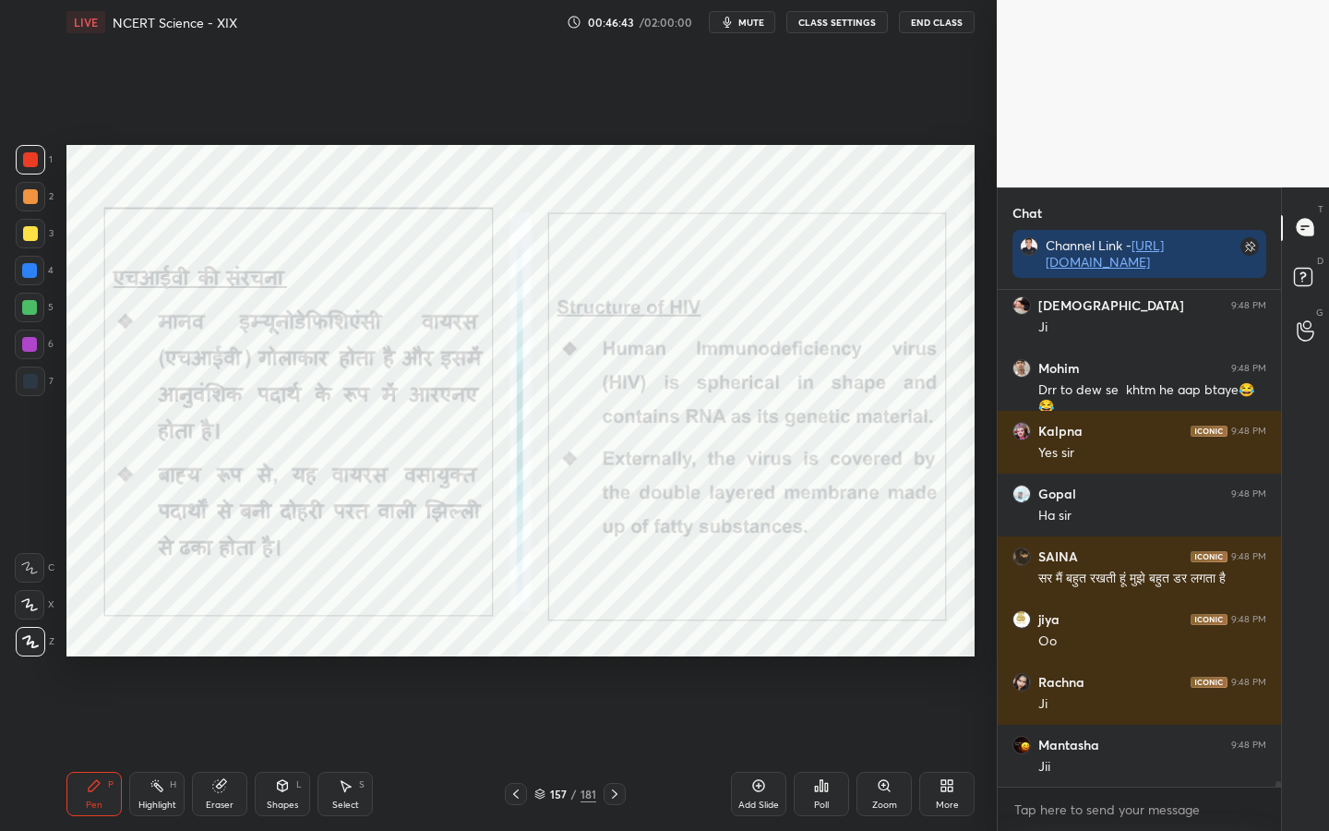
scroll to position [42287, 0]
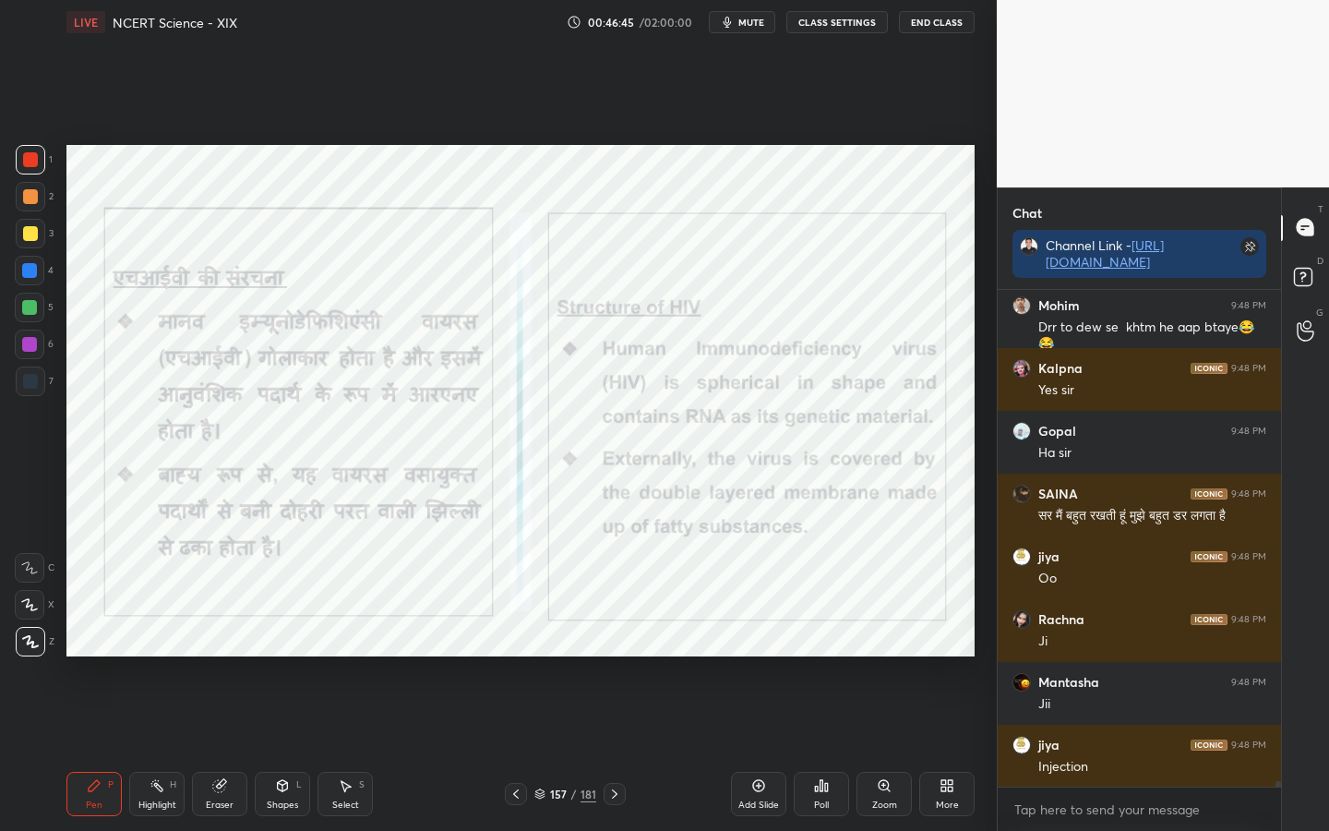
click at [237, 656] on div "Eraser" at bounding box center [219, 794] width 55 height 44
click at [39, 645] on span "Erase all" at bounding box center [30, 641] width 28 height 13
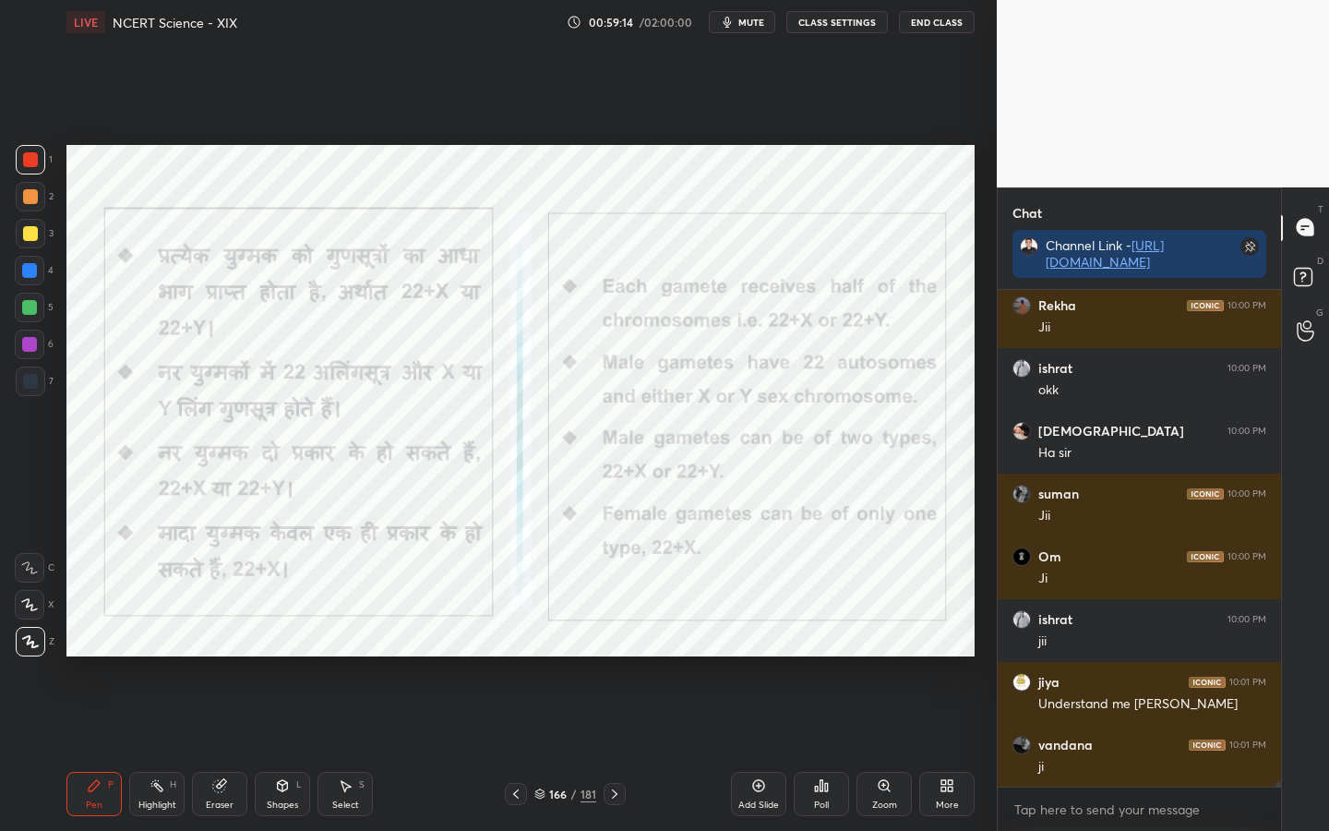
scroll to position [50735, 0]
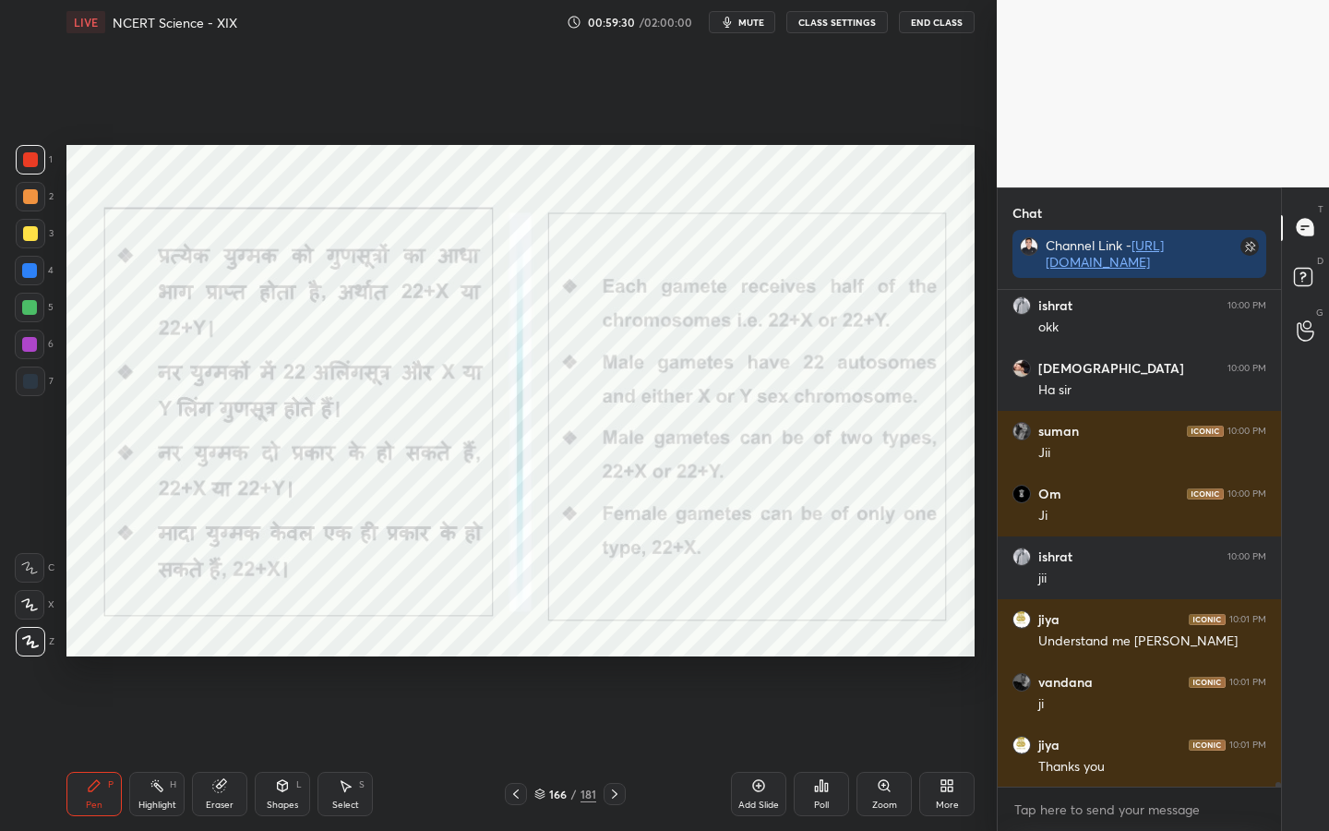
drag, startPoint x: 762, startPoint y: 784, endPoint x: 702, endPoint y: 720, distance: 87.5
click at [761, 656] on icon at bounding box center [758, 785] width 15 height 15
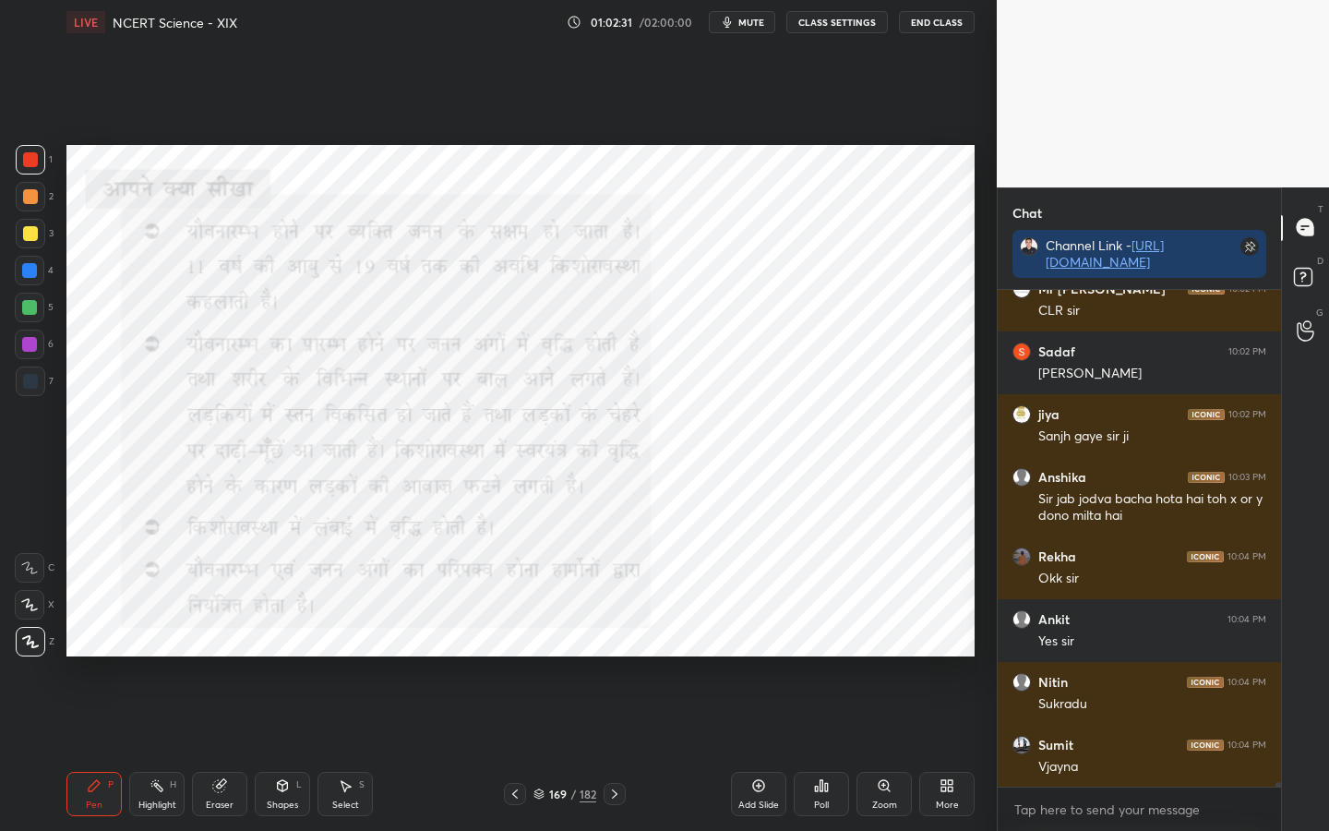
scroll to position [51756, 0]
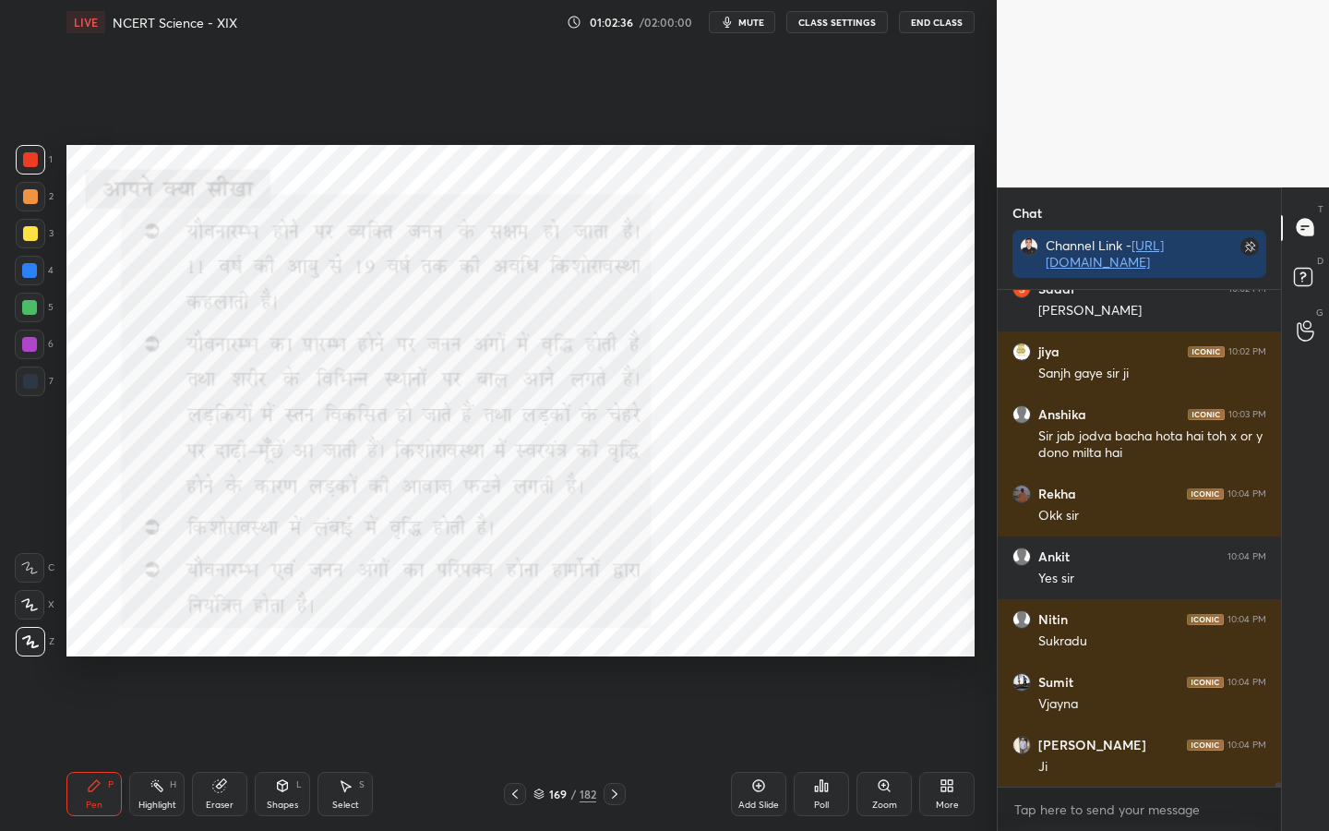
click at [224, 656] on div "Eraser" at bounding box center [220, 804] width 28 height 9
click at [17, 647] on span "Erase all" at bounding box center [30, 641] width 28 height 13
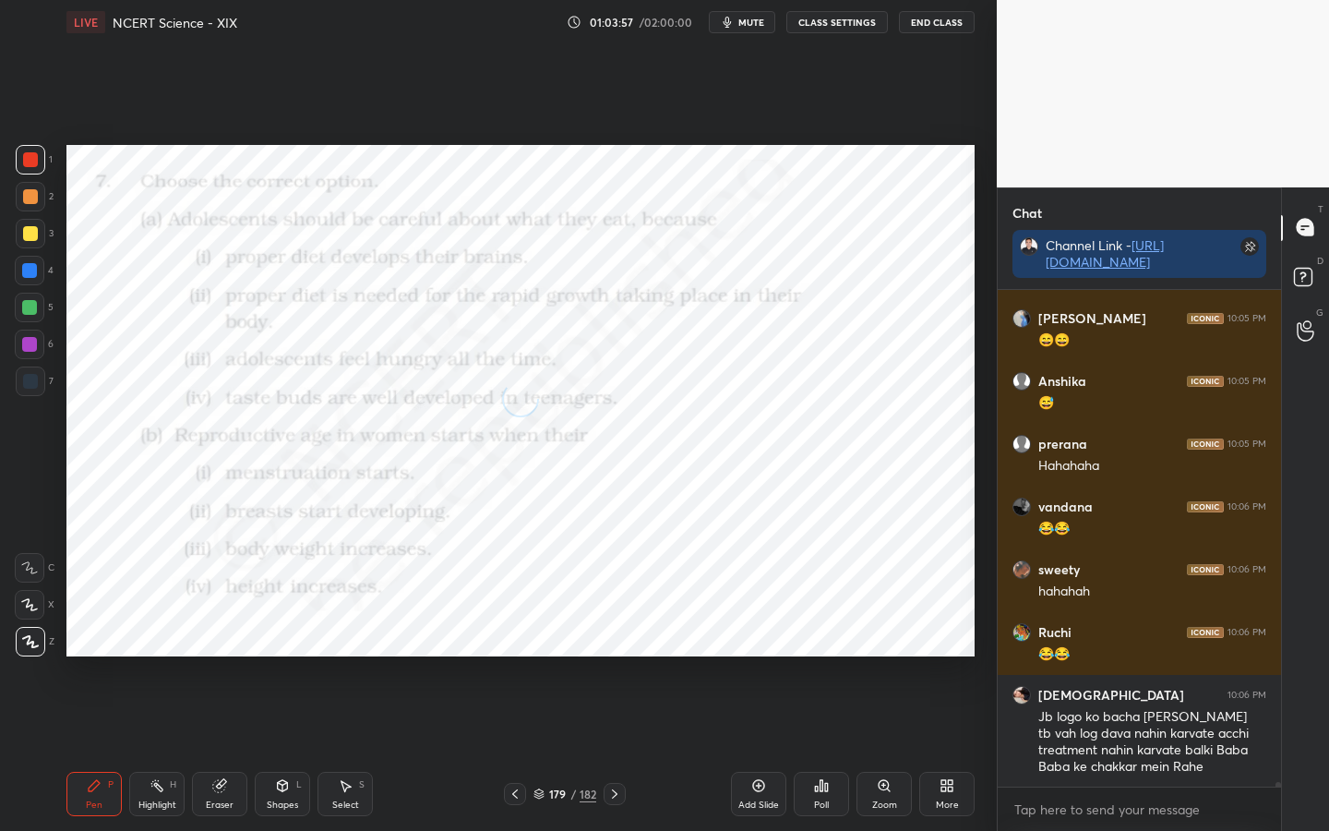
scroll to position [53362, 0]
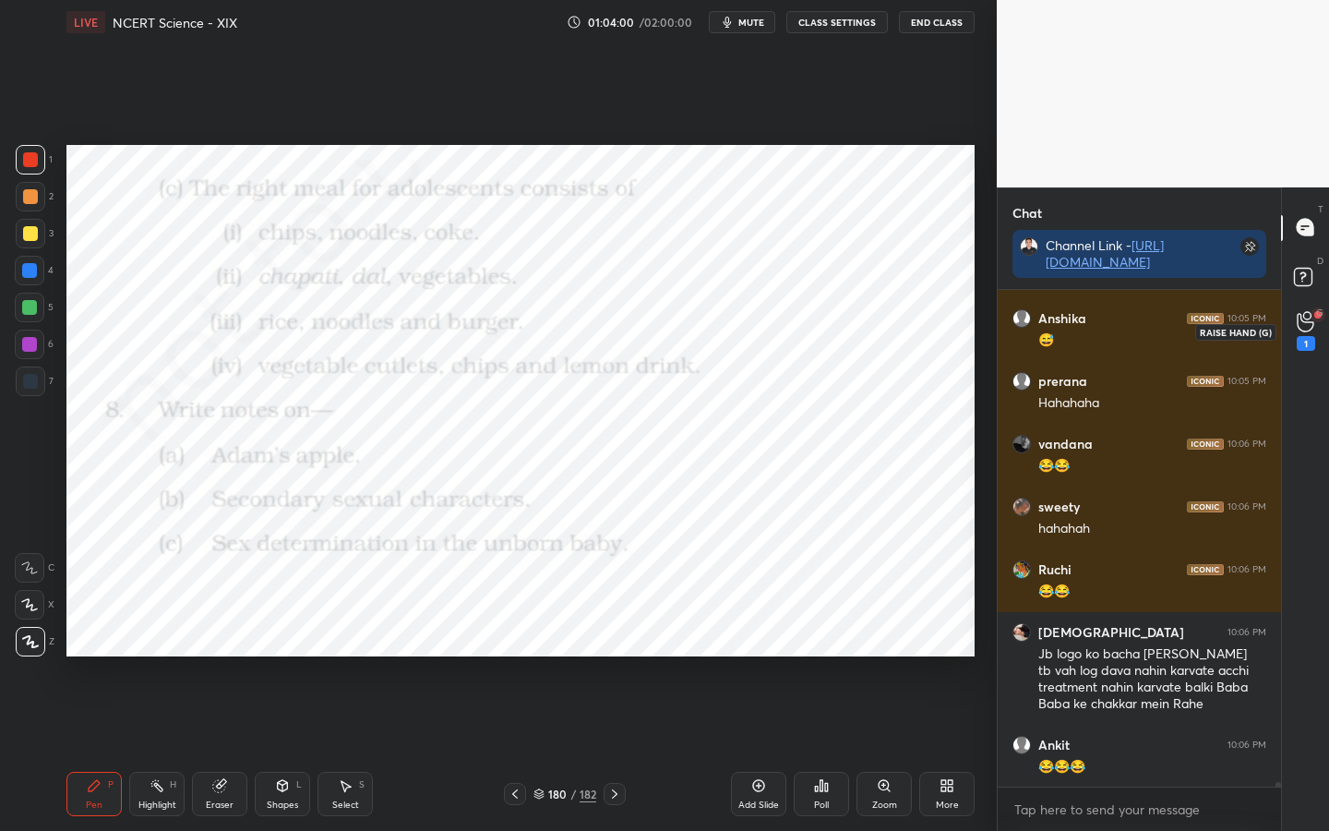
click at [1301, 333] on div "1" at bounding box center [1306, 331] width 18 height 40
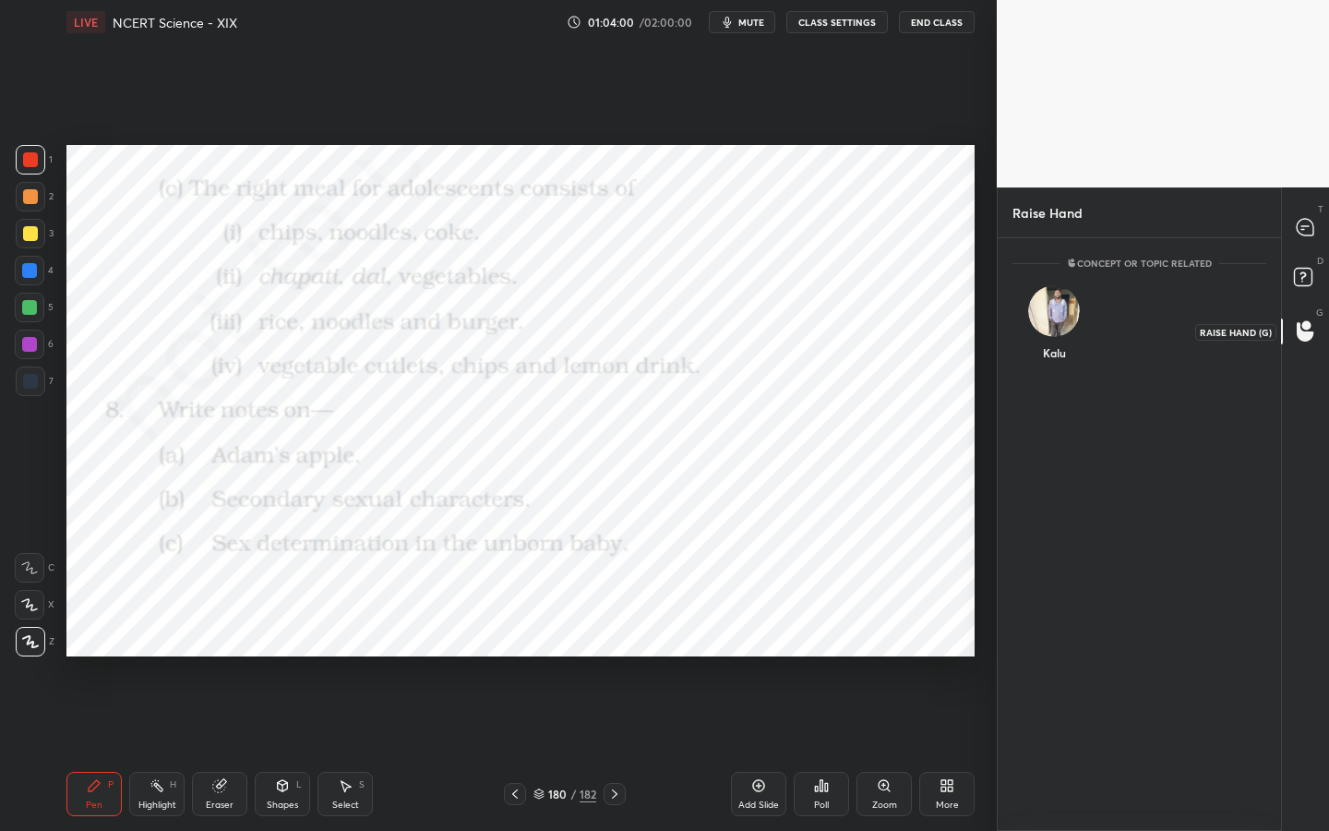
scroll to position [6, 6]
click at [1317, 218] on div at bounding box center [1306, 227] width 37 height 33
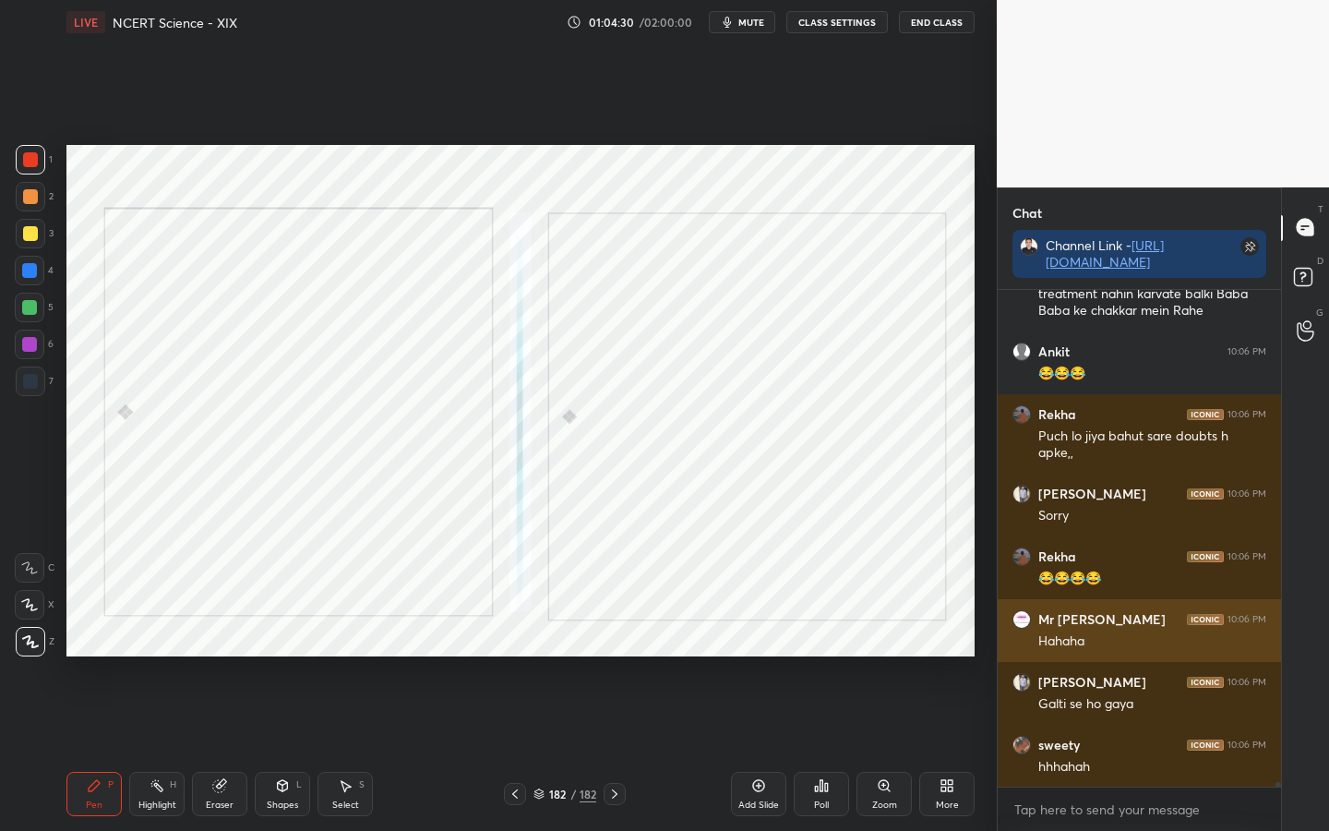
scroll to position [54267, 0]
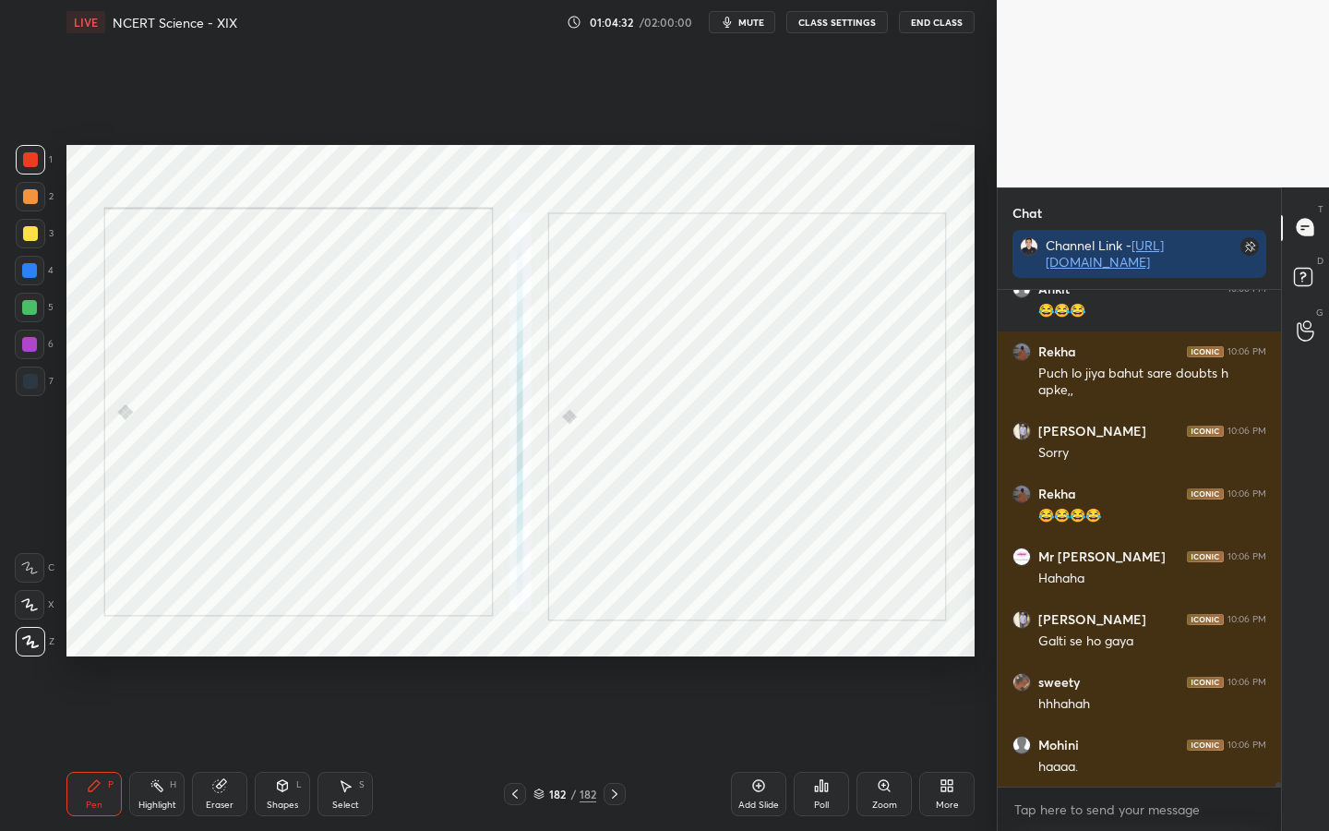
click at [940, 656] on icon at bounding box center [947, 785] width 15 height 15
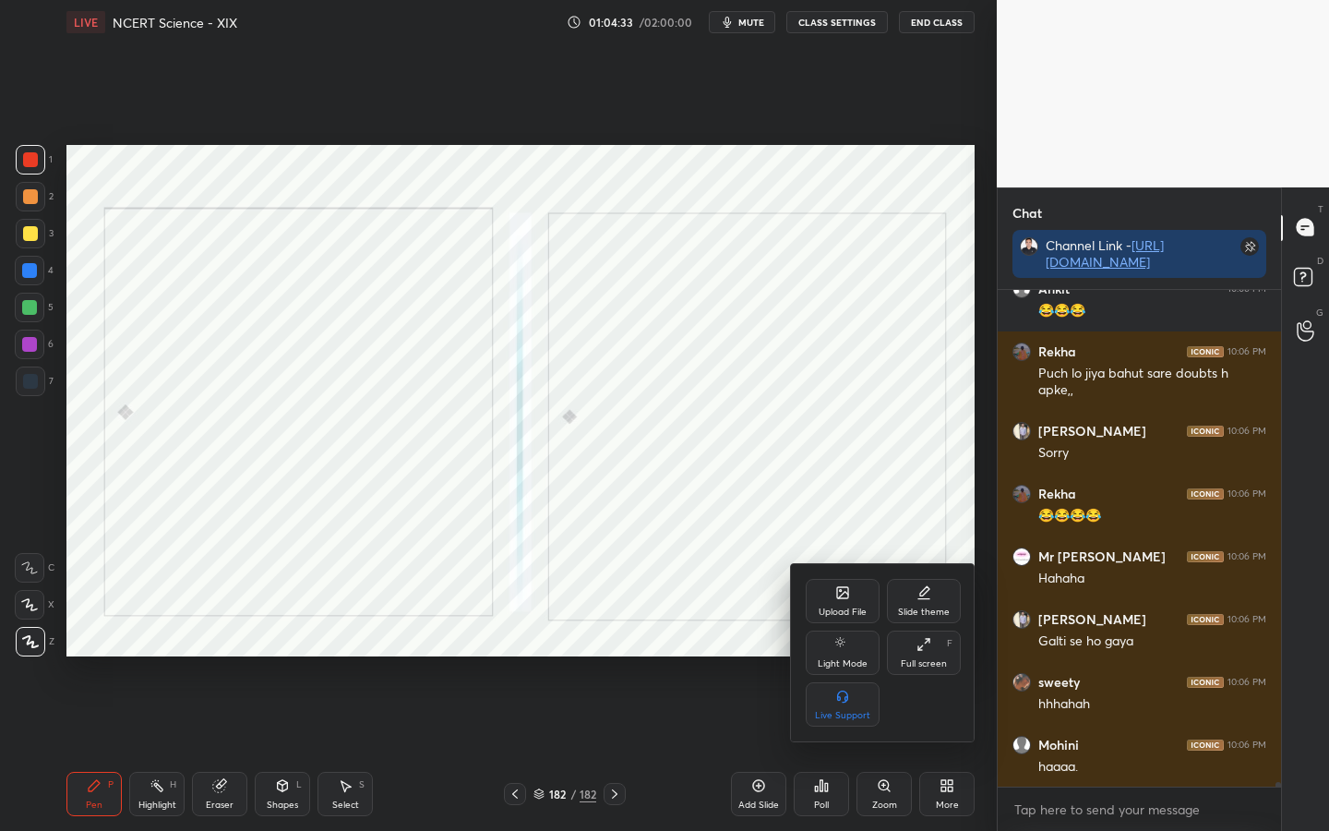
click at [838, 587] on icon at bounding box center [842, 592] width 11 height 11
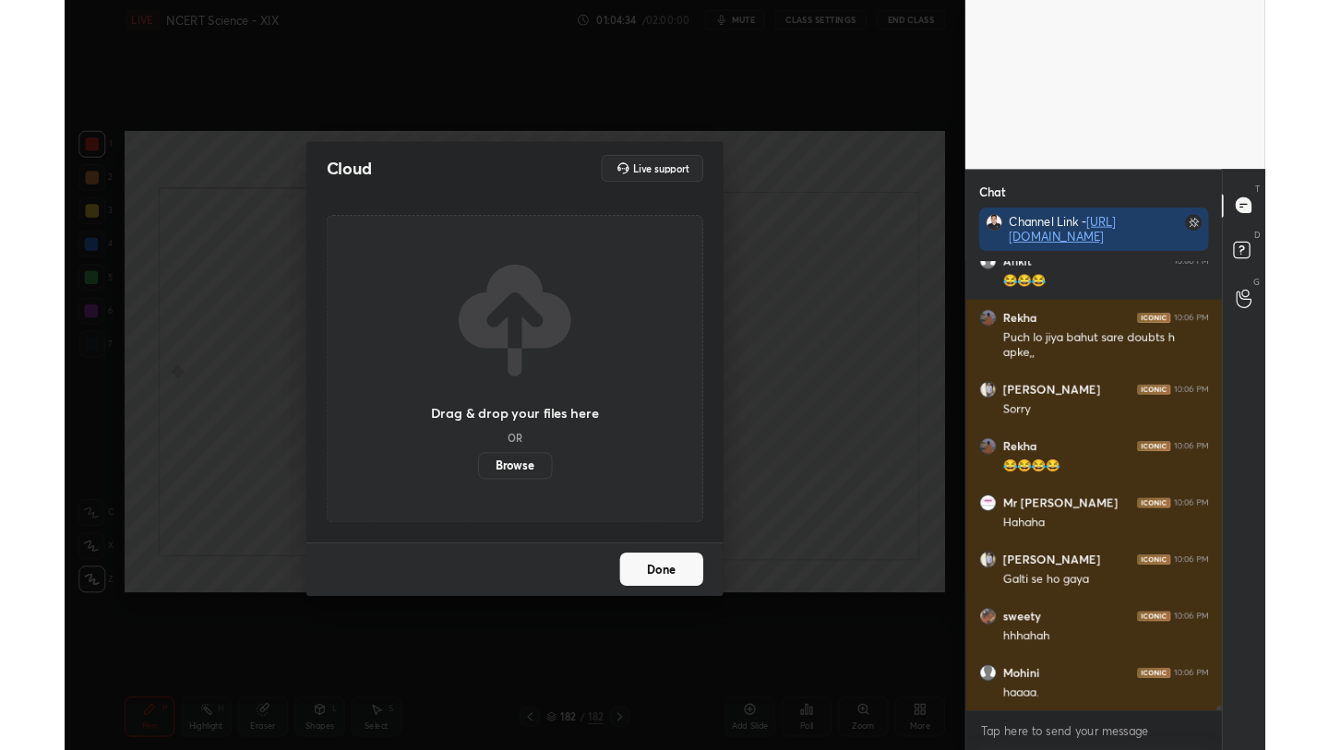
scroll to position [54330, 0]
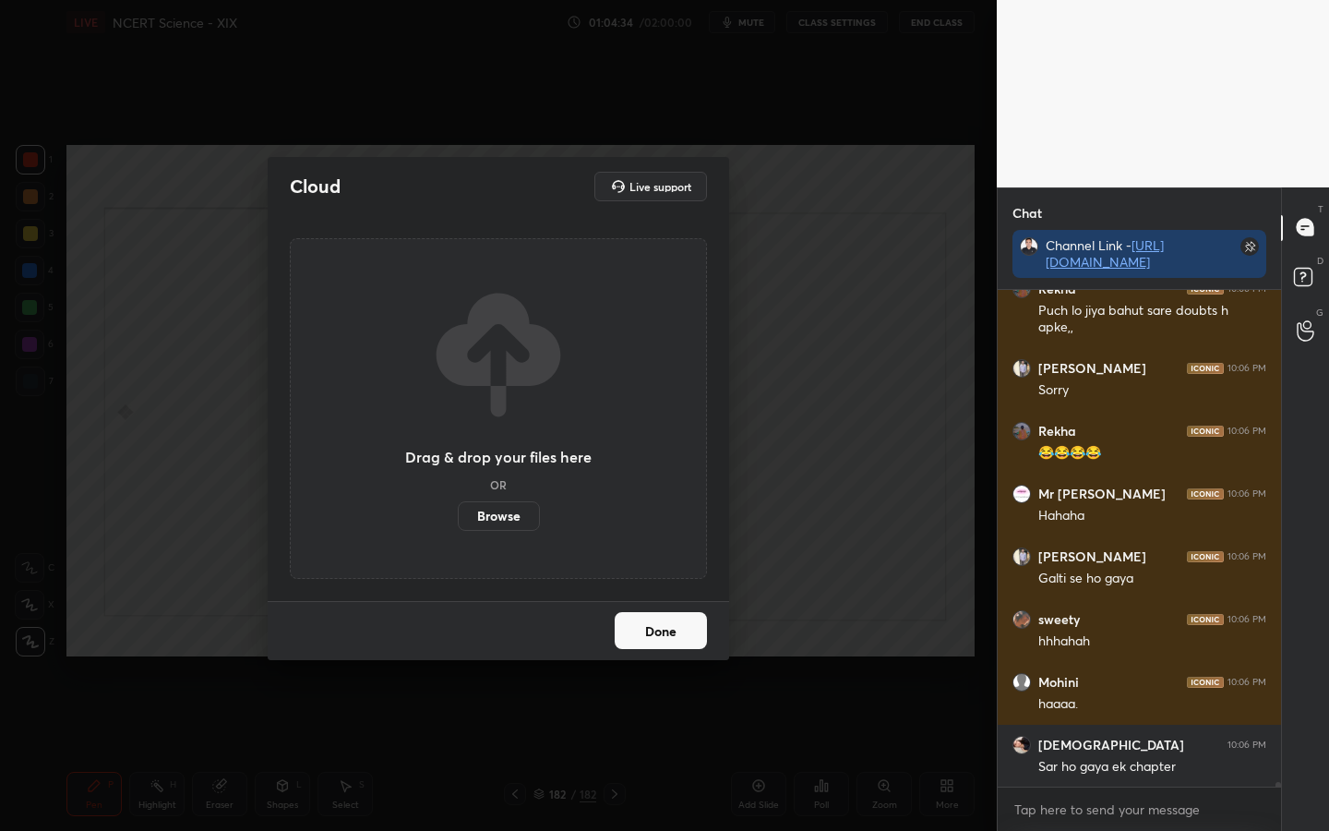
click at [491, 509] on label "Browse" at bounding box center [499, 516] width 82 height 30
click at [458, 509] on input "Browse" at bounding box center [458, 516] width 0 height 30
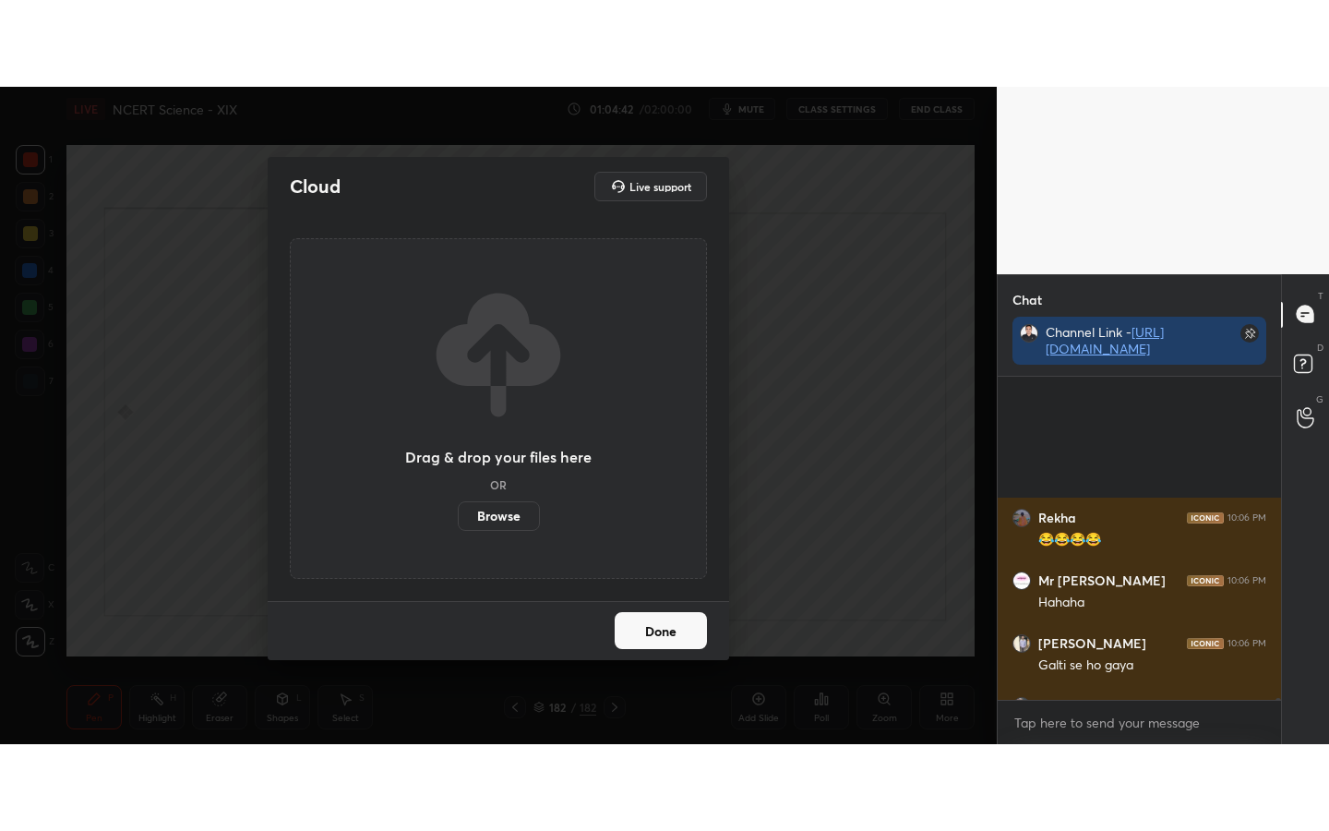
scroll to position [54566, 0]
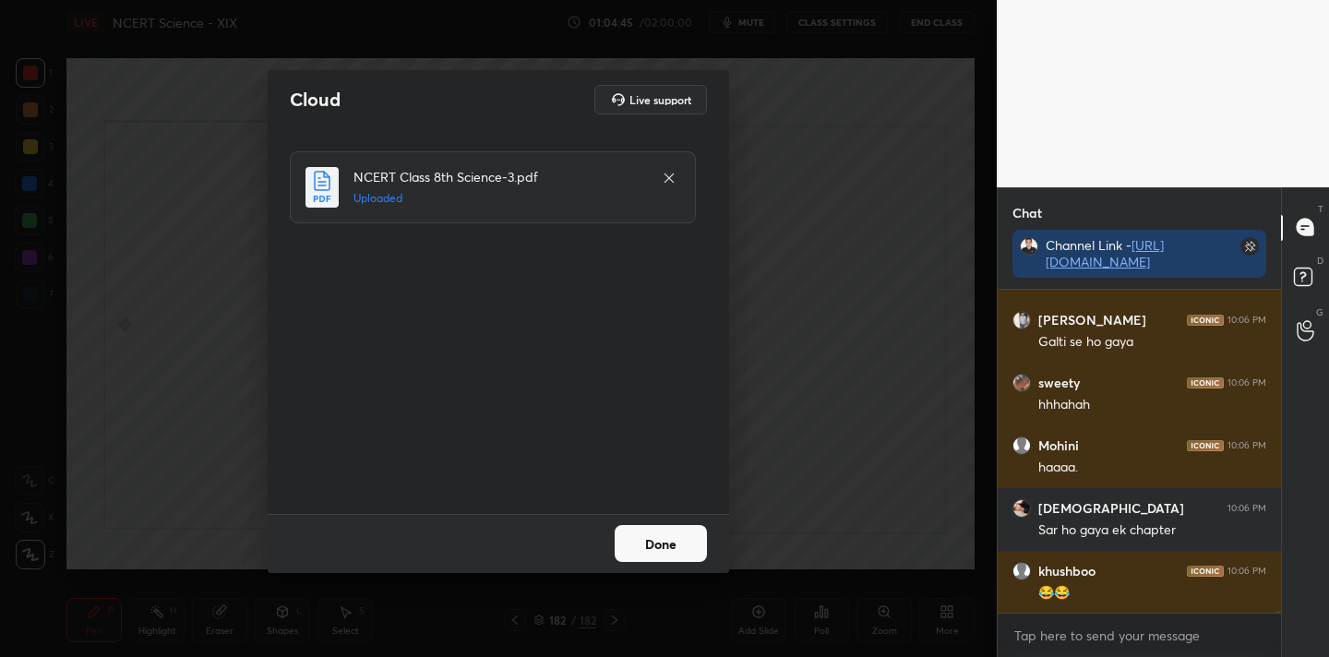
click at [672, 538] on button "Done" at bounding box center [661, 543] width 92 height 37
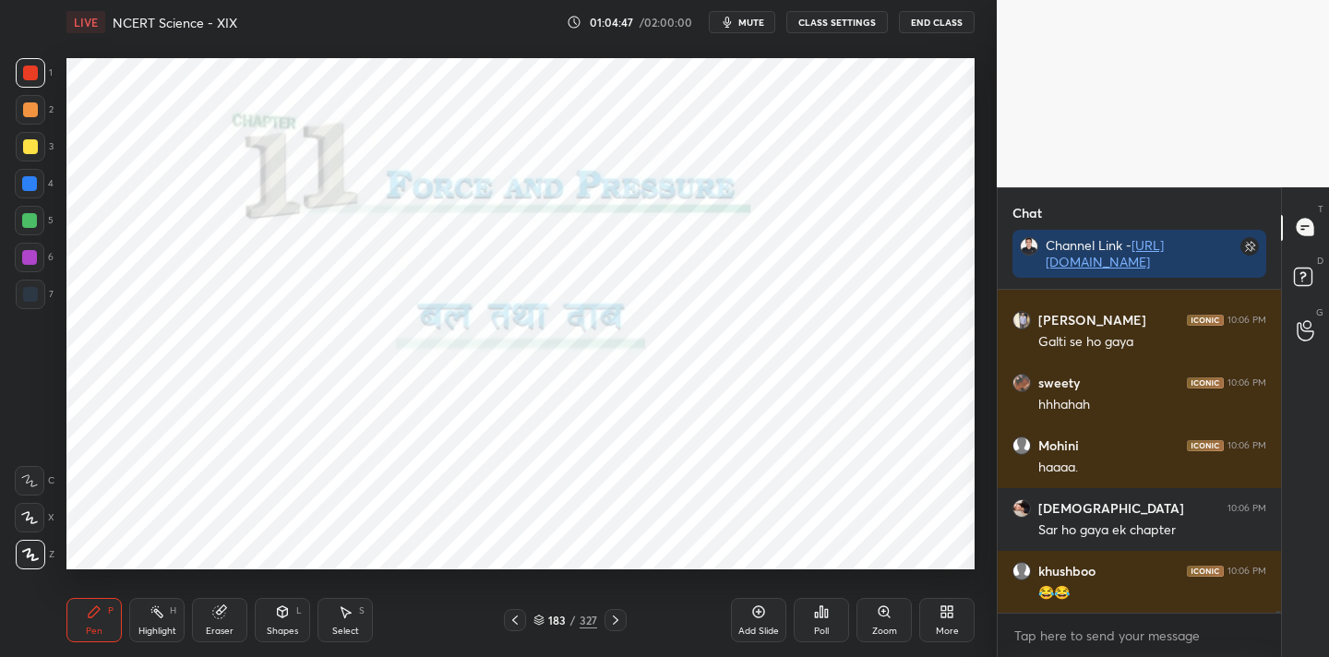
click at [934, 603] on div "More" at bounding box center [946, 620] width 55 height 44
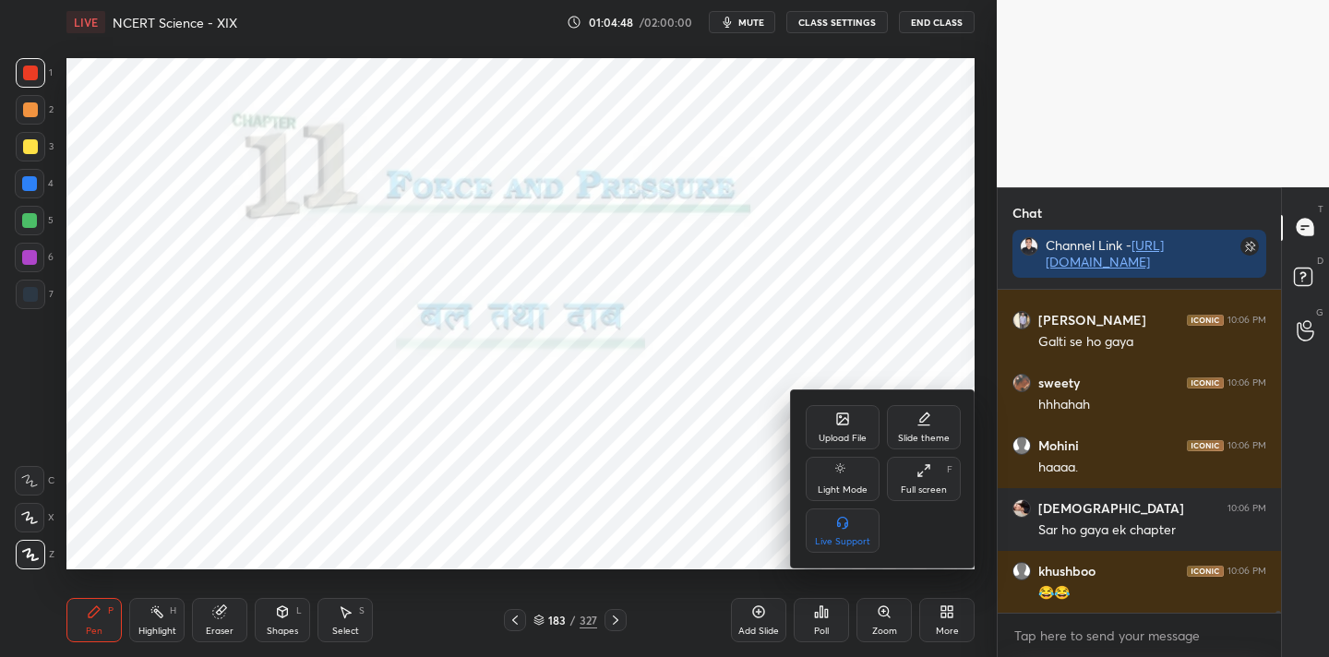
click at [913, 469] on div "Full screen F" at bounding box center [924, 479] width 74 height 44
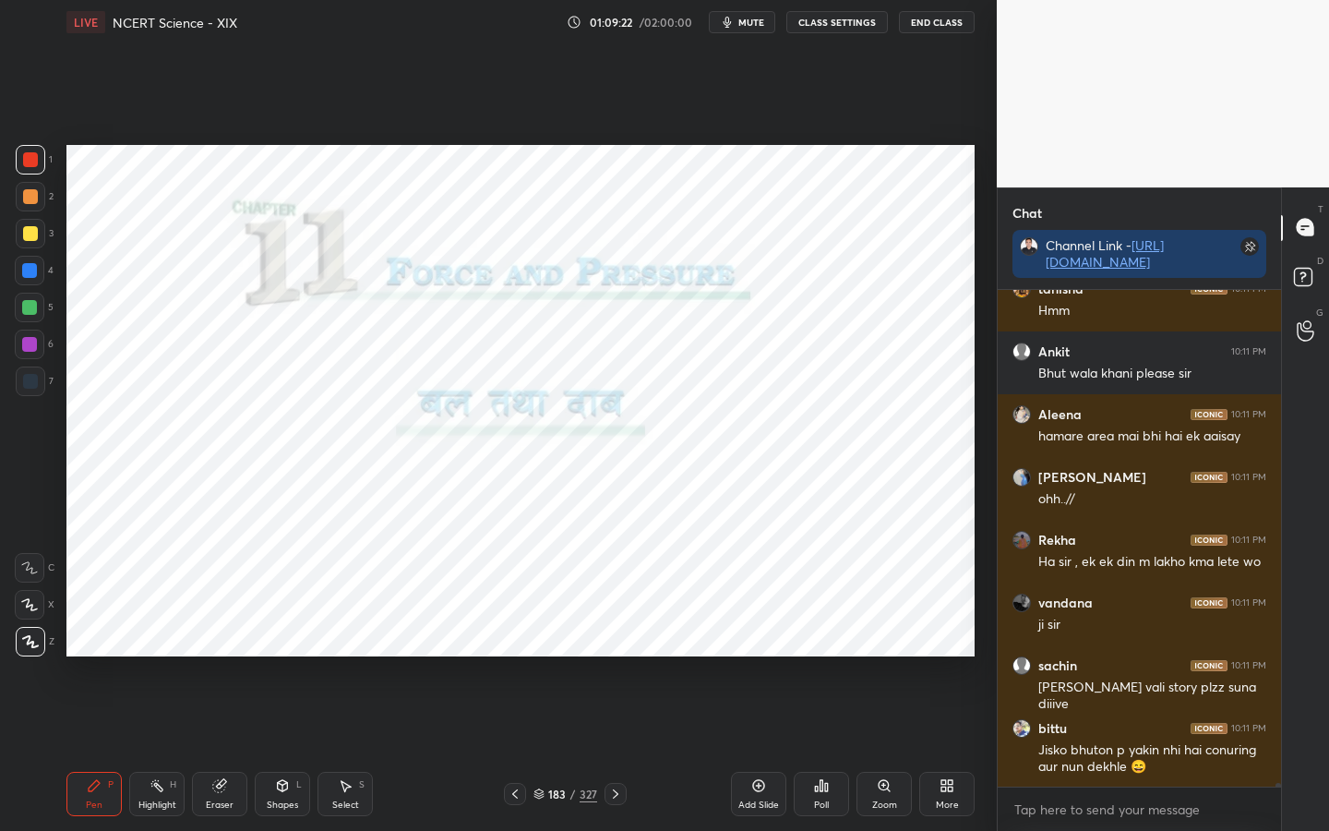
scroll to position [61537, 0]
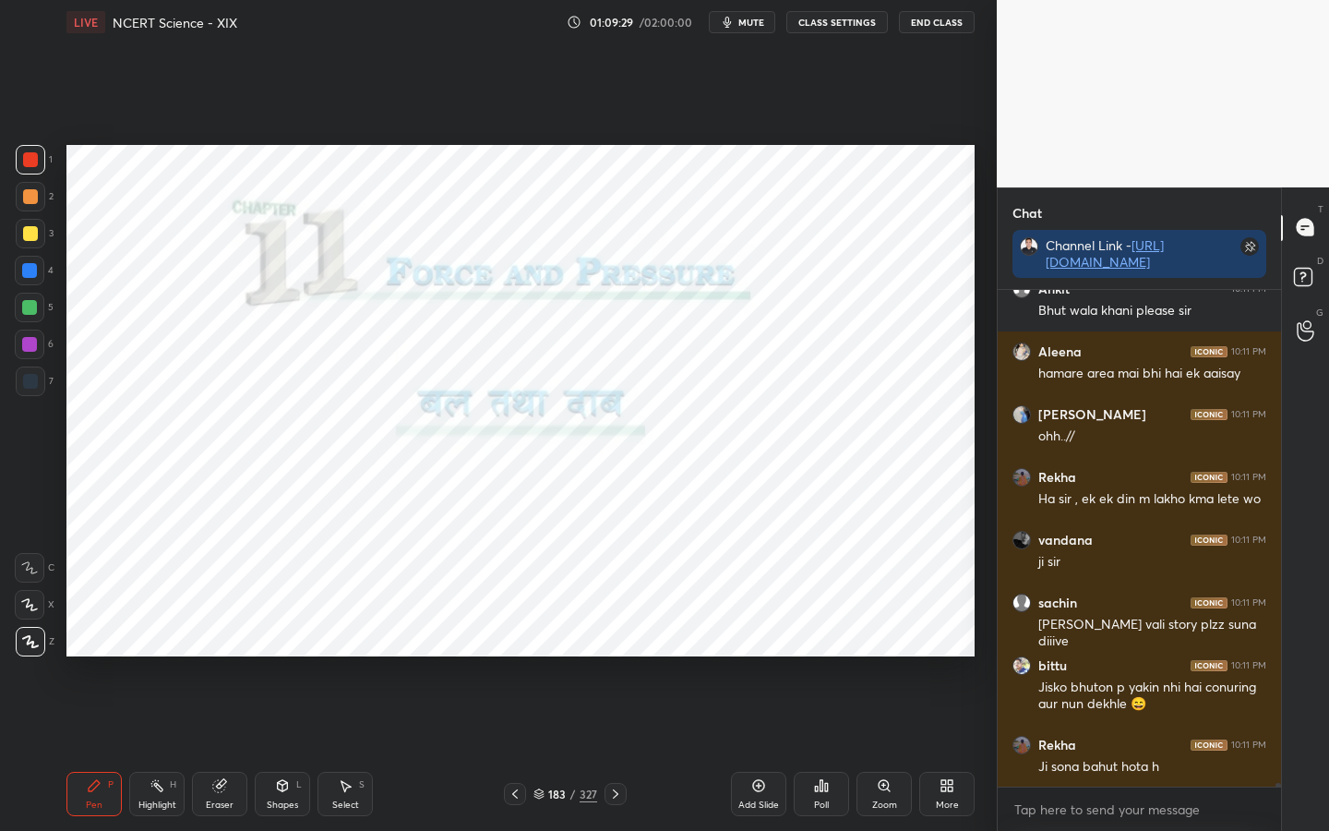
click at [223, 656] on div "Eraser" at bounding box center [220, 804] width 28 height 9
drag, startPoint x: 21, startPoint y: 644, endPoint x: 59, endPoint y: 593, distance: 64.1
click at [21, 647] on span "Erase all" at bounding box center [30, 641] width 28 height 13
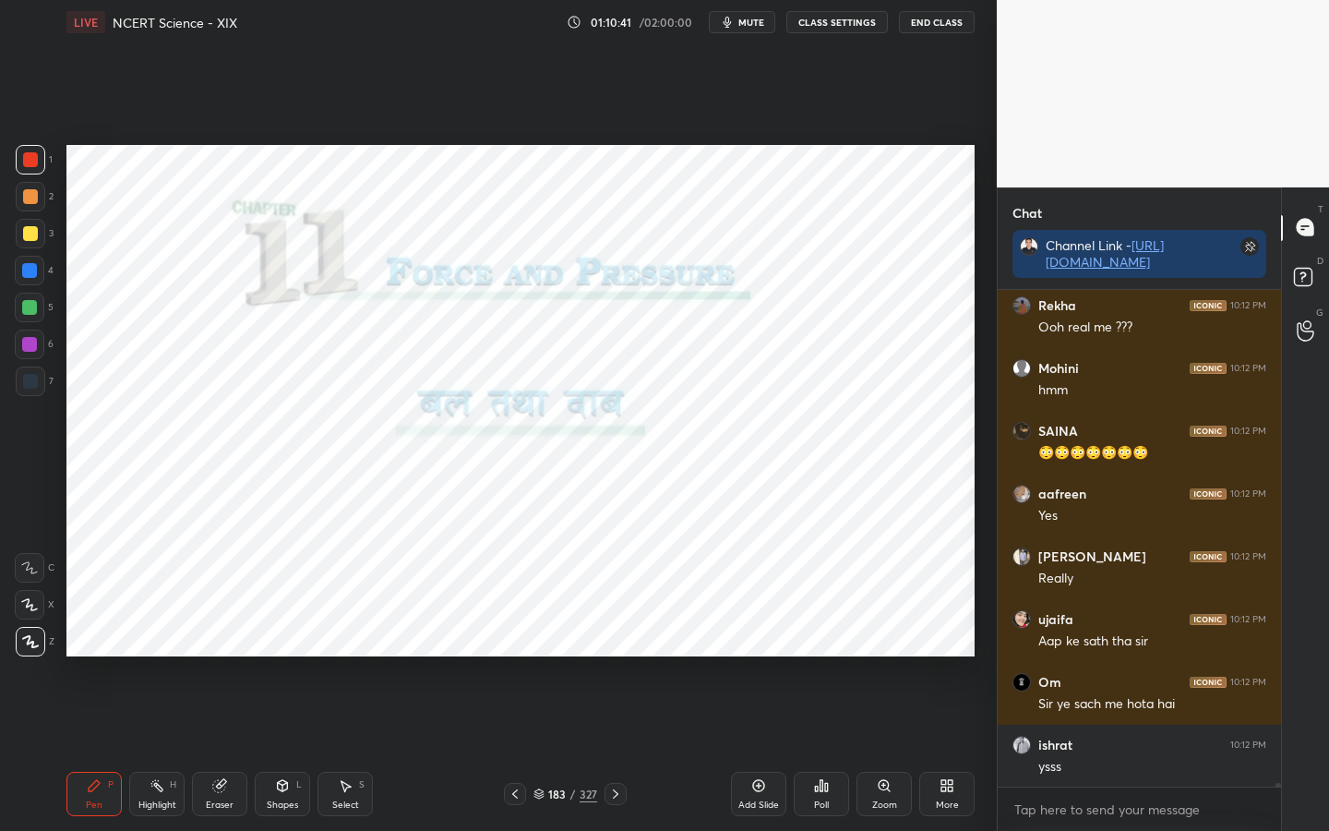
scroll to position [63880, 0]
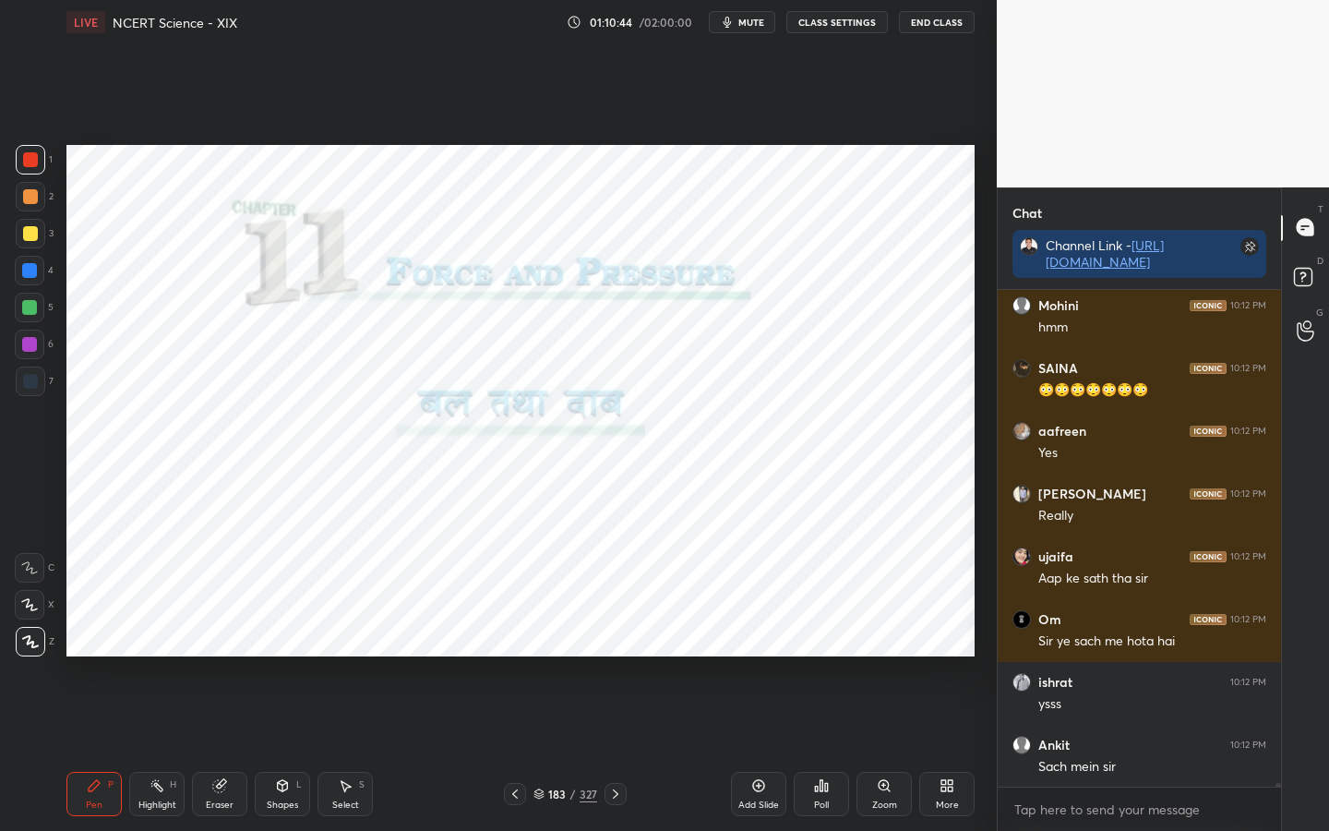
click at [221, 656] on div "Pen P Highlight H Eraser Shapes L Select S 183 / 327 Add Slide Poll Zoom More" at bounding box center [520, 794] width 908 height 74
drag, startPoint x: 28, startPoint y: 646, endPoint x: 42, endPoint y: 653, distance: 16.1
click at [27, 651] on div at bounding box center [31, 642] width 30 height 30
click at [230, 656] on div "Eraser" at bounding box center [220, 804] width 28 height 9
click at [30, 643] on span "Erase all" at bounding box center [30, 641] width 28 height 13
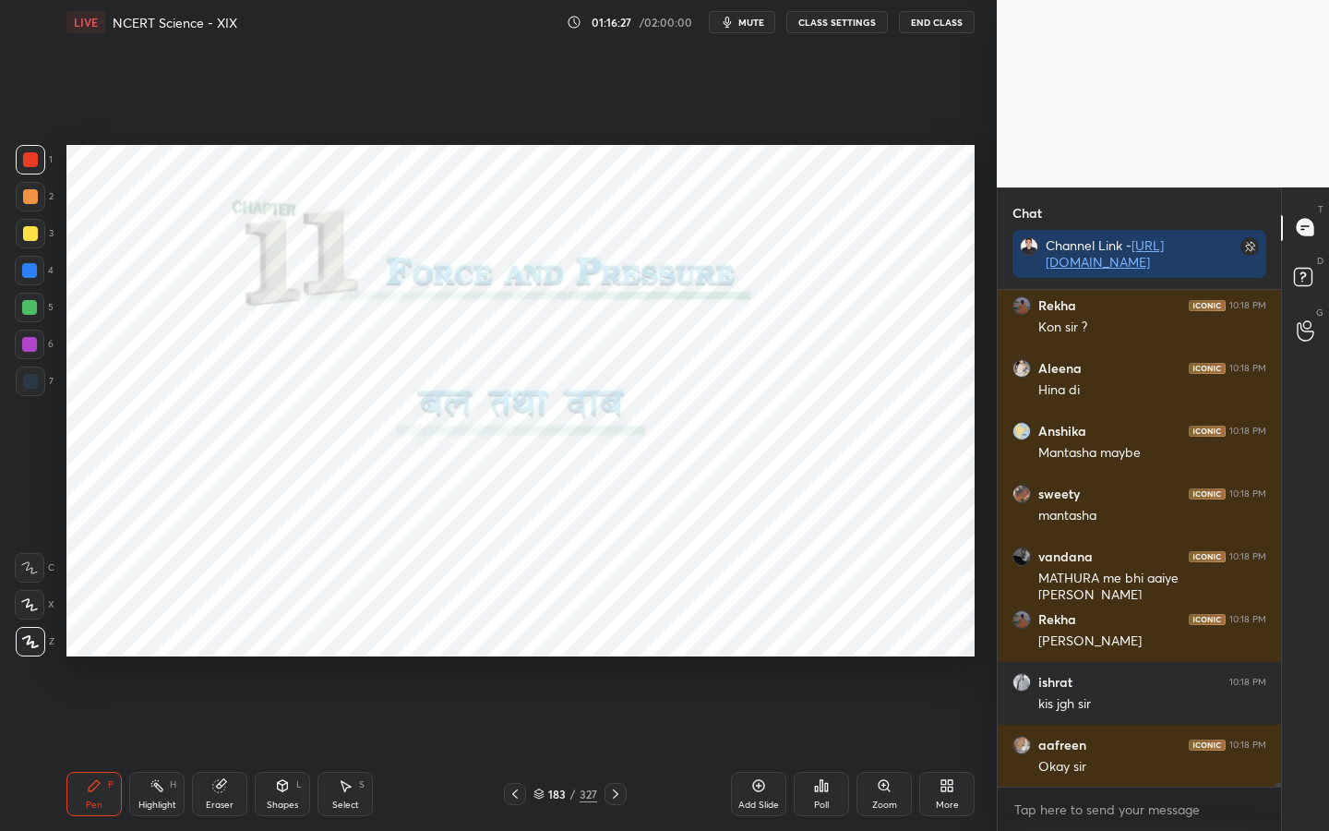
scroll to position [70976, 0]
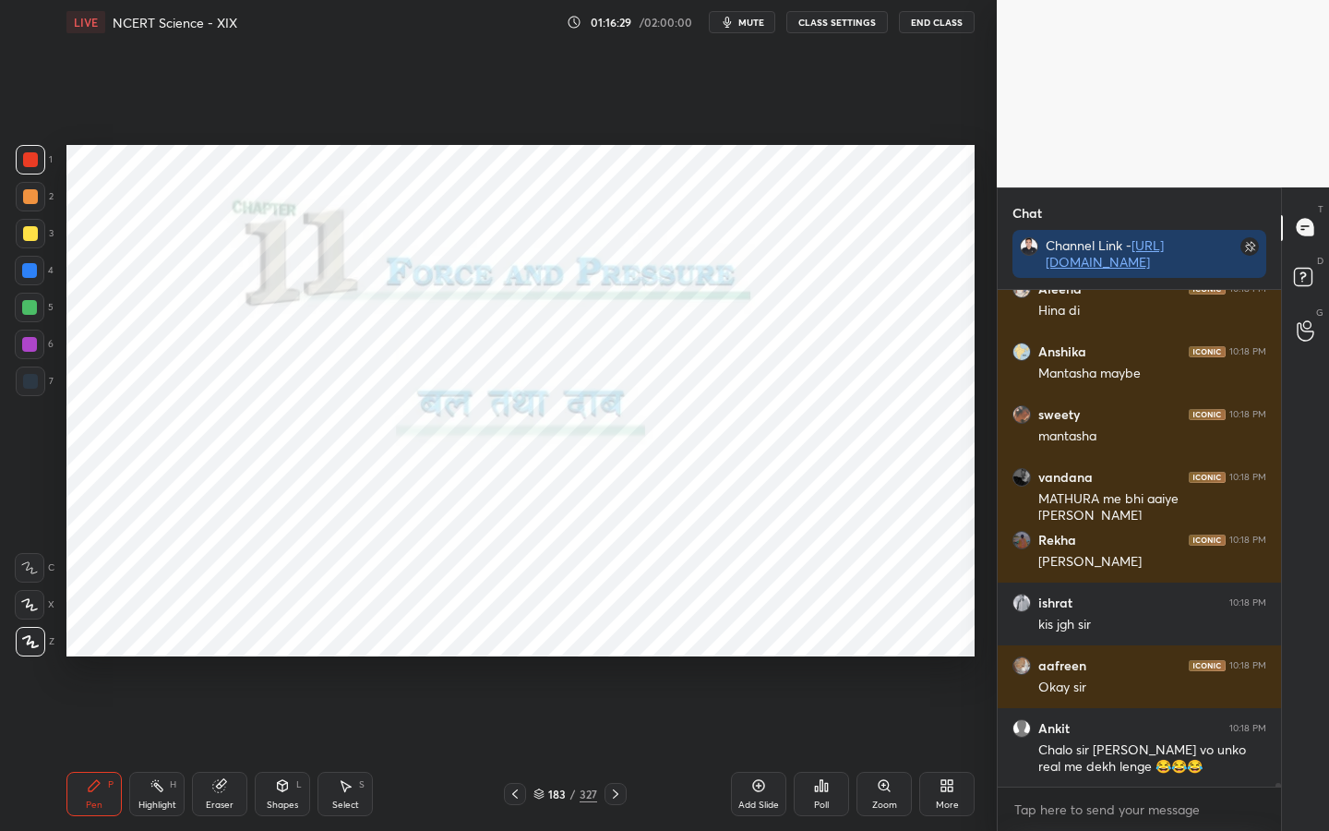
drag, startPoint x: 212, startPoint y: 795, endPoint x: 191, endPoint y: 778, distance: 27.0
click at [211, 656] on div "Eraser" at bounding box center [219, 794] width 55 height 44
click at [18, 639] on span "Erase all" at bounding box center [30, 641] width 28 height 13
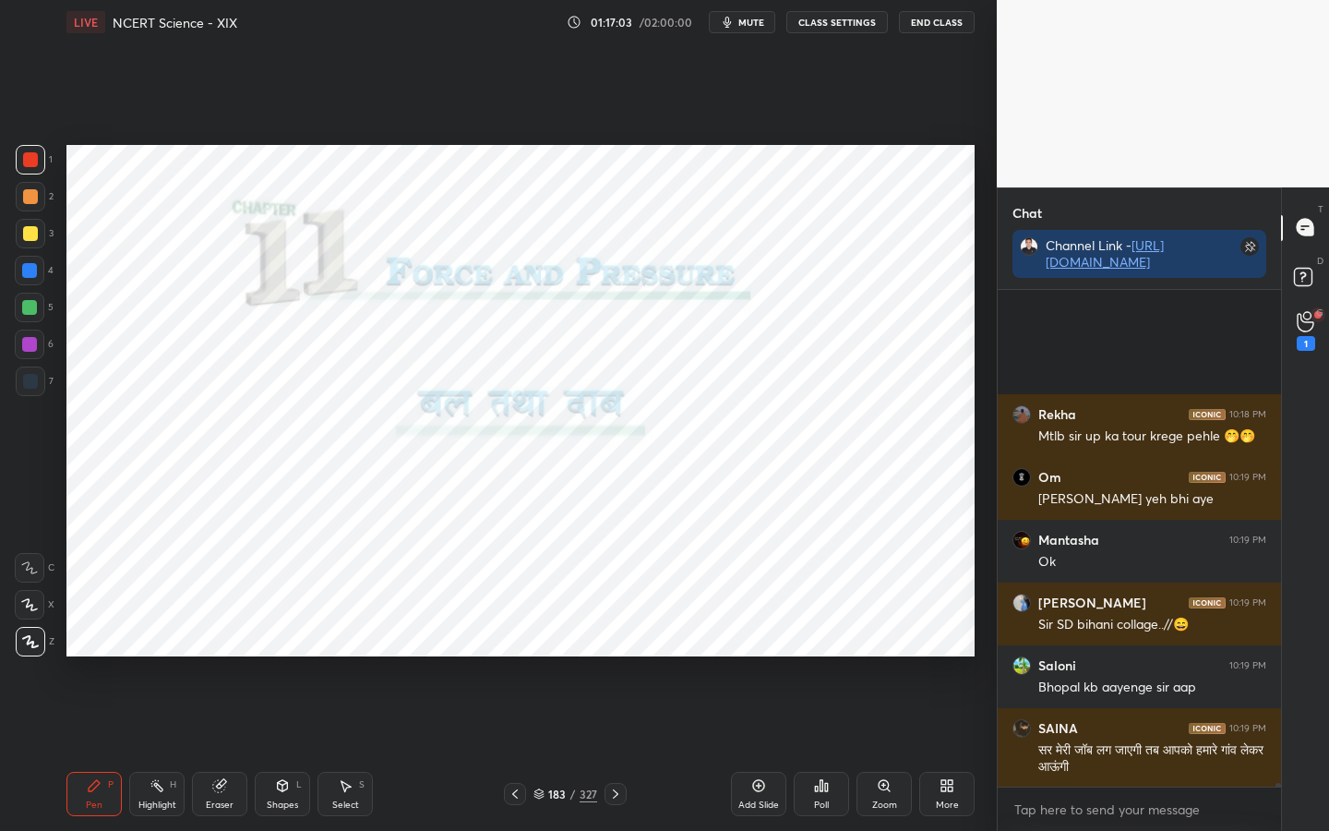
scroll to position [61272, 0]
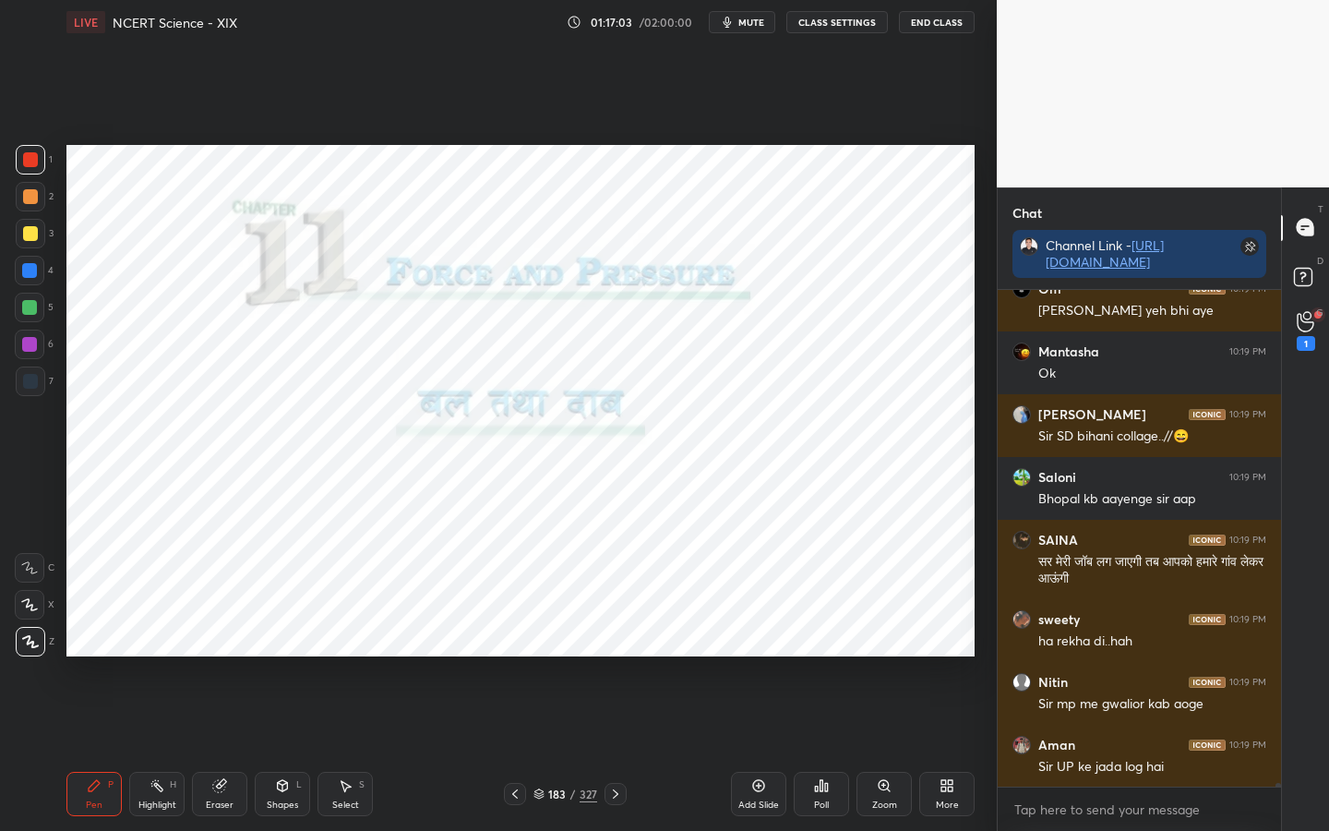
click at [1302, 307] on div "G Raise Hand (G) 1" at bounding box center [1305, 332] width 47 height 52
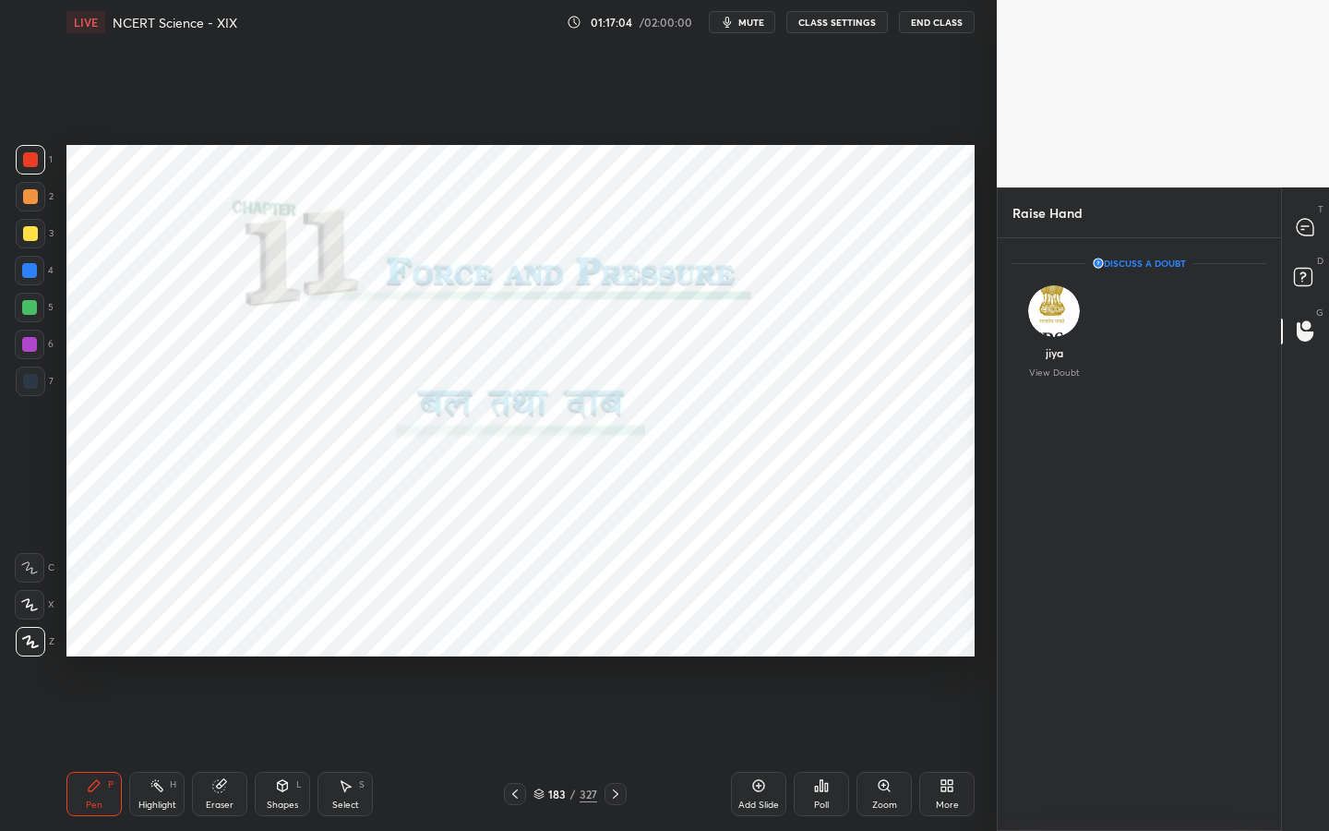
scroll to position [6, 6]
click at [1060, 316] on img "grid" at bounding box center [1054, 311] width 52 height 52
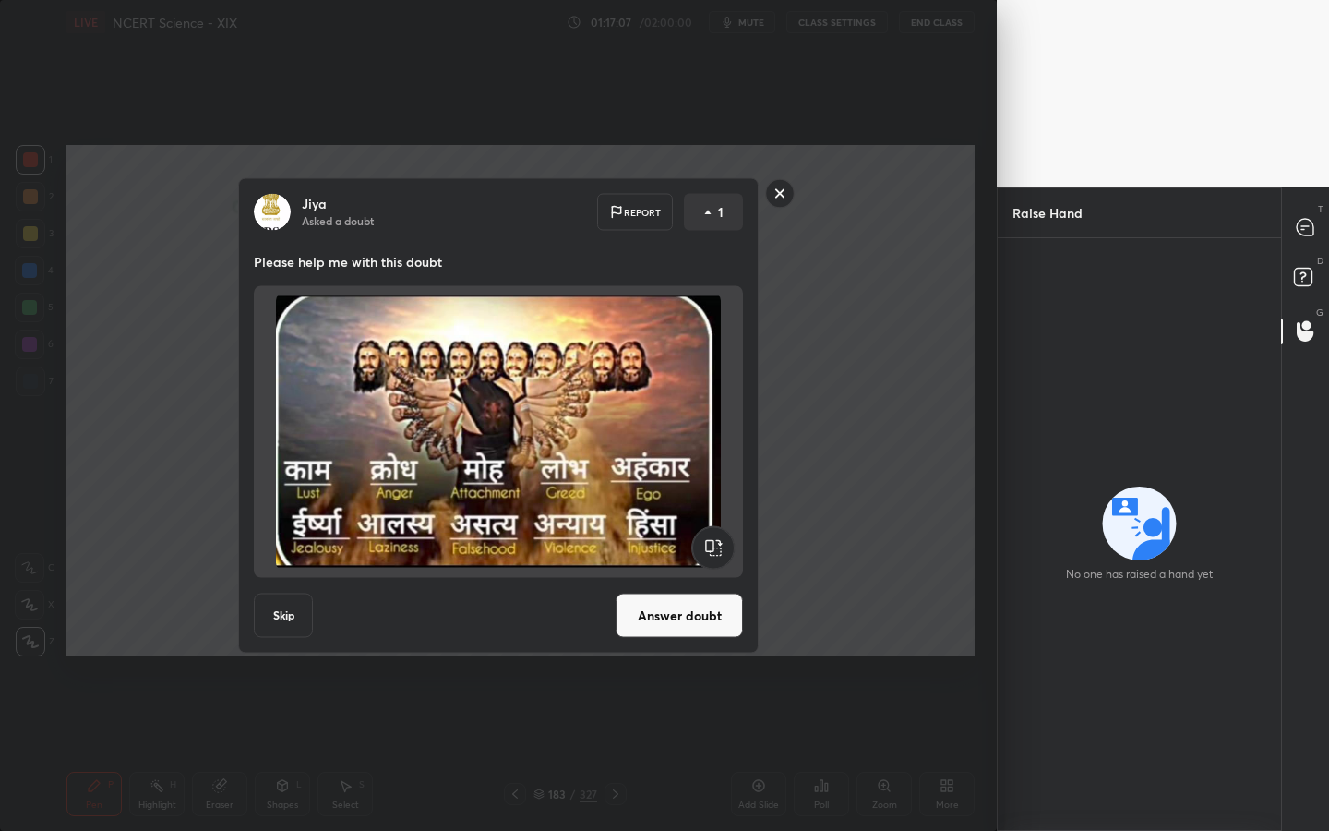
click at [778, 202] on rect at bounding box center [780, 193] width 29 height 29
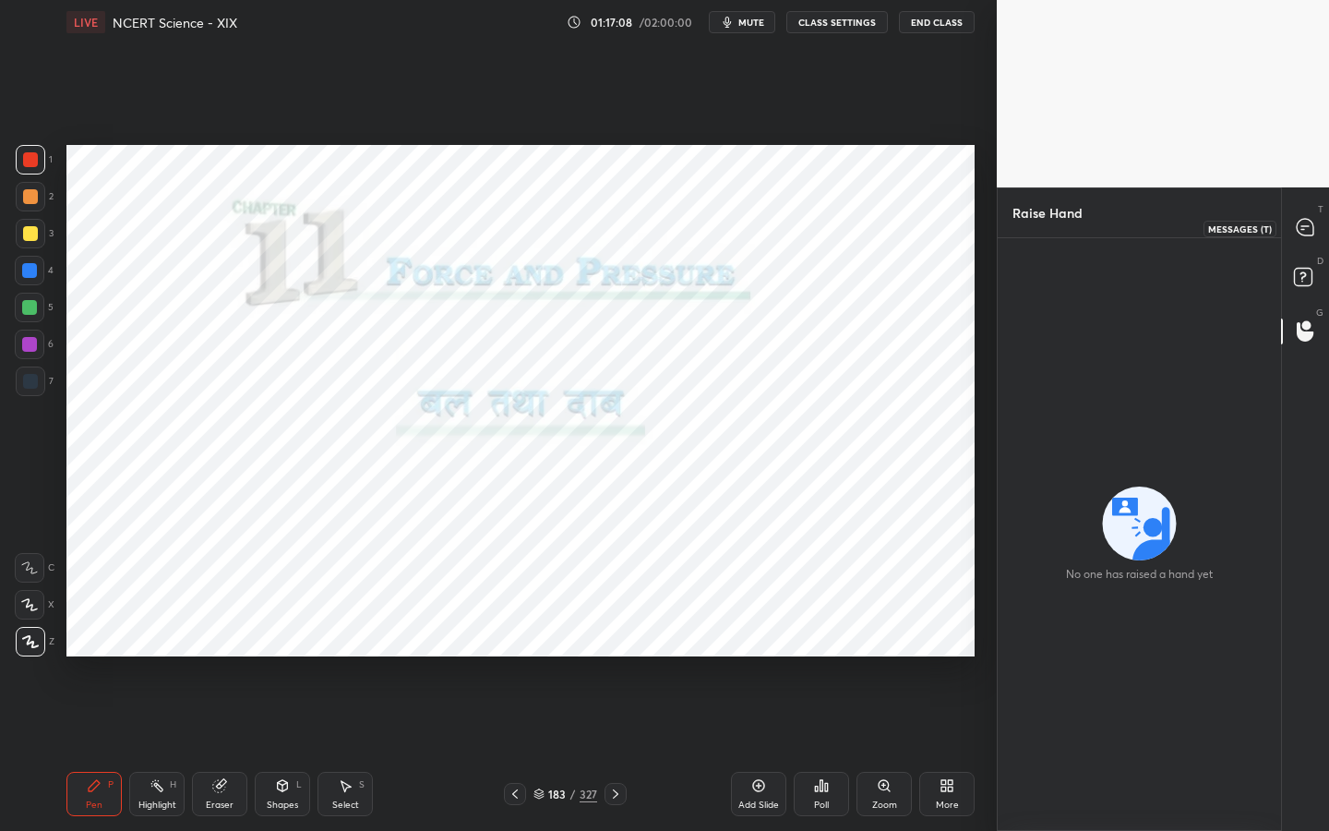
click at [1300, 228] on icon at bounding box center [1305, 227] width 17 height 17
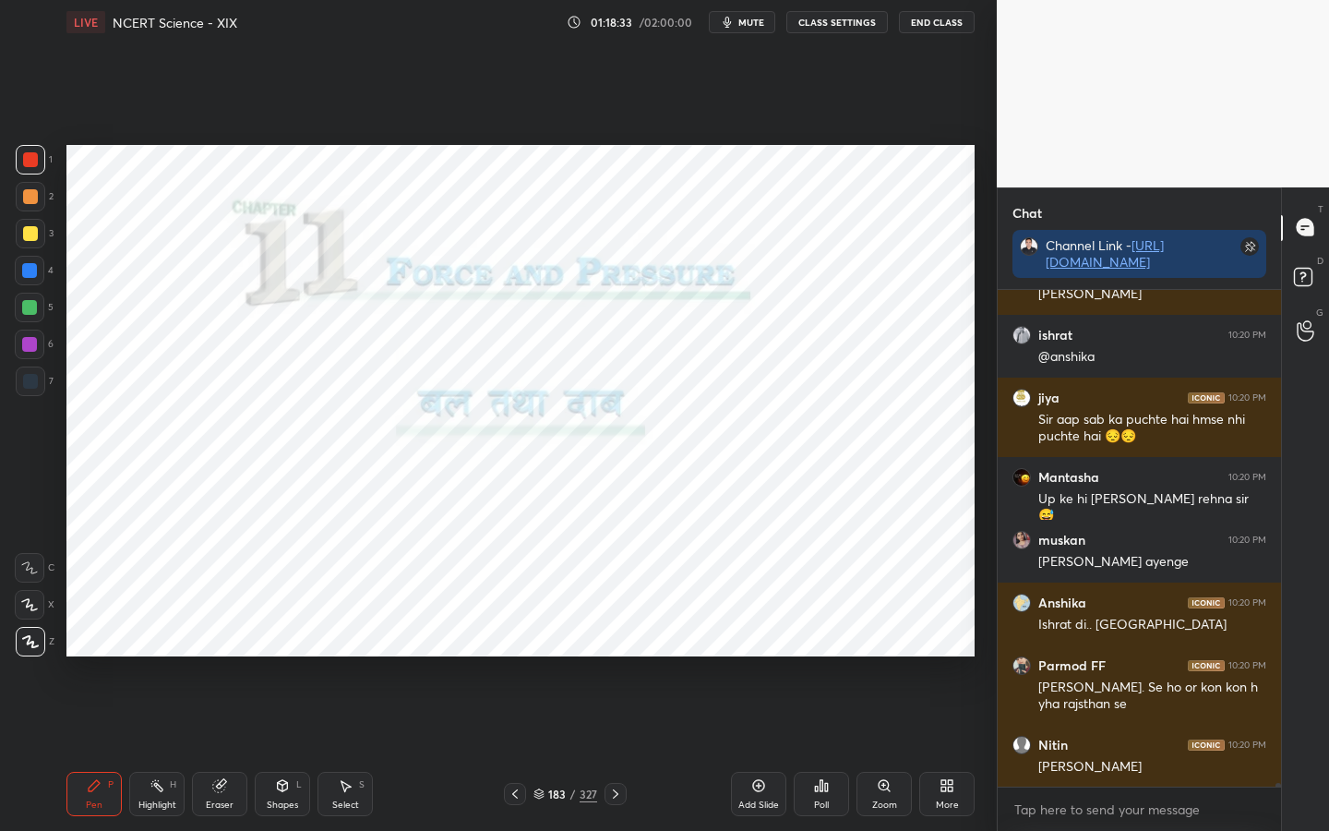
scroll to position [63535, 0]
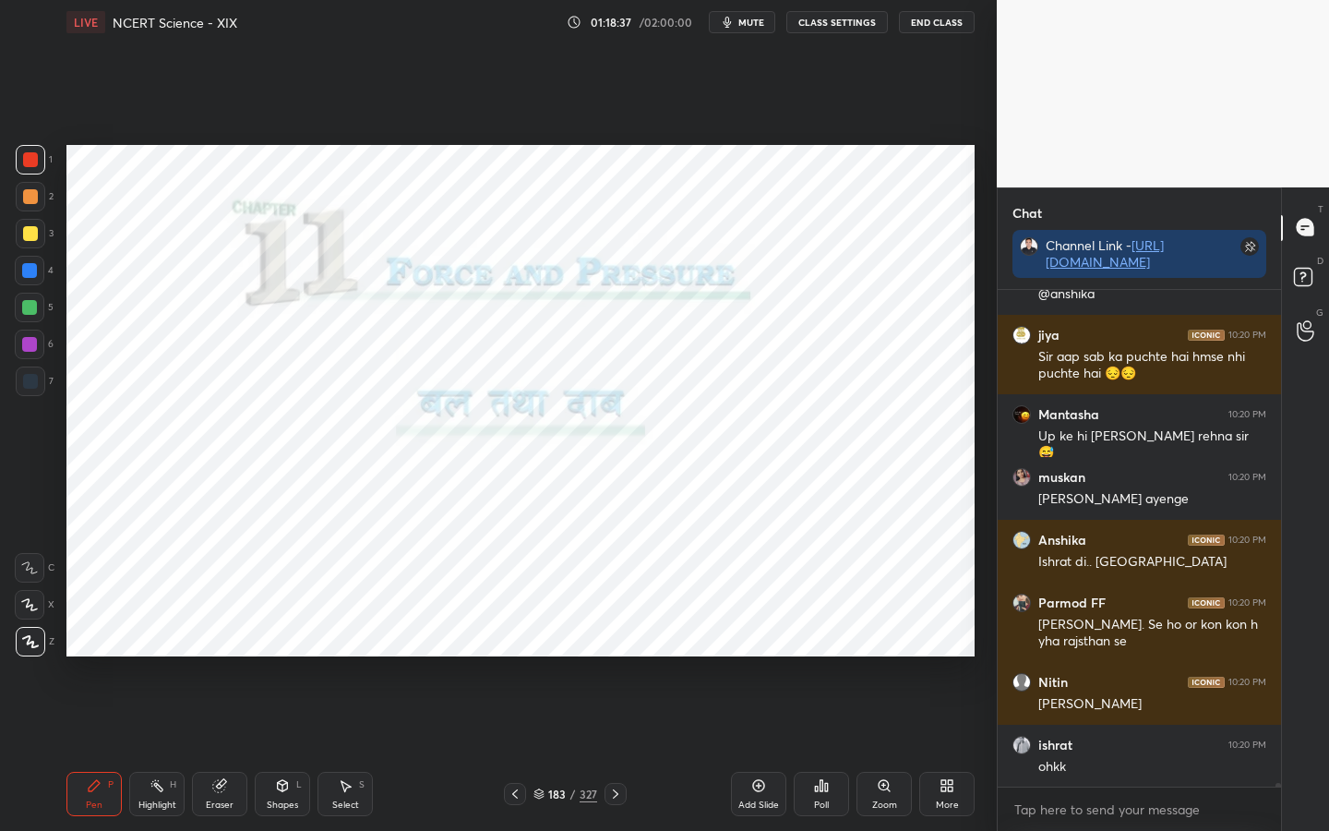
click at [229, 656] on div "Eraser" at bounding box center [220, 804] width 28 height 9
click at [20, 650] on div "Erase all" at bounding box center [30, 642] width 30 height 30
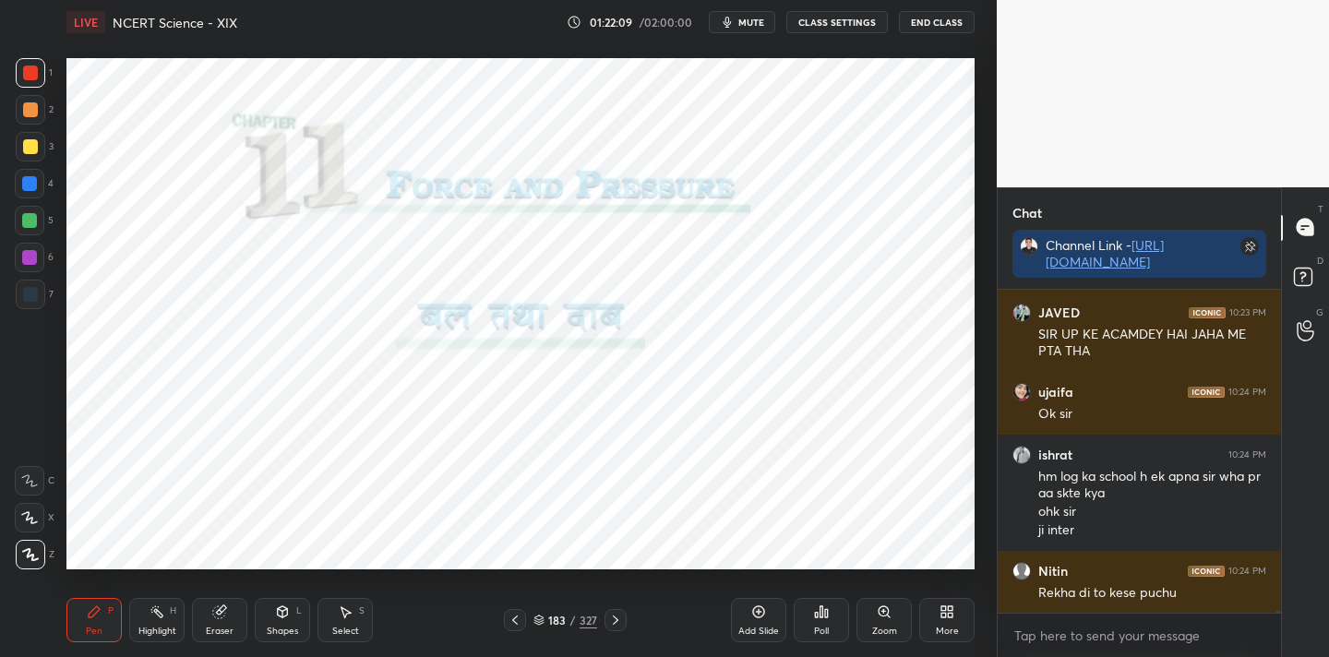
scroll to position [67412, 0]
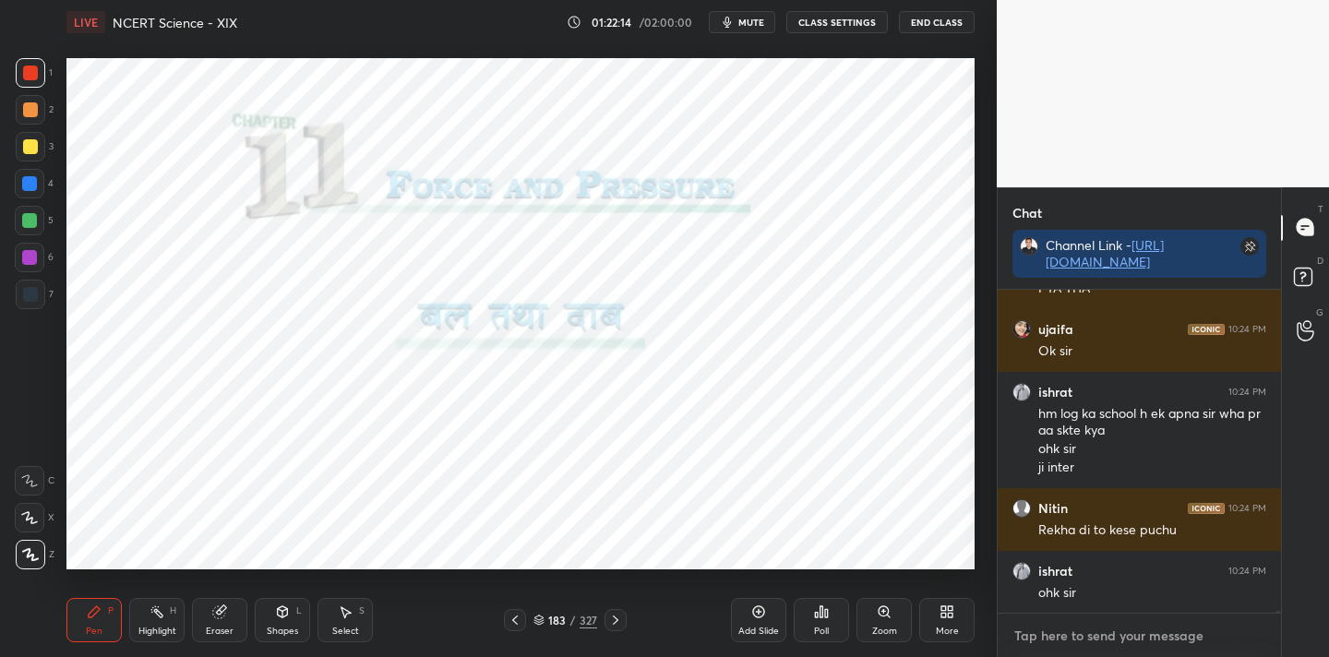
click at [1093, 638] on textarea at bounding box center [1140, 636] width 254 height 30
type textarea "x"
click at [1093, 638] on textarea at bounding box center [1140, 636] width 254 height 30
paste textarea "Channel link [URL][DOMAIN_NAME]"
type textarea "Channel link [URL][DOMAIN_NAME]"
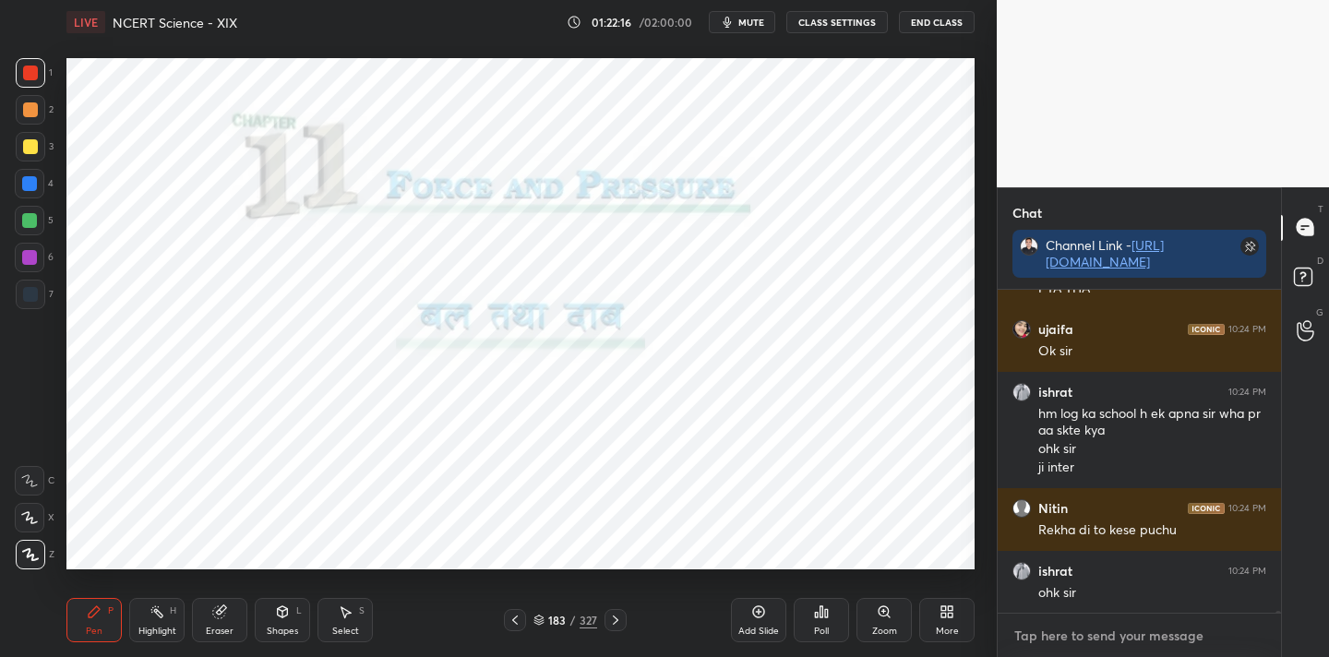
type textarea "x"
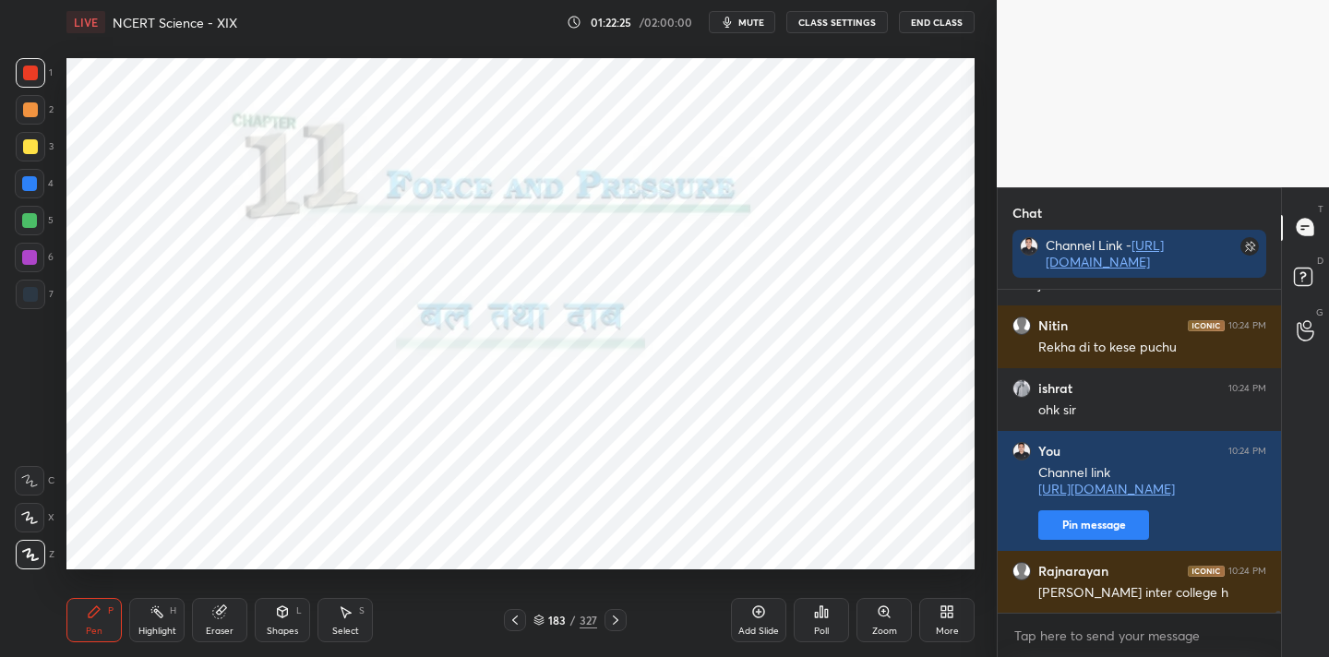
click at [948, 611] on icon at bounding box center [947, 612] width 15 height 15
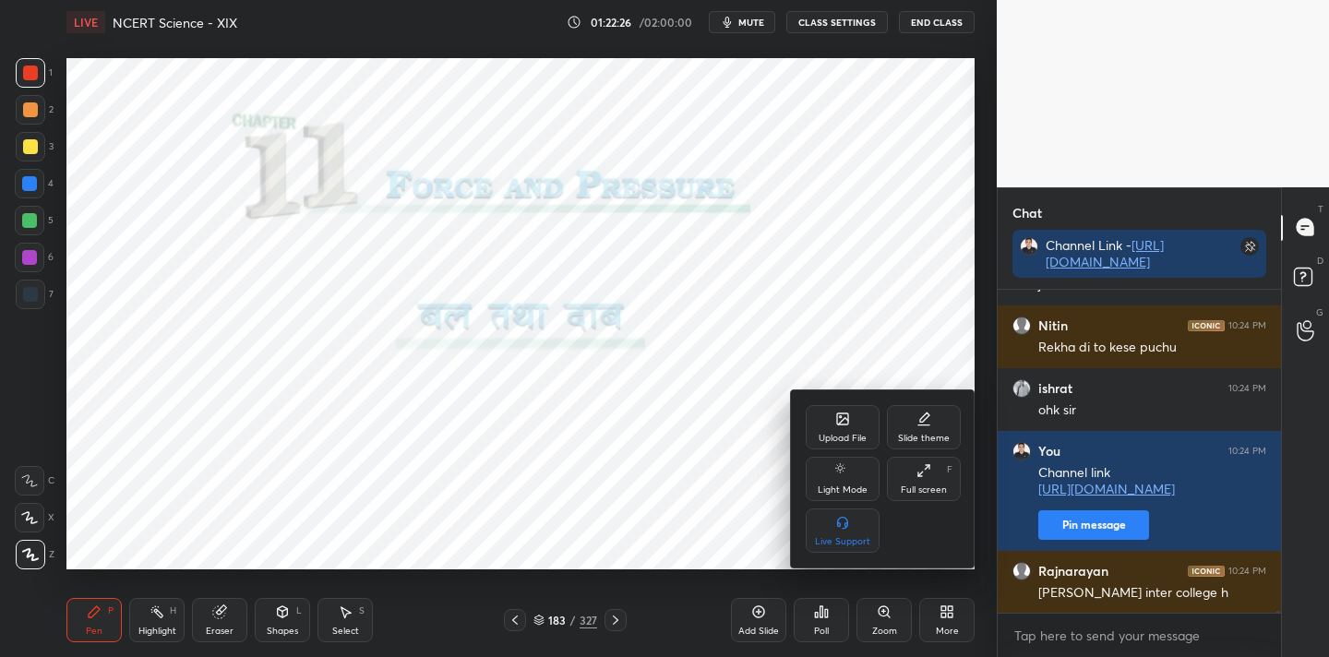
click at [942, 473] on div "Full screen F" at bounding box center [924, 479] width 74 height 44
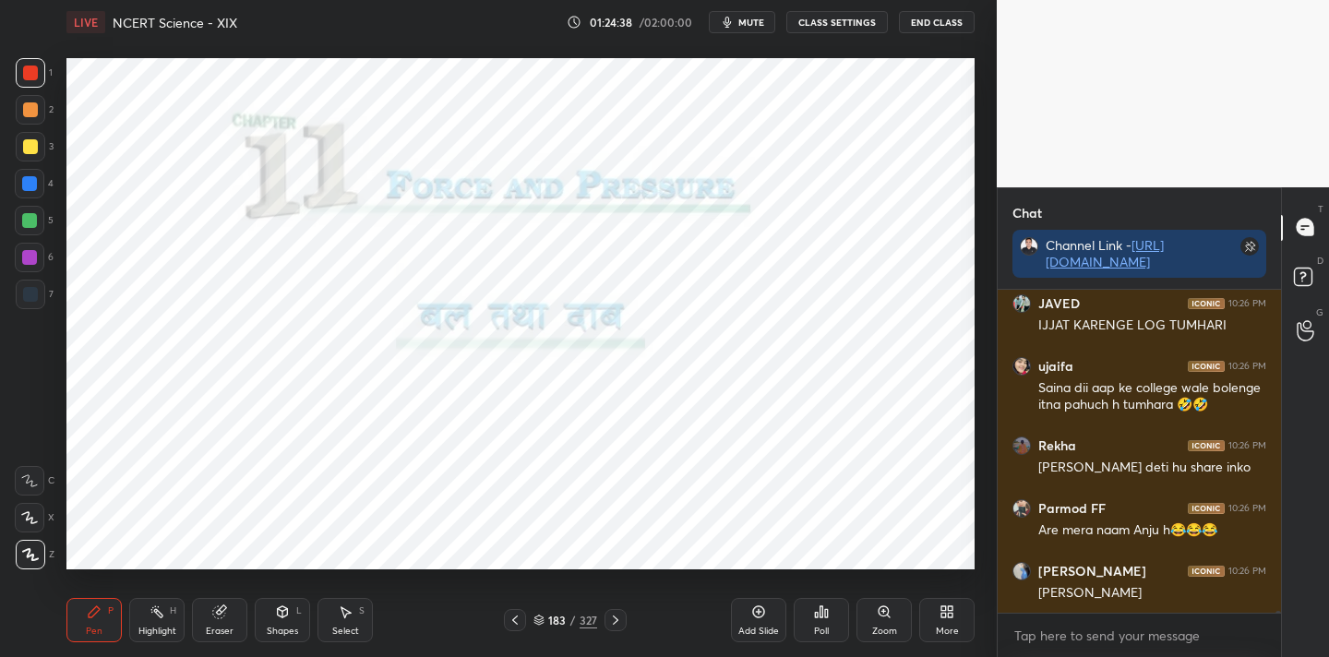
scroll to position [69059, 0]
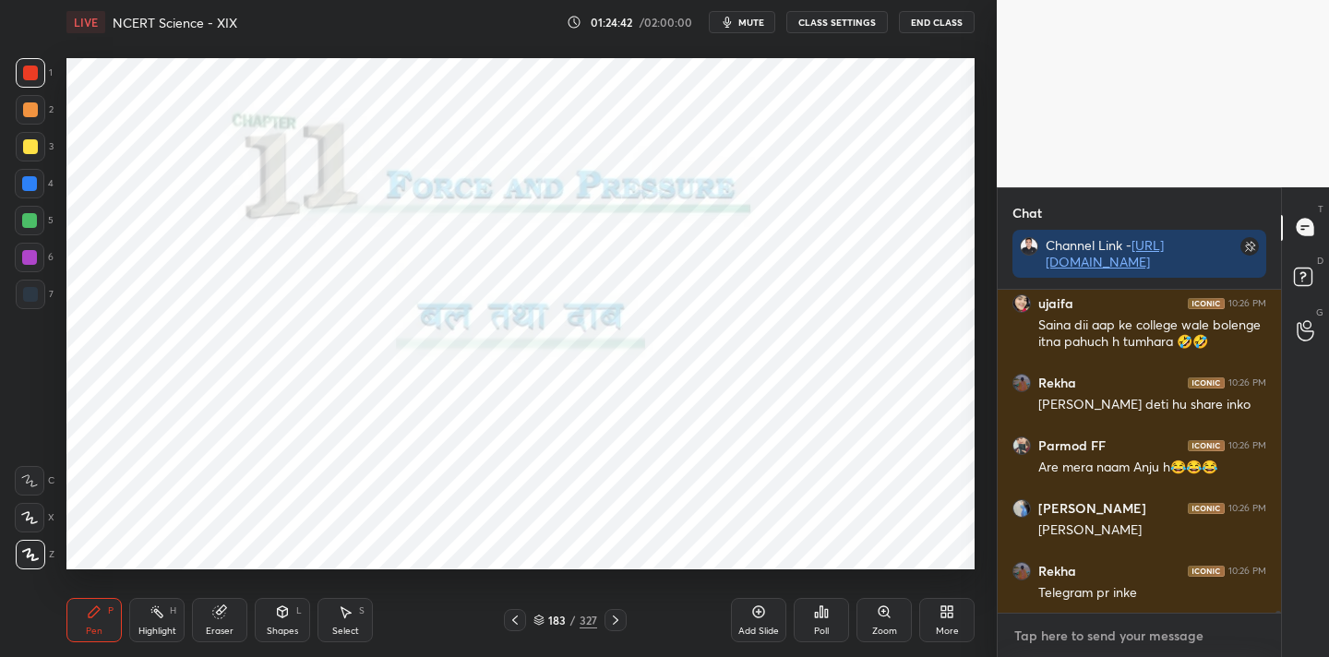
click at [1088, 646] on textarea at bounding box center [1140, 636] width 254 height 30
type textarea "x"
paste textarea "@Aalamsir"
type textarea "@Aalamsir"
type textarea "x"
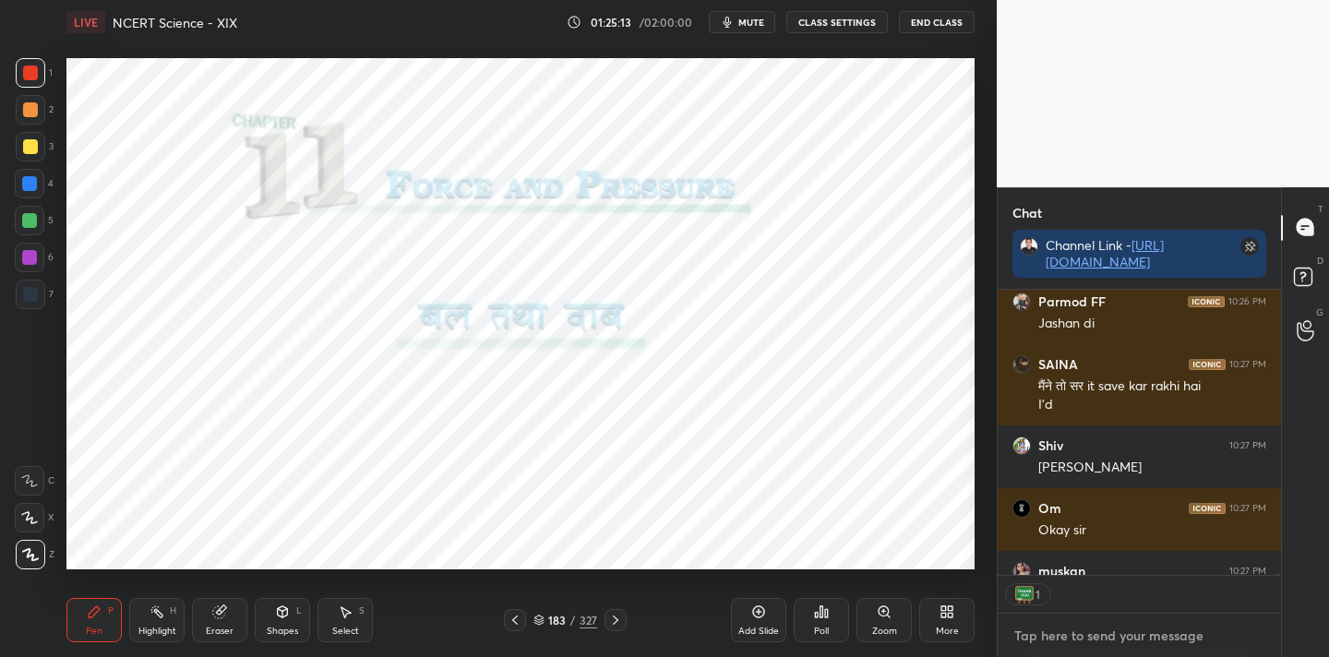
scroll to position [6, 6]
click at [929, 21] on button "End Class" at bounding box center [937, 22] width 76 height 22
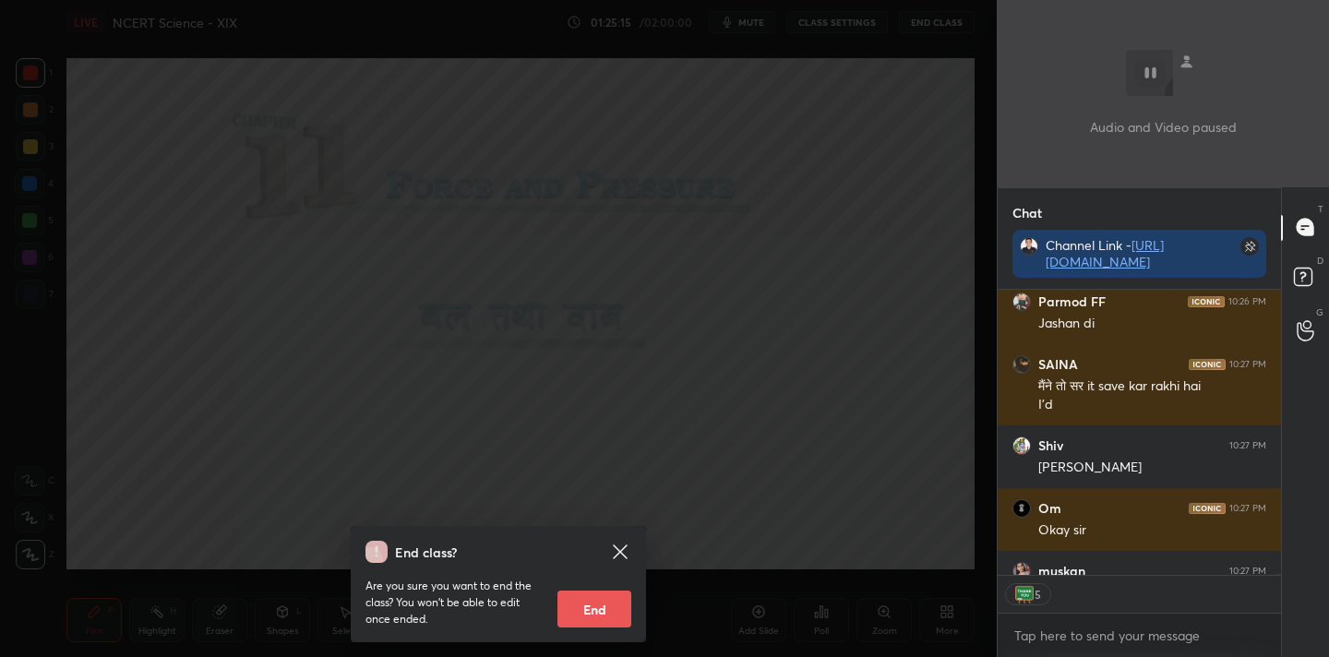
click at [587, 609] on button "End" at bounding box center [595, 609] width 74 height 37
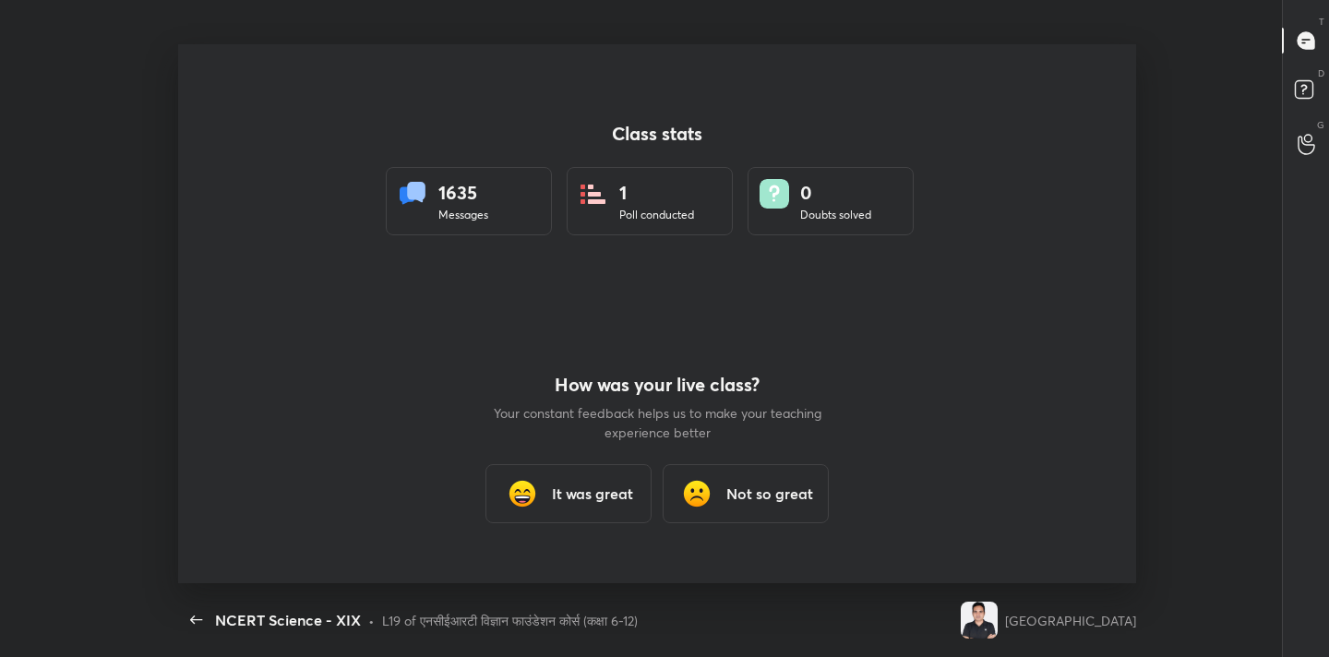
type textarea "x"
click at [576, 486] on h3 "It was great" at bounding box center [592, 494] width 81 height 22
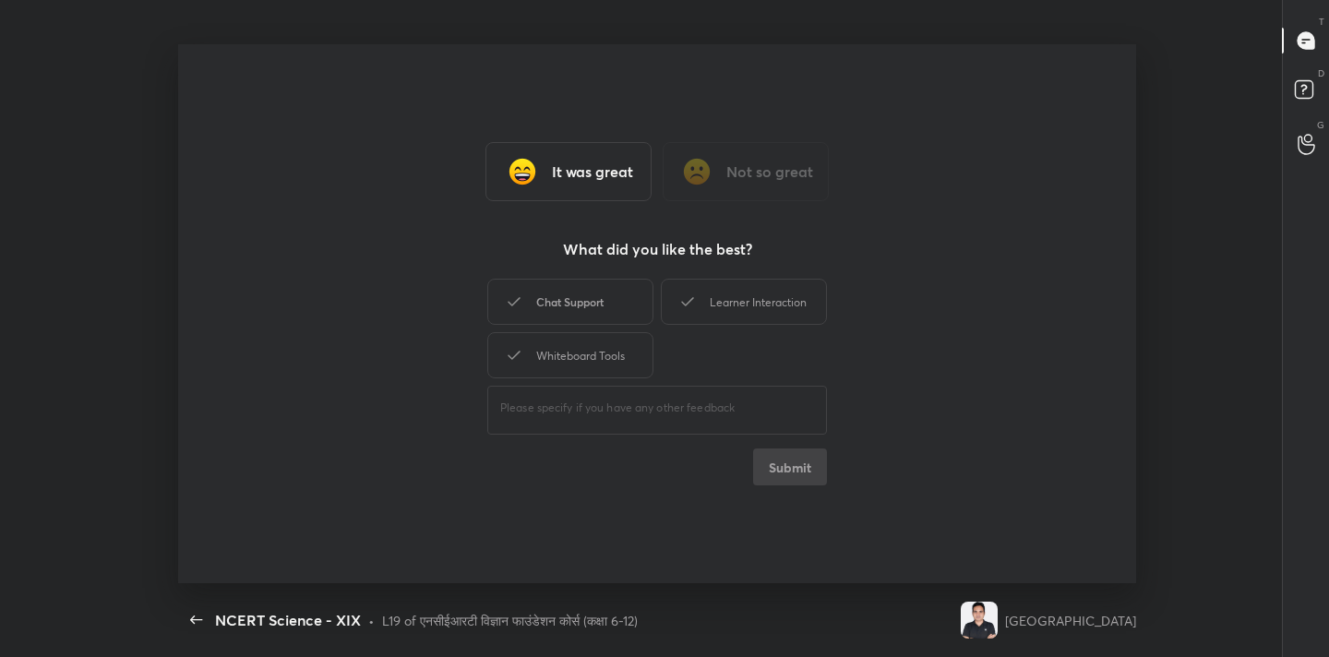
click at [580, 304] on div "Chat Support" at bounding box center [570, 302] width 166 height 46
click at [707, 289] on div "Learner Interaction" at bounding box center [744, 302] width 166 height 46
click at [594, 343] on div "Whiteboard Tools" at bounding box center [570, 355] width 166 height 46
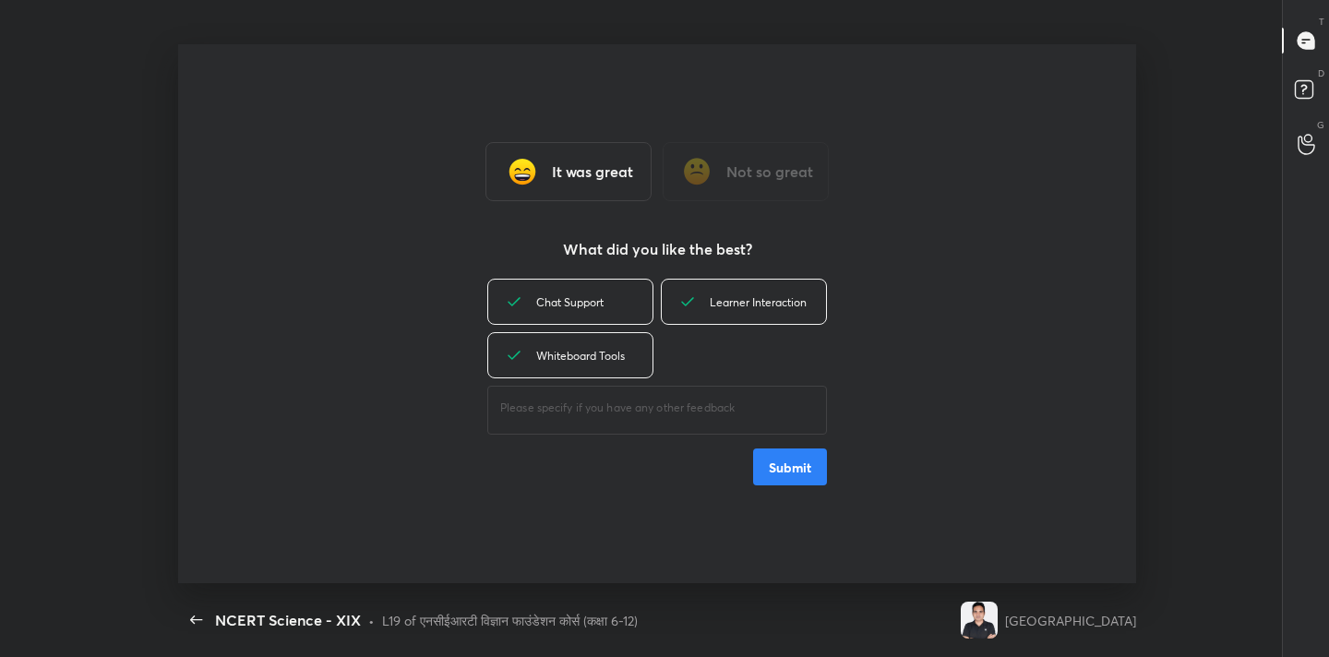
click at [790, 473] on button "Submit" at bounding box center [790, 467] width 74 height 37
